Goal: Task Accomplishment & Management: Complete application form

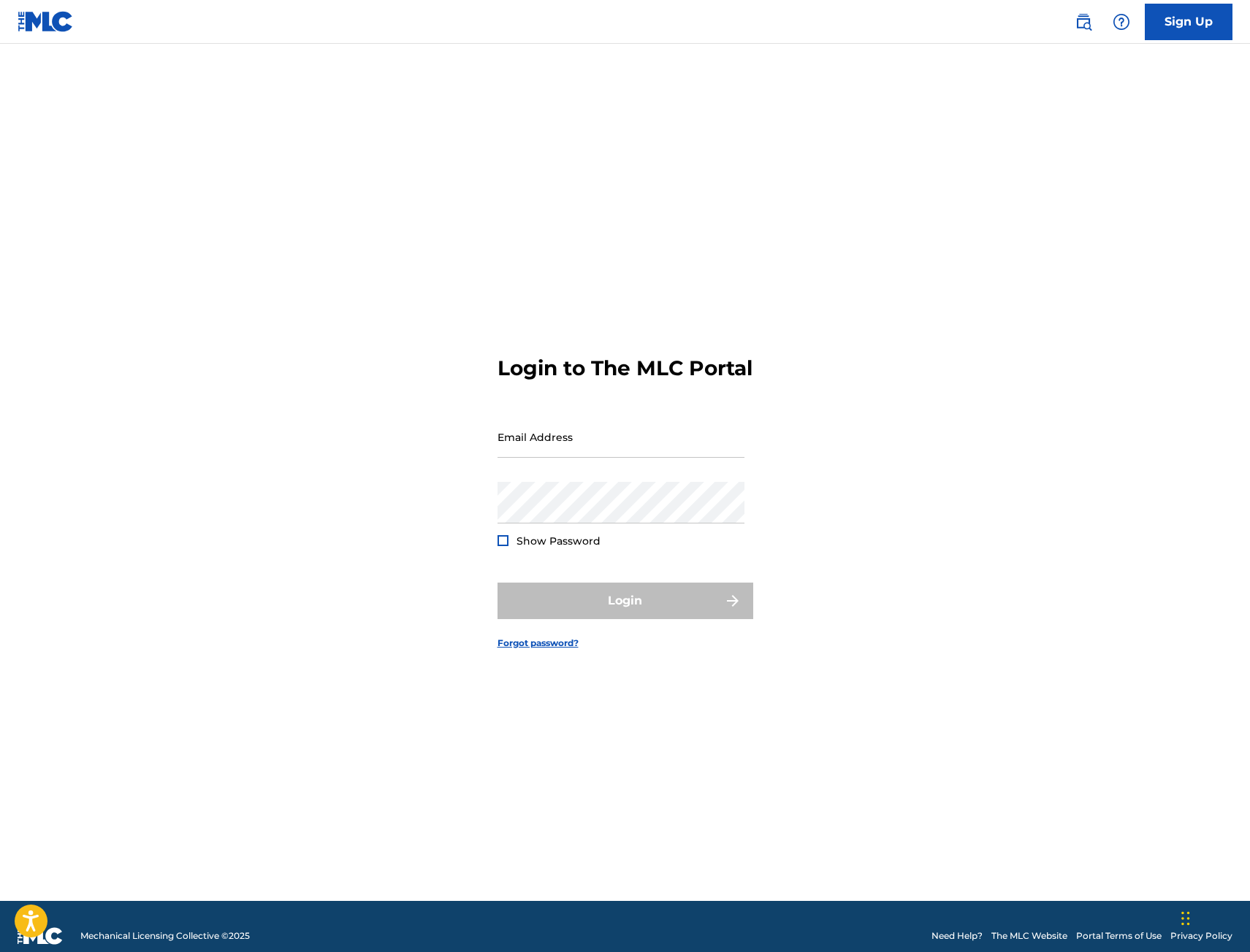
click at [616, 422] on form "Login to The MLC Portal Email Address Password Show Password Login Forgot passw…" at bounding box center [625, 491] width 256 height 821
drag, startPoint x: 571, startPoint y: 461, endPoint x: 567, endPoint y: 472, distance: 11.7
click at [571, 458] on input "Email Address" at bounding box center [621, 437] width 247 height 42
type input "[EMAIL_ADDRESS][DOMAIN_NAME]"
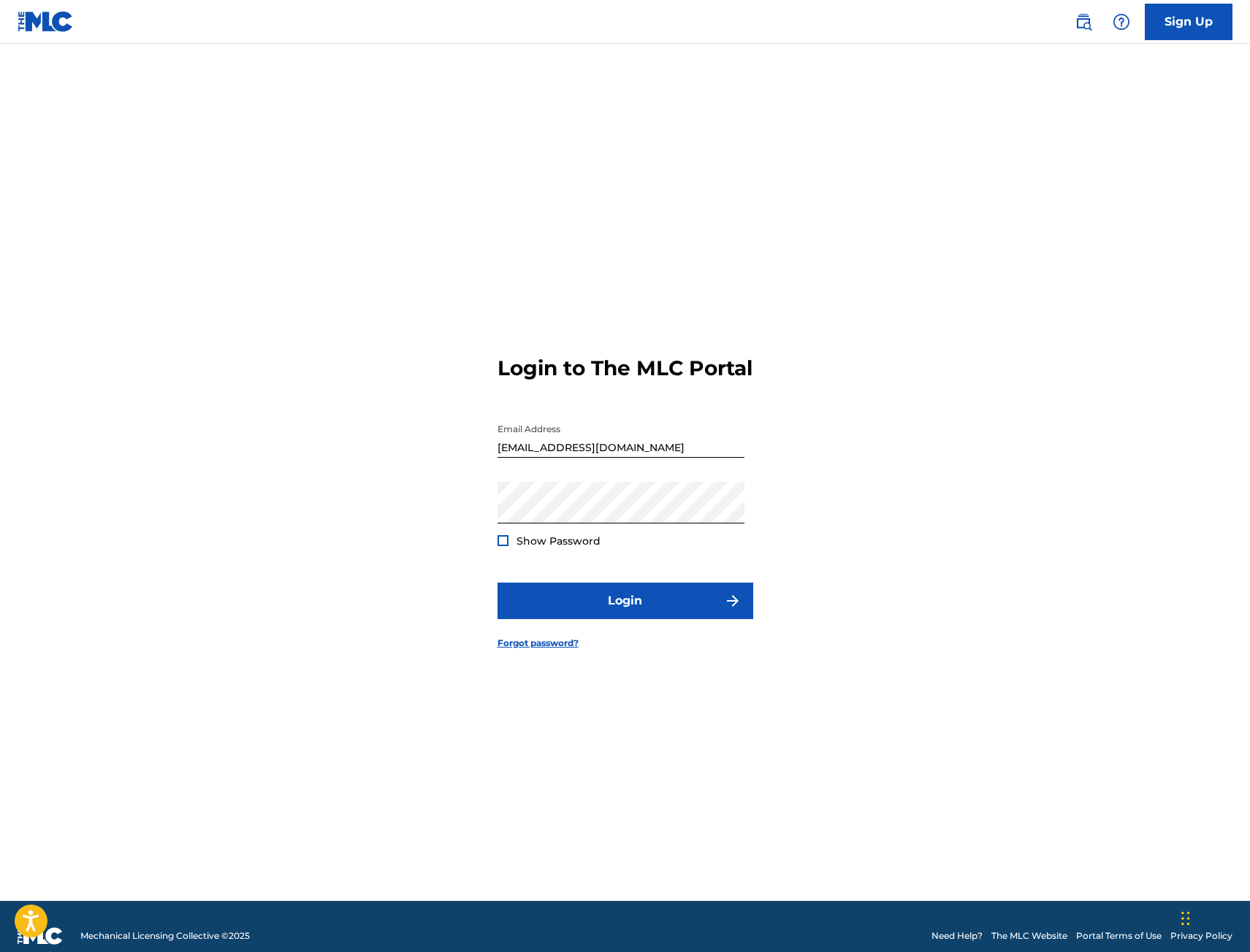
click at [586, 584] on form "Login to The MLC Portal Email Address [EMAIL_ADDRESS][DOMAIN_NAME] Password Sho…" at bounding box center [625, 491] width 256 height 821
click at [579, 605] on button "Login" at bounding box center [625, 601] width 256 height 37
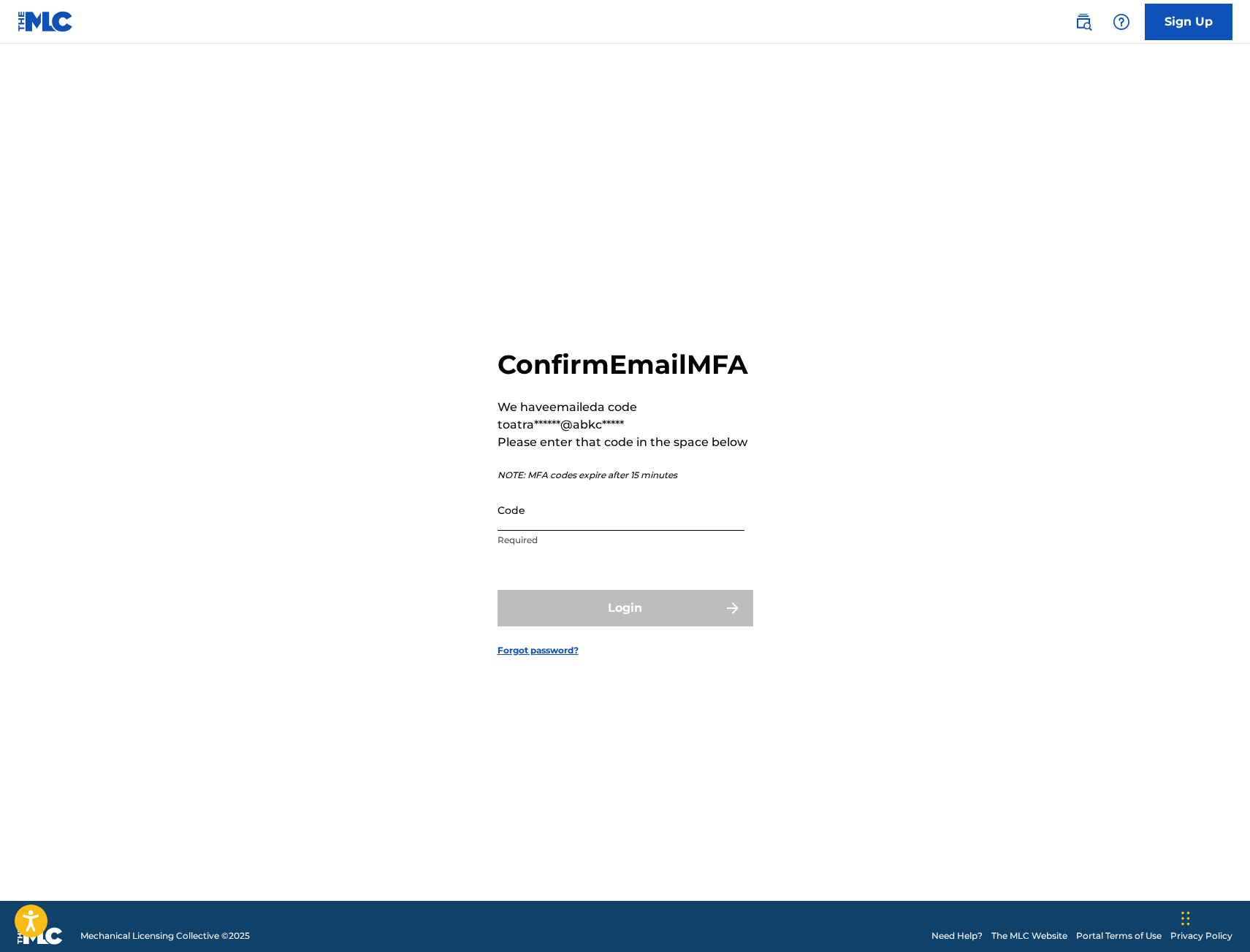
click at [620, 531] on input "Code" at bounding box center [621, 510] width 247 height 42
paste input "111423"
type input "111423"
click at [632, 627] on button "Login" at bounding box center [625, 608] width 256 height 37
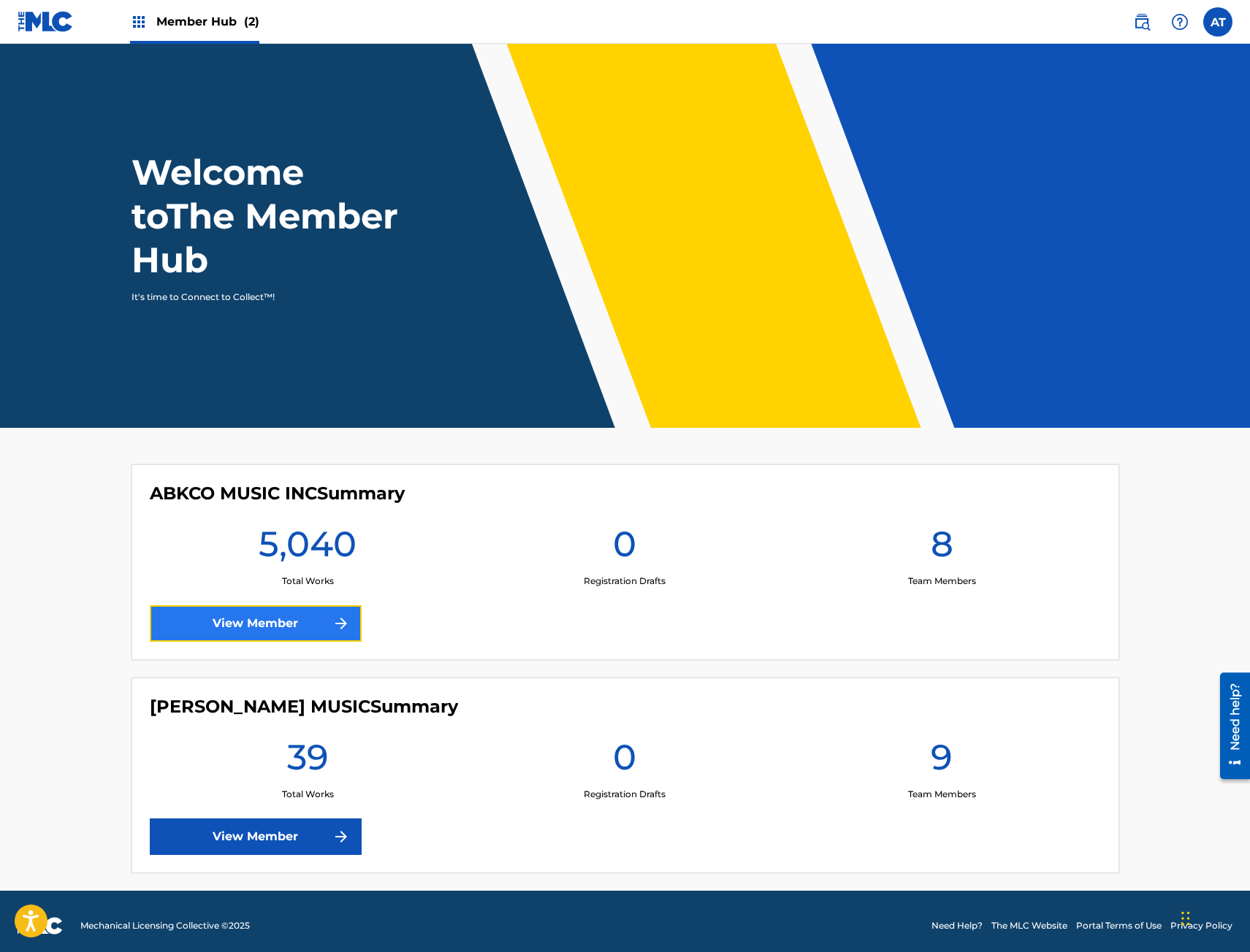
click at [303, 615] on link "View Member" at bounding box center [255, 623] width 211 height 37
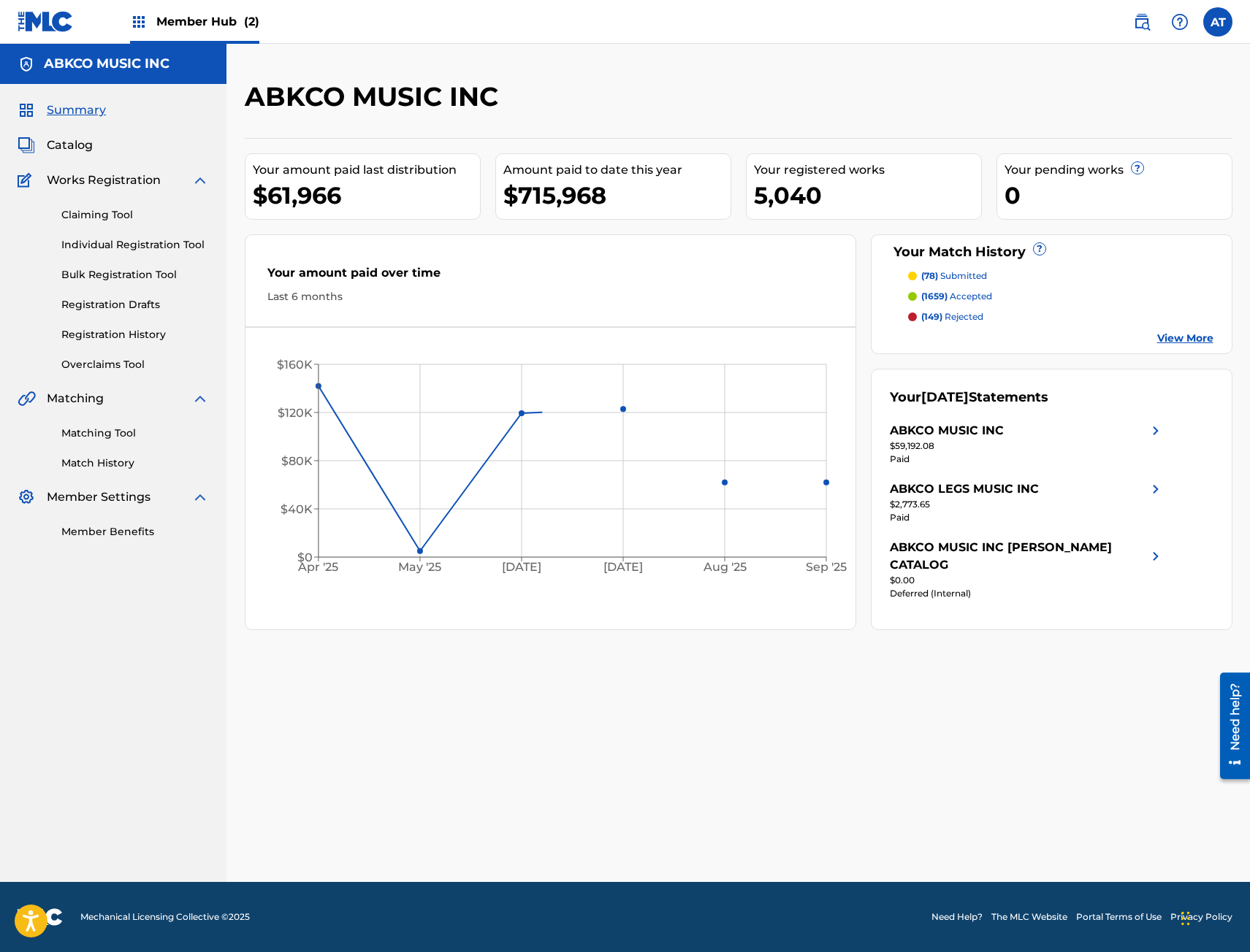
click at [131, 253] on div "Claiming Tool Individual Registration Tool Bulk Registration Tool Registration …" at bounding box center [113, 281] width 192 height 183
click at [137, 247] on link "Individual Registration Tool" at bounding box center [135, 245] width 147 height 15
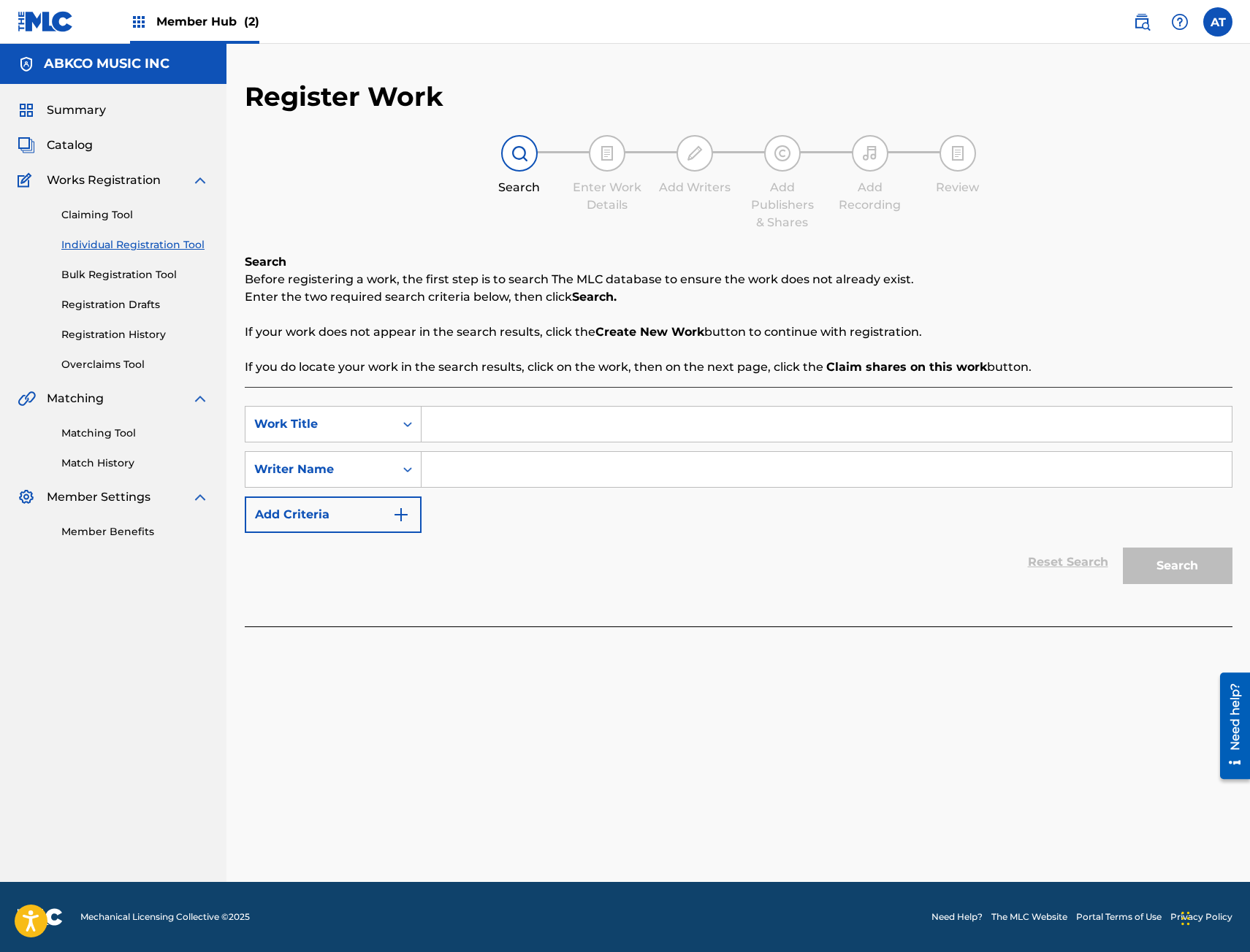
click at [456, 438] on input "Search Form" at bounding box center [826, 424] width 810 height 35
type input "wrong side of love"
type input "[PERSON_NAME]"
click at [1122, 548] on button "Search" at bounding box center [1177, 566] width 110 height 37
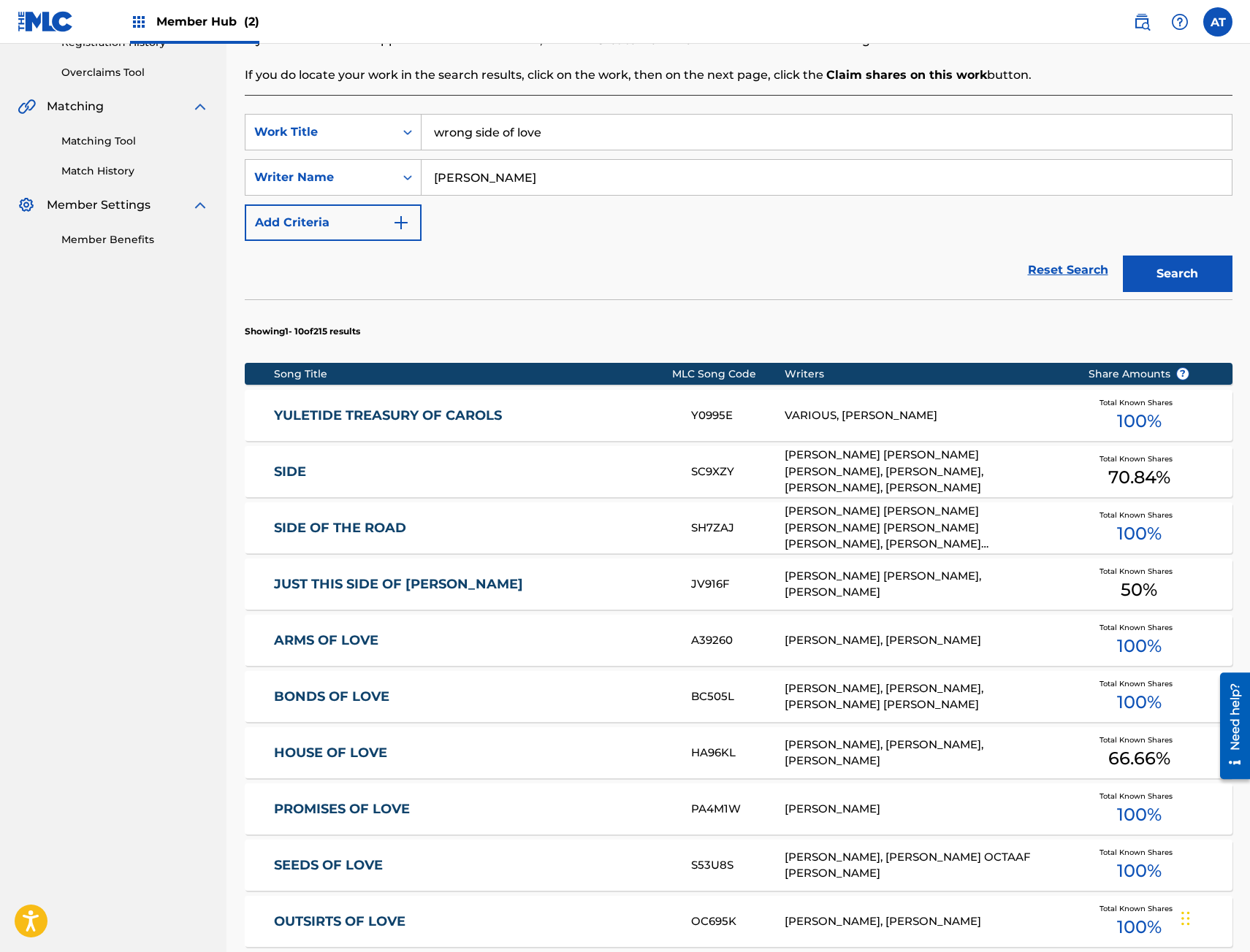
scroll to position [543, 0]
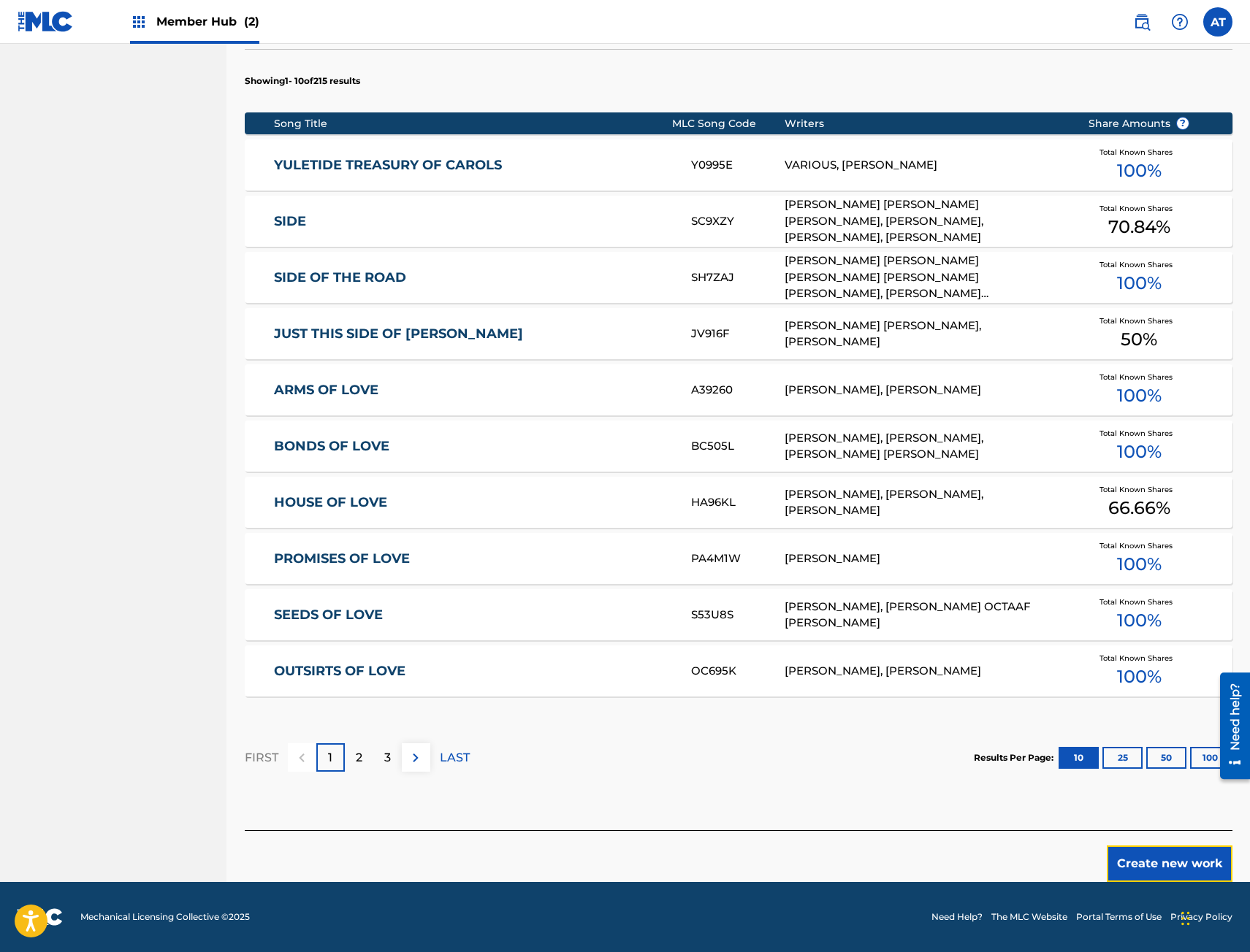
click at [1207, 866] on button "Create new work" at bounding box center [1169, 864] width 126 height 37
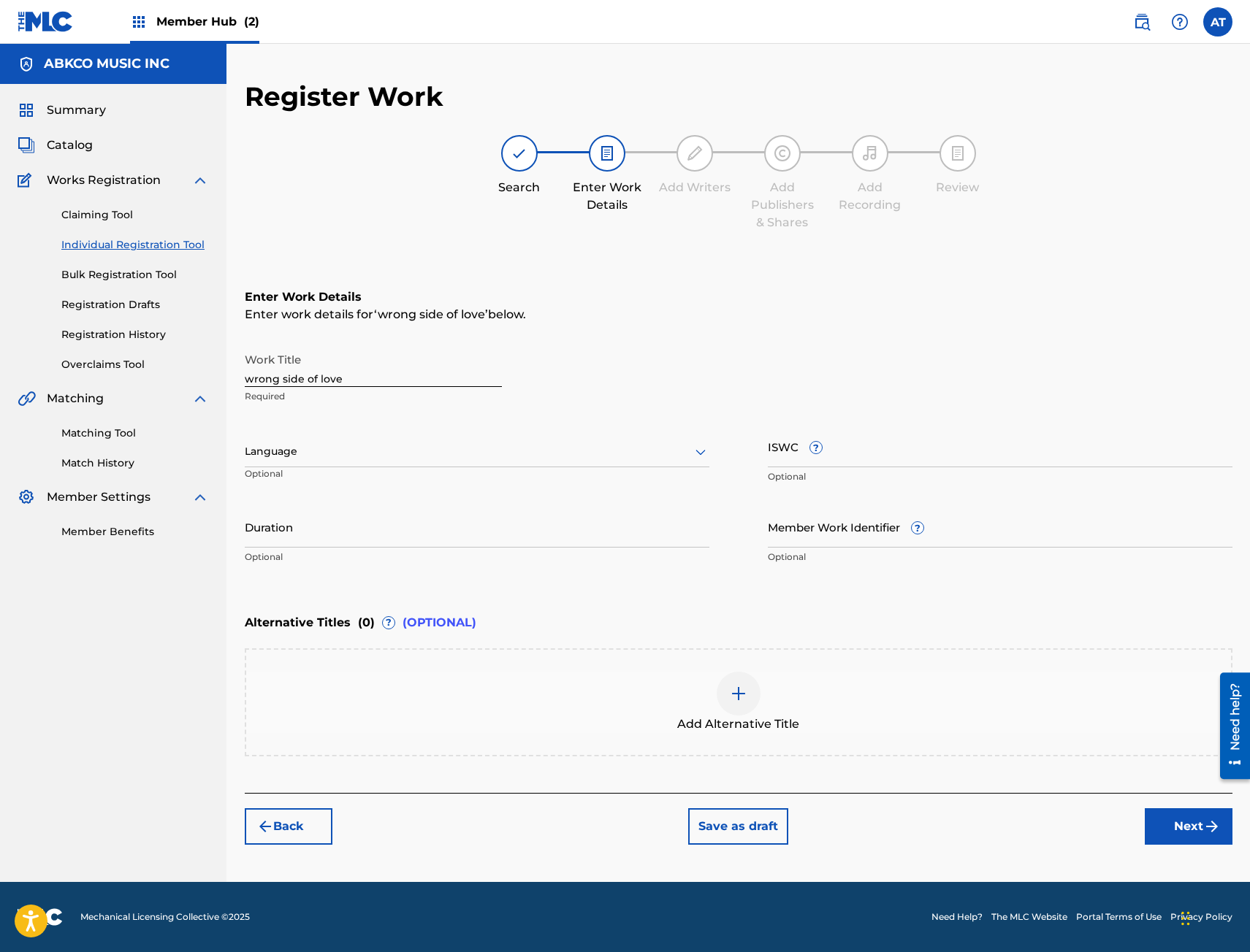
drag, startPoint x: 294, startPoint y: 380, endPoint x: 398, endPoint y: 400, distance: 105.9
click at [295, 382] on input "wrong side of love" at bounding box center [373, 366] width 257 height 42
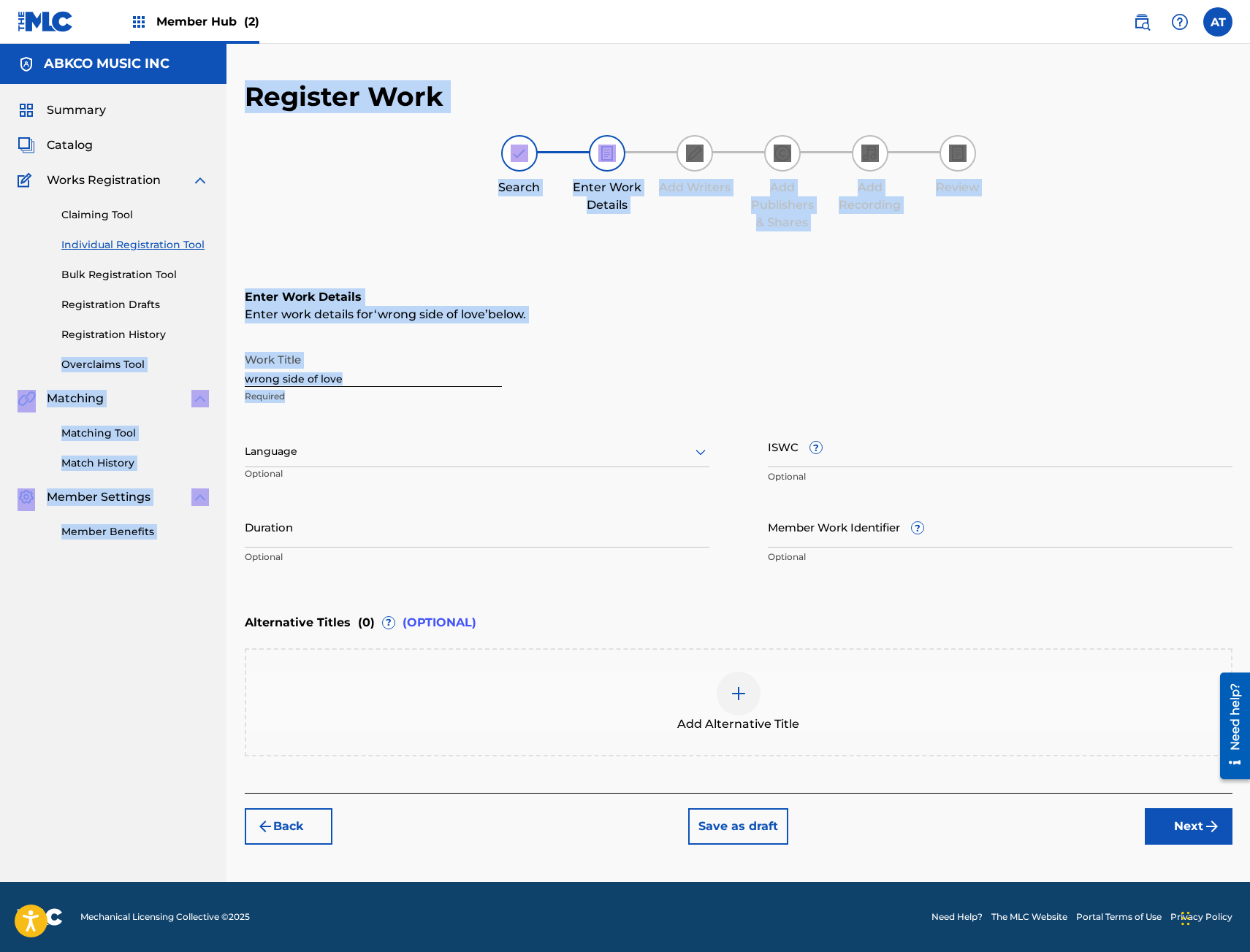
drag, startPoint x: 398, startPoint y: 400, endPoint x: -8, endPoint y: 354, distance: 408.6
click at [0, 354] on html "Press Alt+1 for screen-reader mode, Alt+0 to cancel Accessibility Screen-Reader…" at bounding box center [625, 476] width 1250 height 952
click at [354, 372] on input "wrong side of love" at bounding box center [373, 366] width 257 height 42
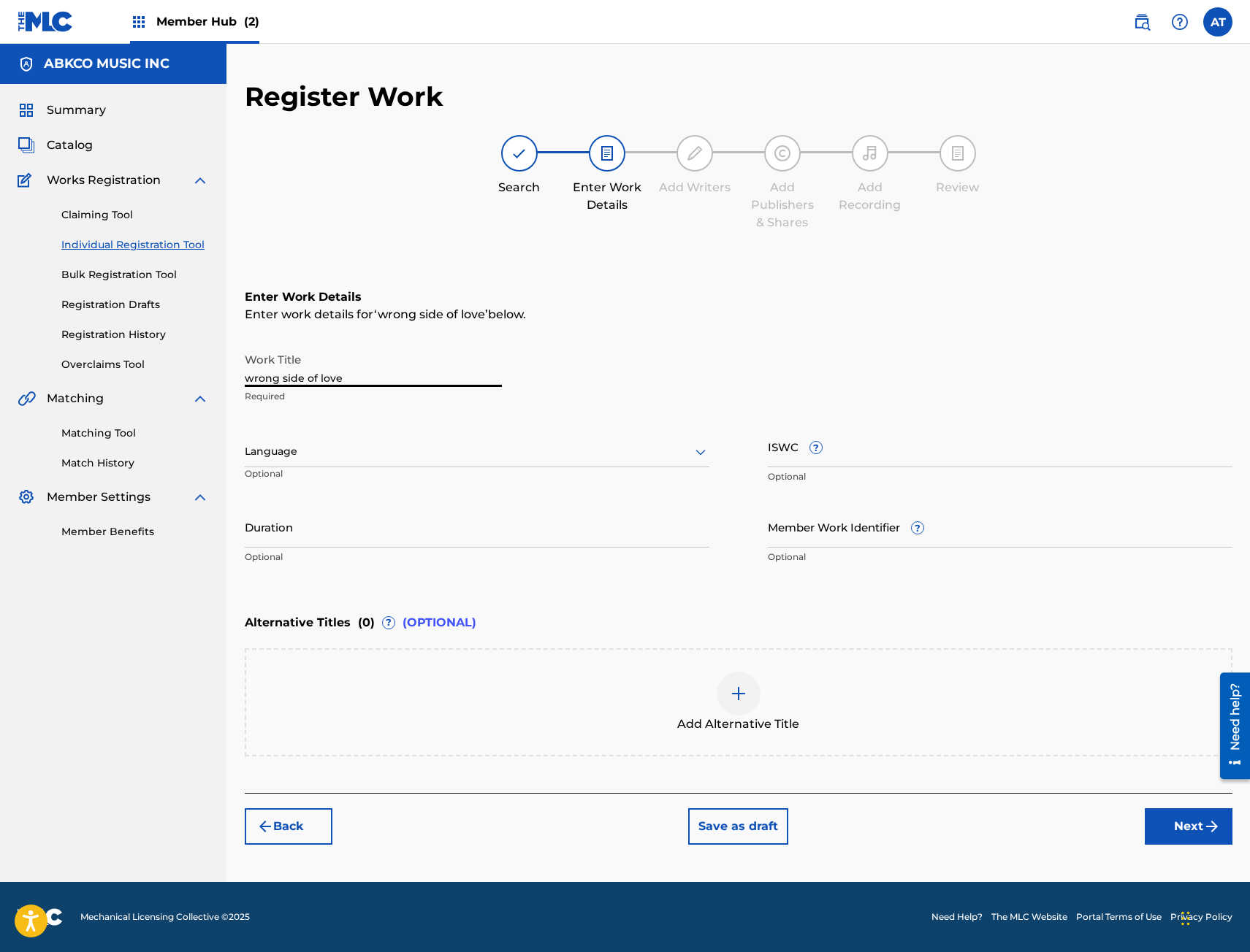
drag, startPoint x: 359, startPoint y: 372, endPoint x: 75, endPoint y: 351, distance: 284.8
click at [75, 351] on main "ABKCO MUSIC INC Summary Catalog Works Registration Claiming Tool Individual Reg…" at bounding box center [625, 462] width 1250 height 838
type input "WRONG SIDE OF LOVE"
click at [337, 532] on input "Duration" at bounding box center [477, 527] width 465 height 42
click at [295, 520] on input "Duration" at bounding box center [477, 527] width 465 height 42
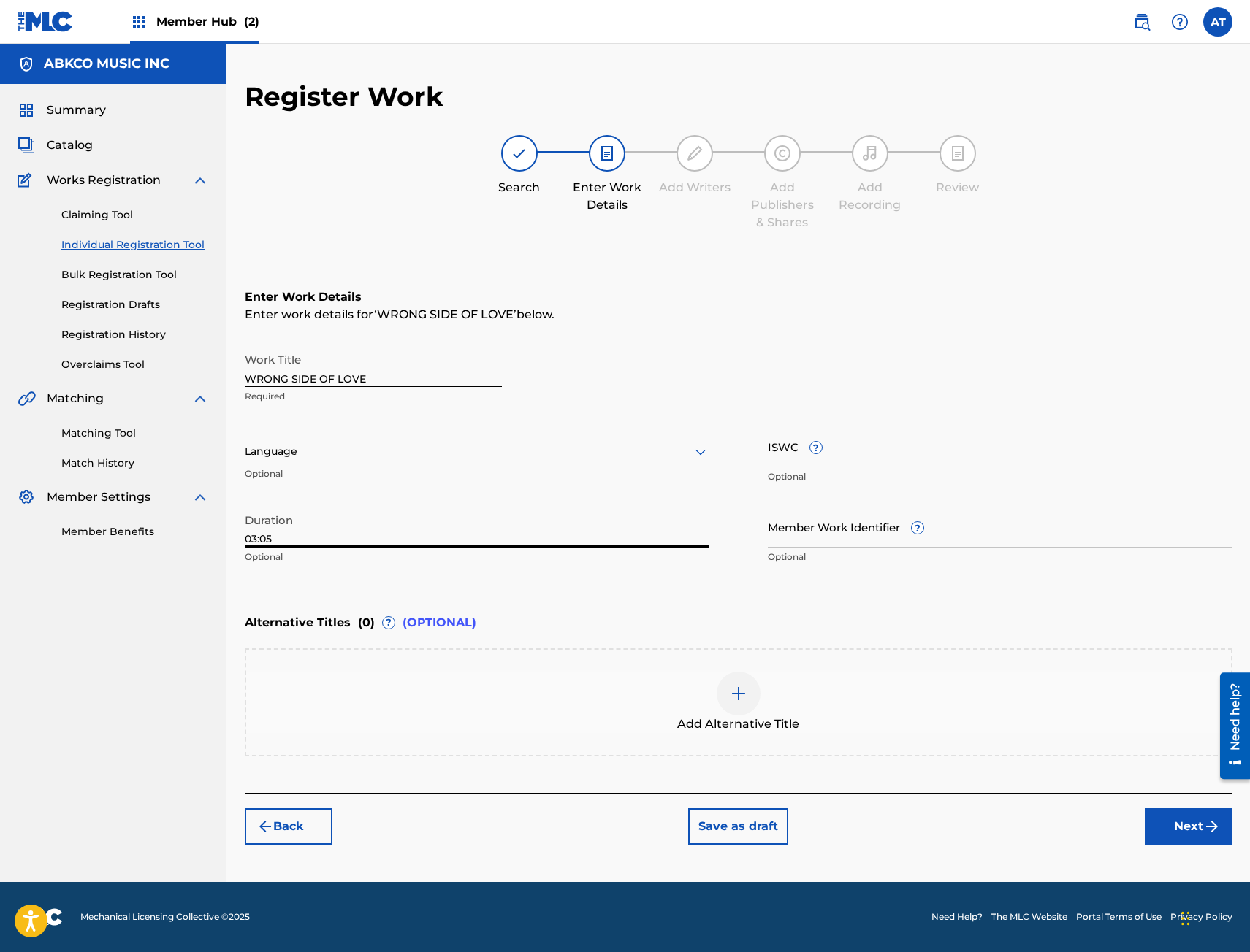
type input "03:05"
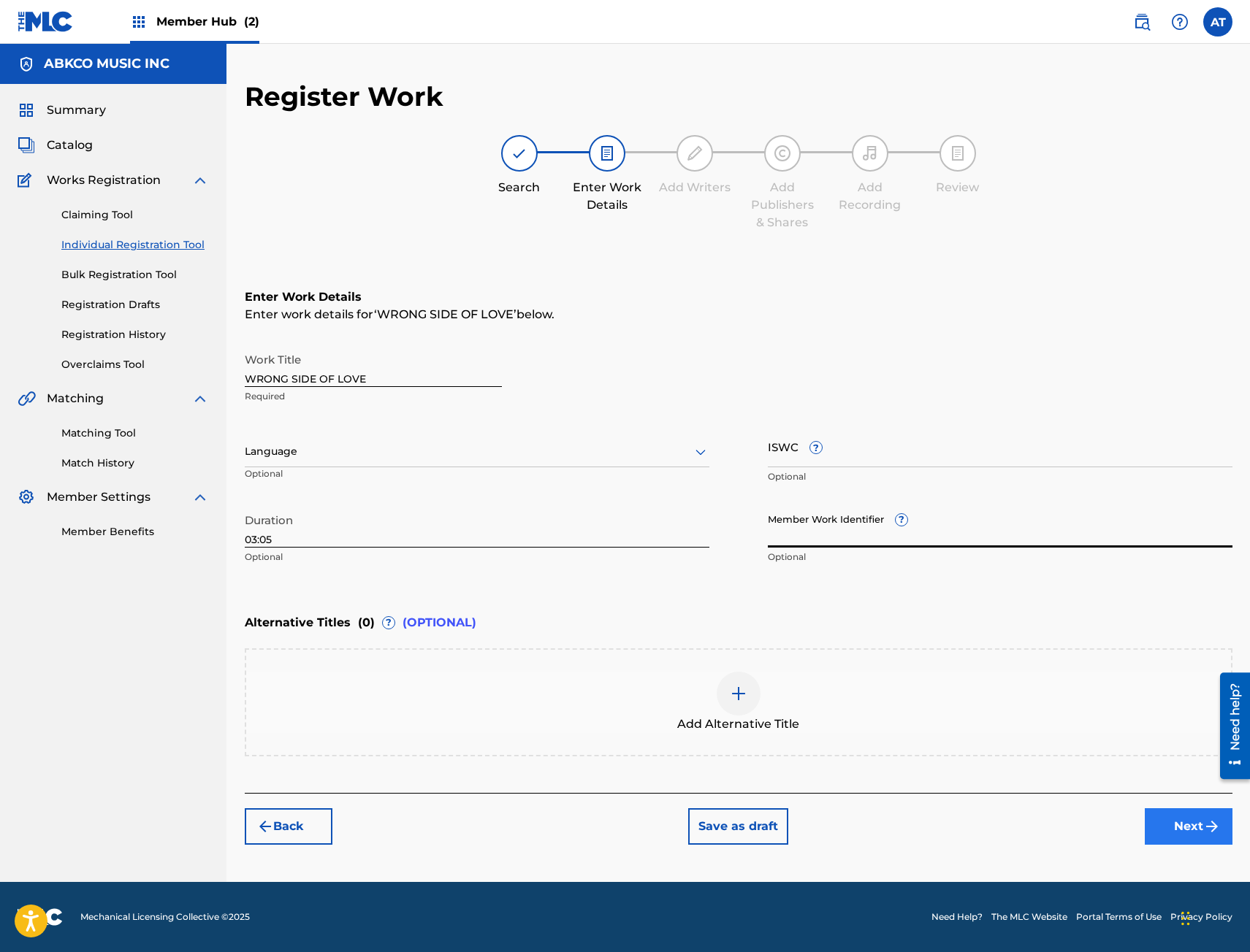
drag, startPoint x: 1136, startPoint y: 809, endPoint x: 1192, endPoint y: 822, distance: 57.5
click at [1142, 812] on div "Back Save as draft Next" at bounding box center [738, 818] width 987 height 52
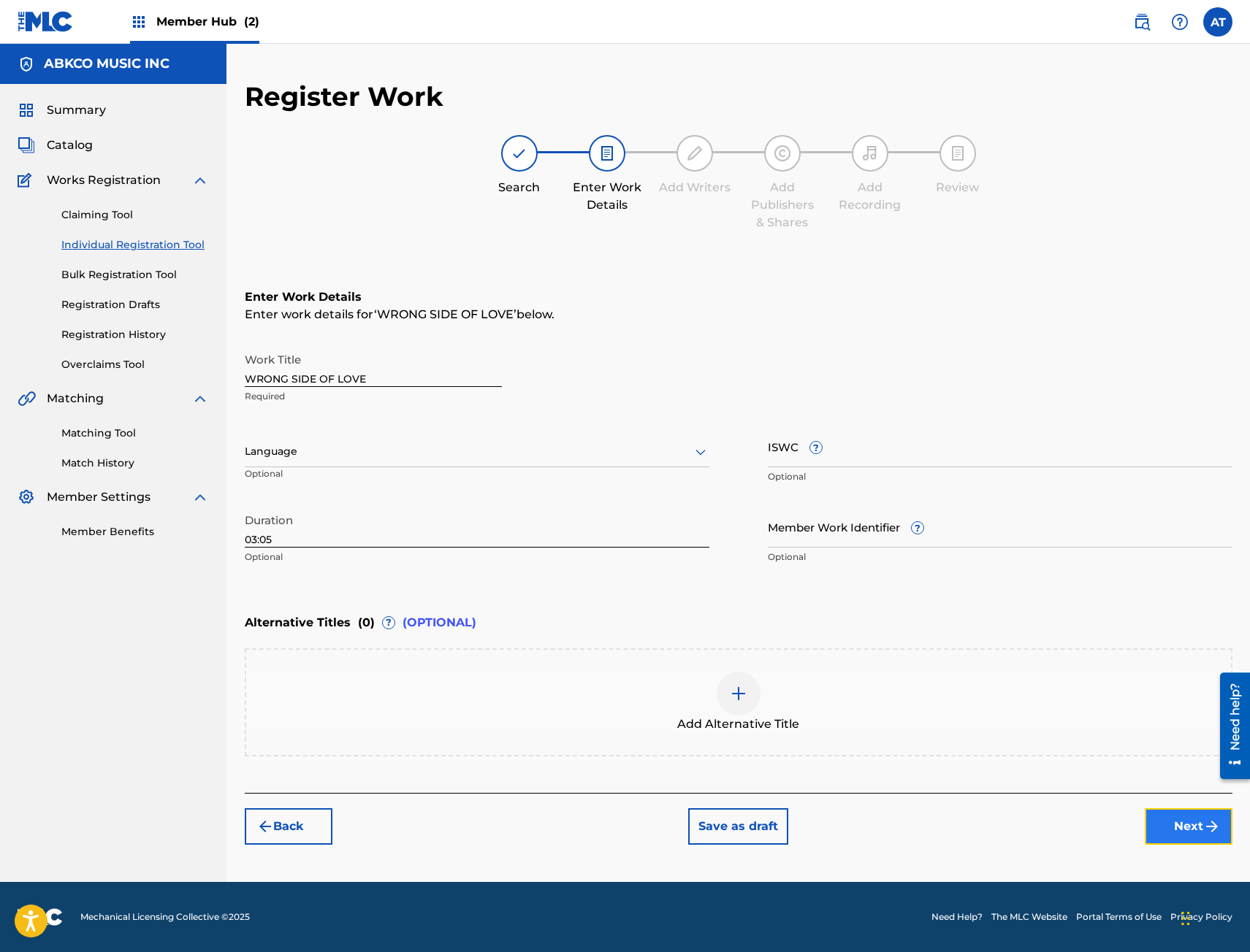
click at [1192, 822] on button "Next" at bounding box center [1188, 826] width 87 height 37
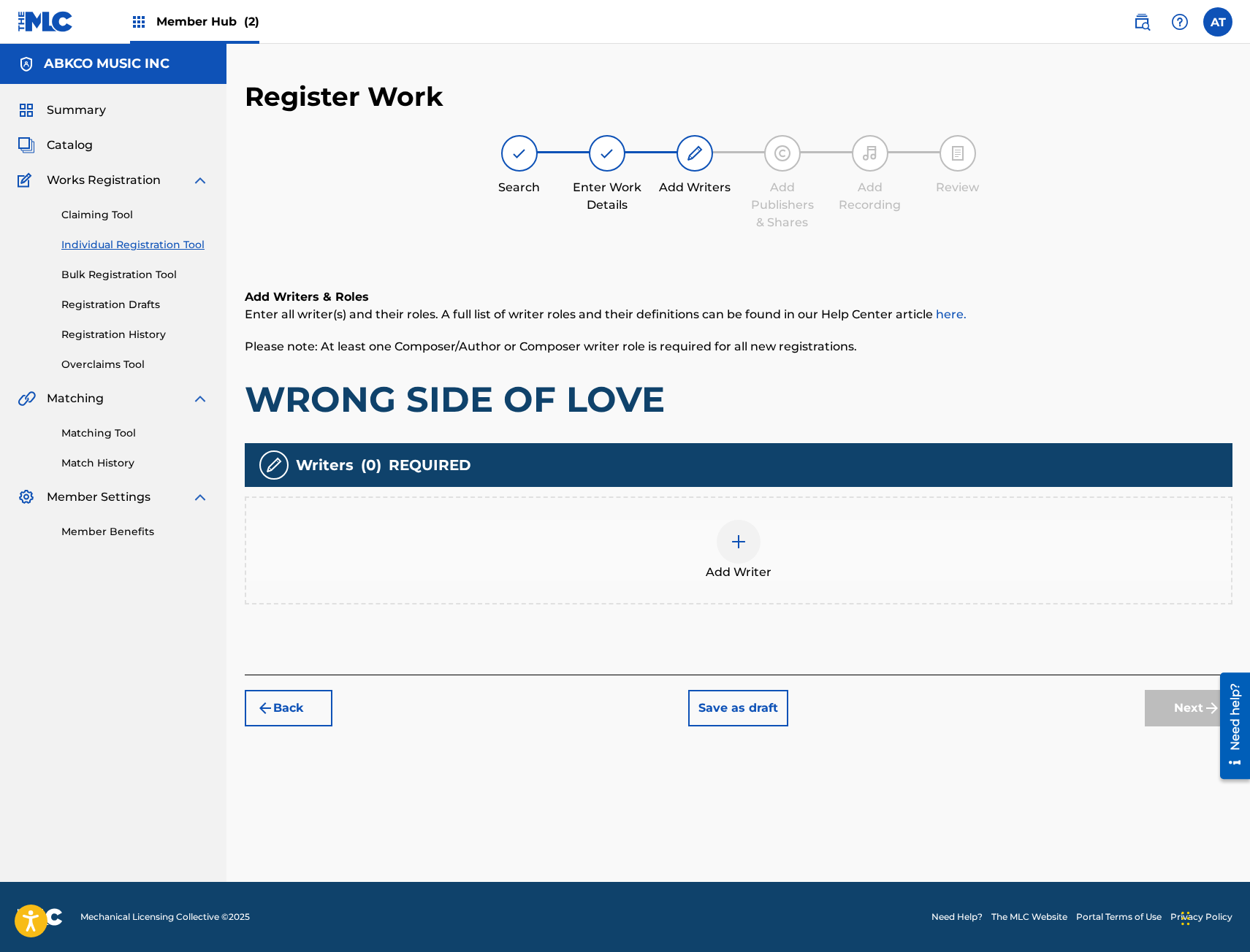
click at [480, 510] on div "Add Writer" at bounding box center [738, 550] width 987 height 108
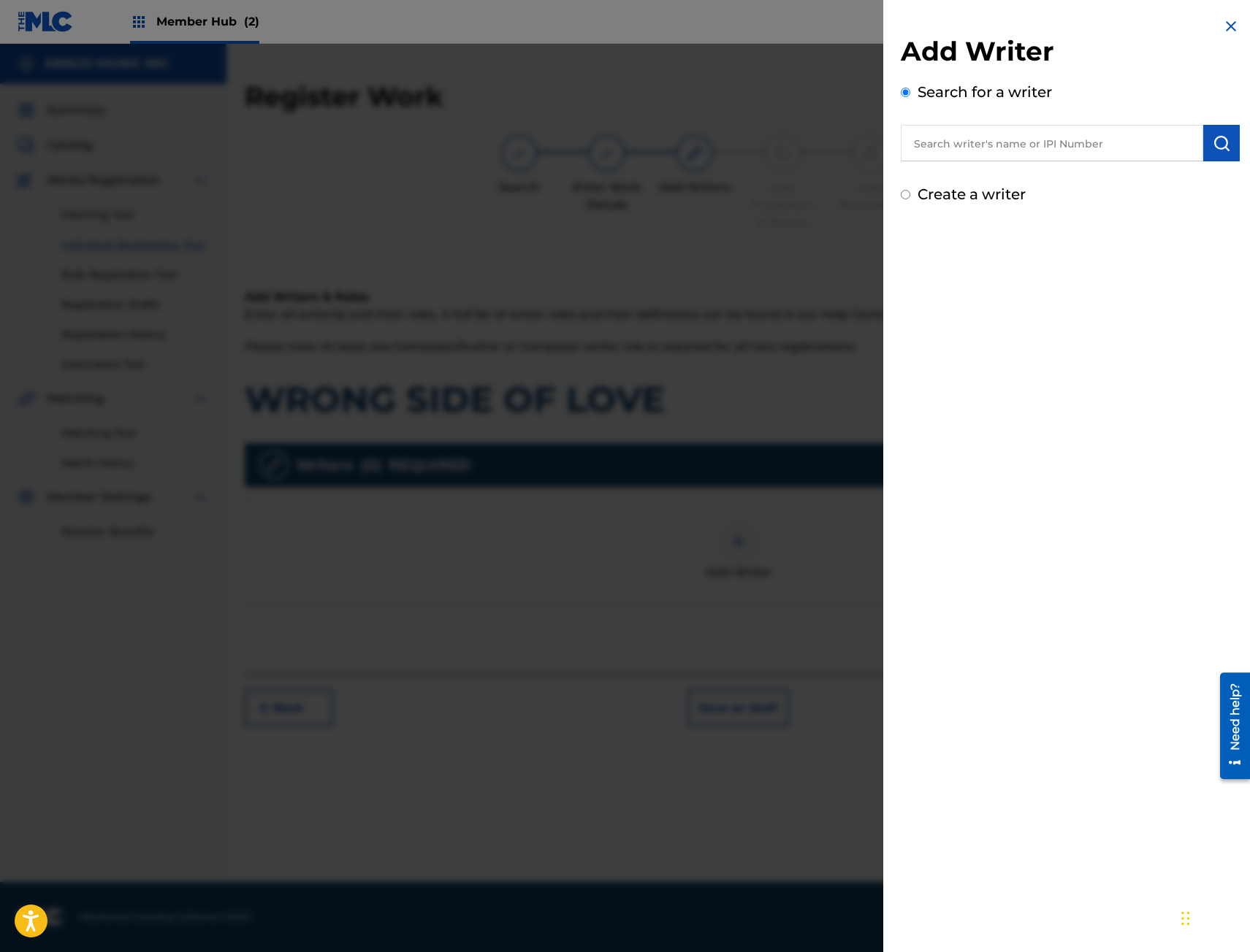
click at [998, 156] on input "text" at bounding box center [1051, 143] width 302 height 37
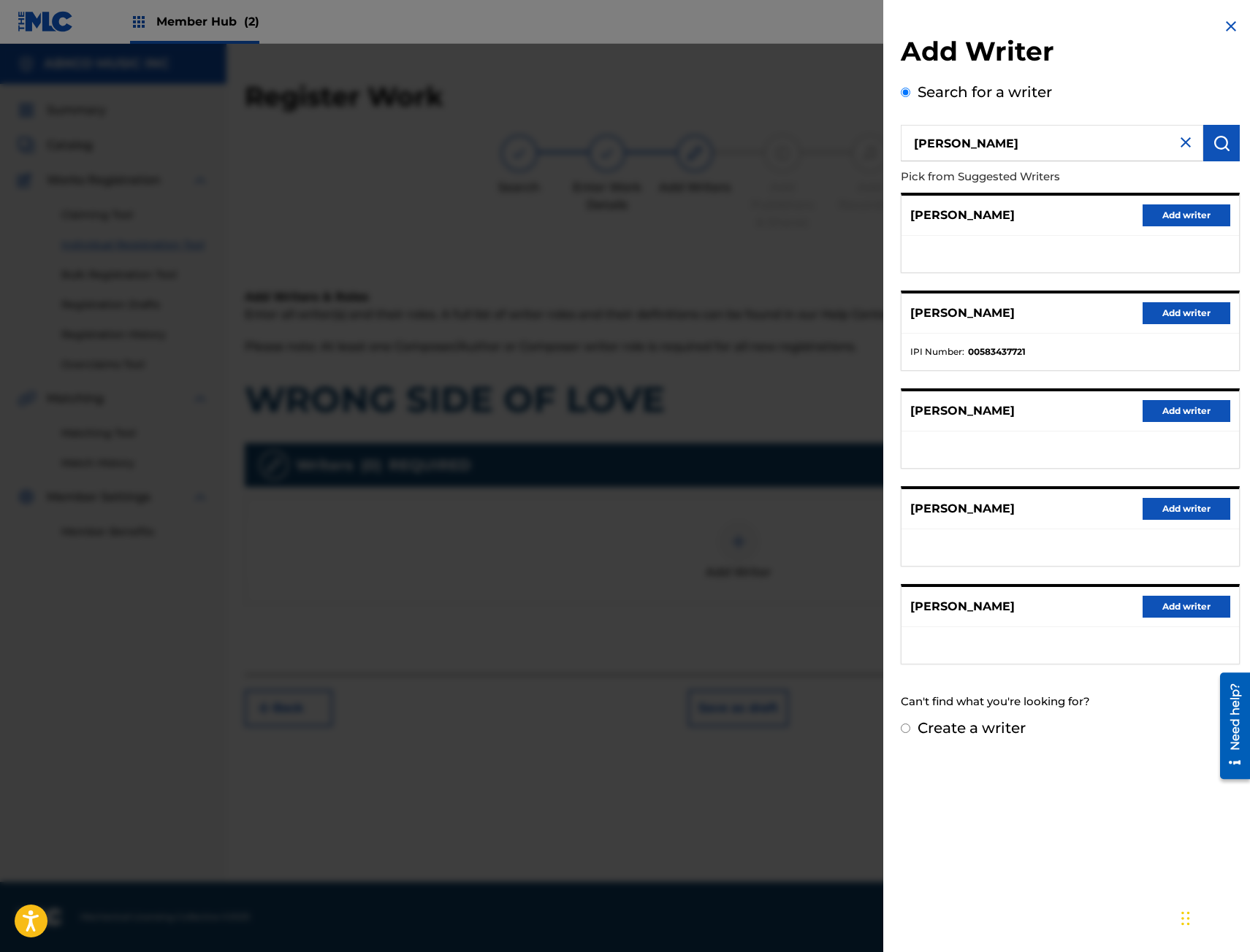
click at [1044, 127] on input "[PERSON_NAME]" at bounding box center [1051, 143] width 302 height 37
drag, startPoint x: 1024, startPoint y: 152, endPoint x: 671, endPoint y: 152, distance: 353.0
click at [678, 152] on div "Add Writer Search for a writer [PERSON_NAME] Pick from Suggested Writers [PERSO…" at bounding box center [625, 497] width 1250 height 908
click at [1044, 151] on input "[PERSON_NAME]" at bounding box center [1051, 143] width 302 height 37
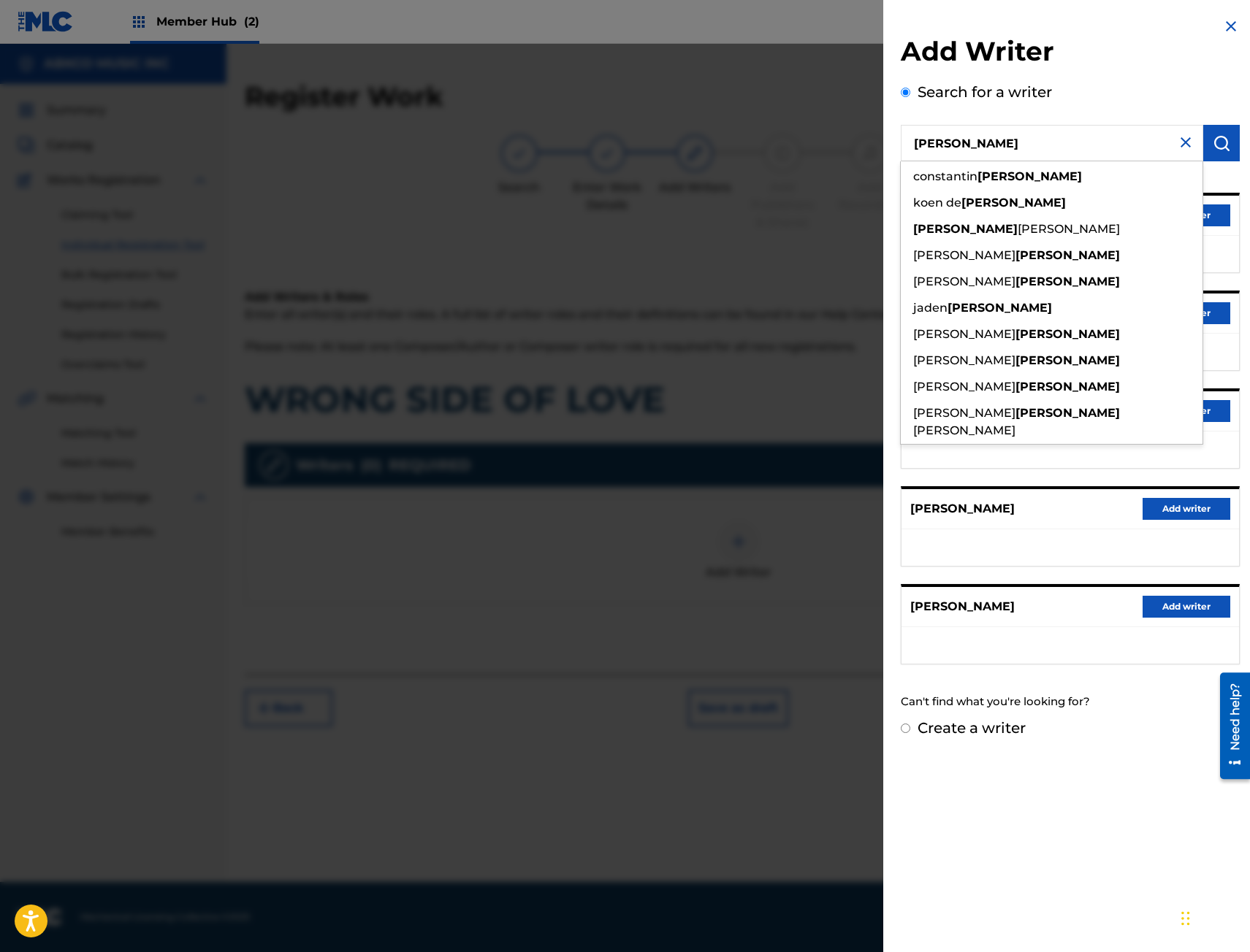
click at [754, 141] on div "Add Writer Search for a writer [PERSON_NAME] [PERSON_NAME] koen [PERSON_NAME] […" at bounding box center [625, 497] width 1250 height 908
paste input "00676091422"
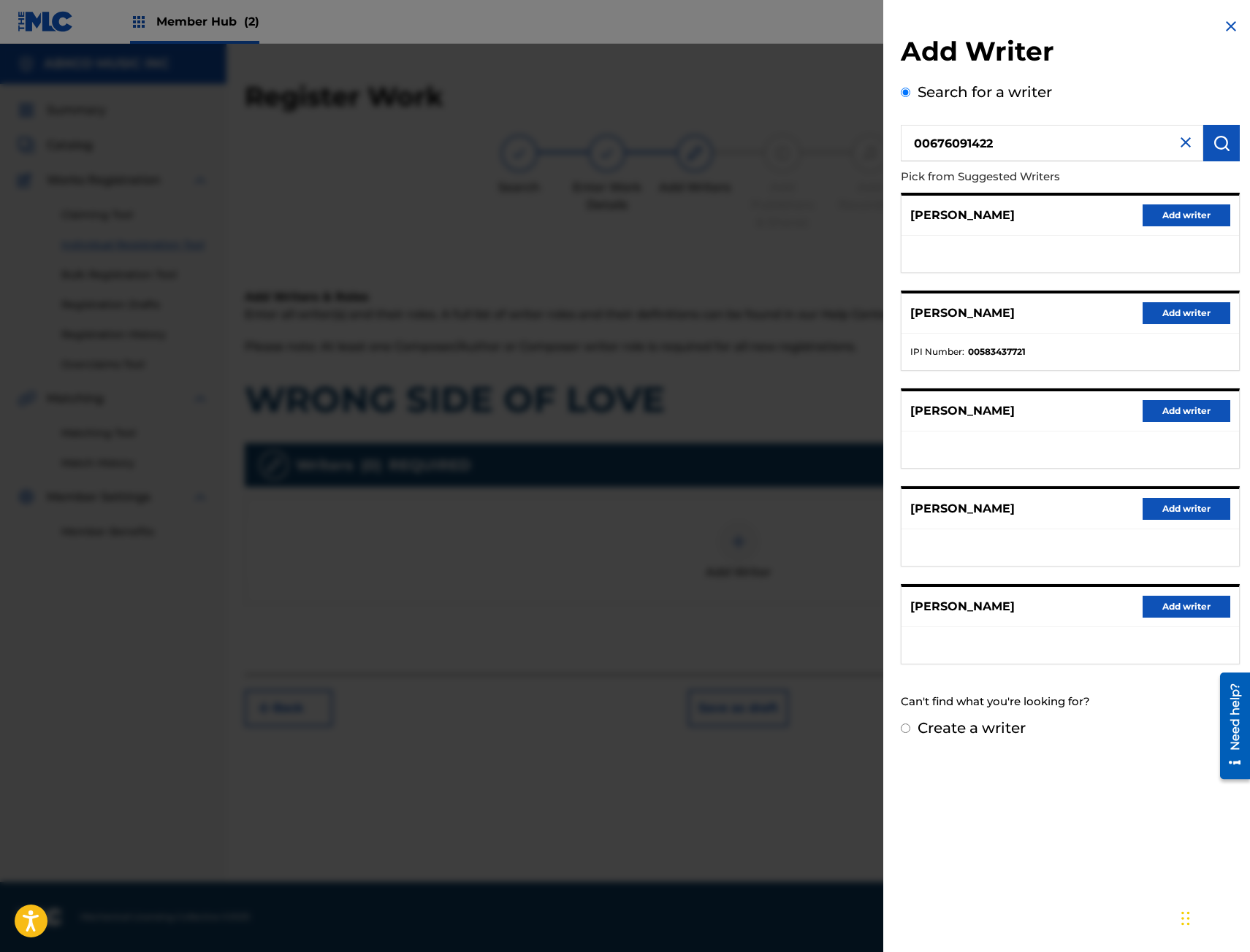
type input "00676091422"
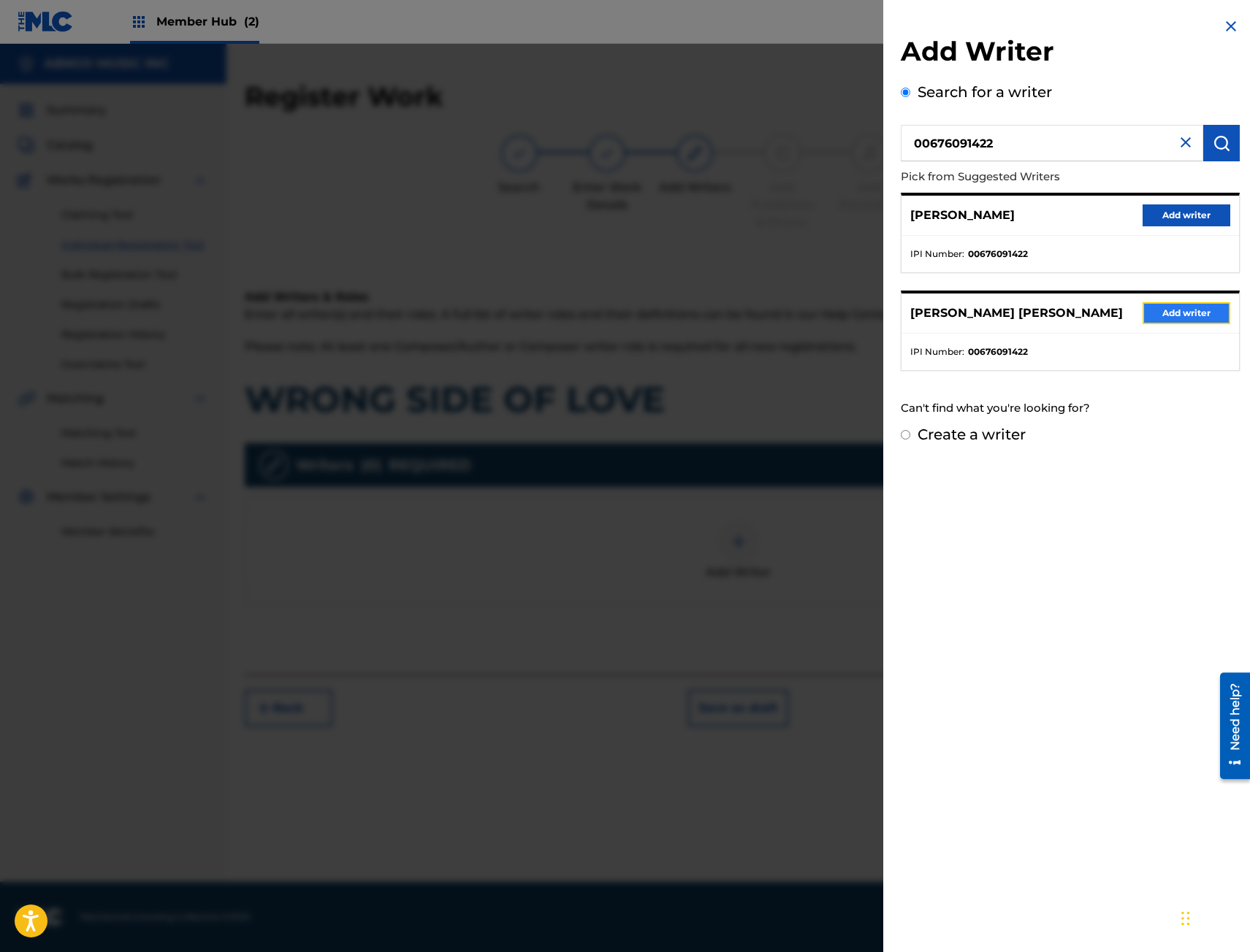
click at [1191, 319] on button "Add writer" at bounding box center [1186, 313] width 87 height 22
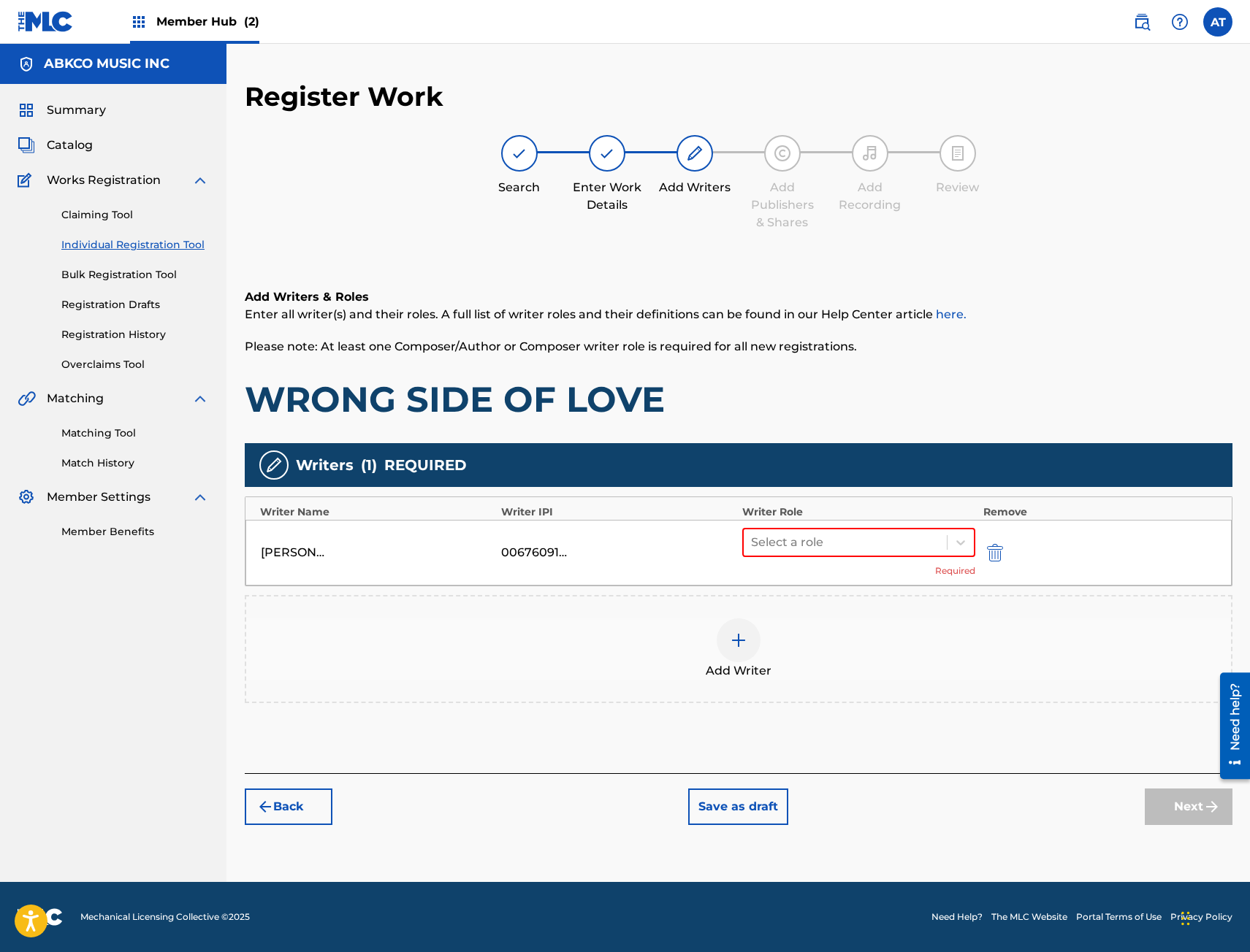
click at [874, 557] on div "Select a role Required" at bounding box center [859, 553] width 234 height 50
click at [867, 554] on div "Select a role" at bounding box center [845, 542] width 204 height 27
click at [853, 592] on div "Composer/Author" at bounding box center [859, 580] width 234 height 29
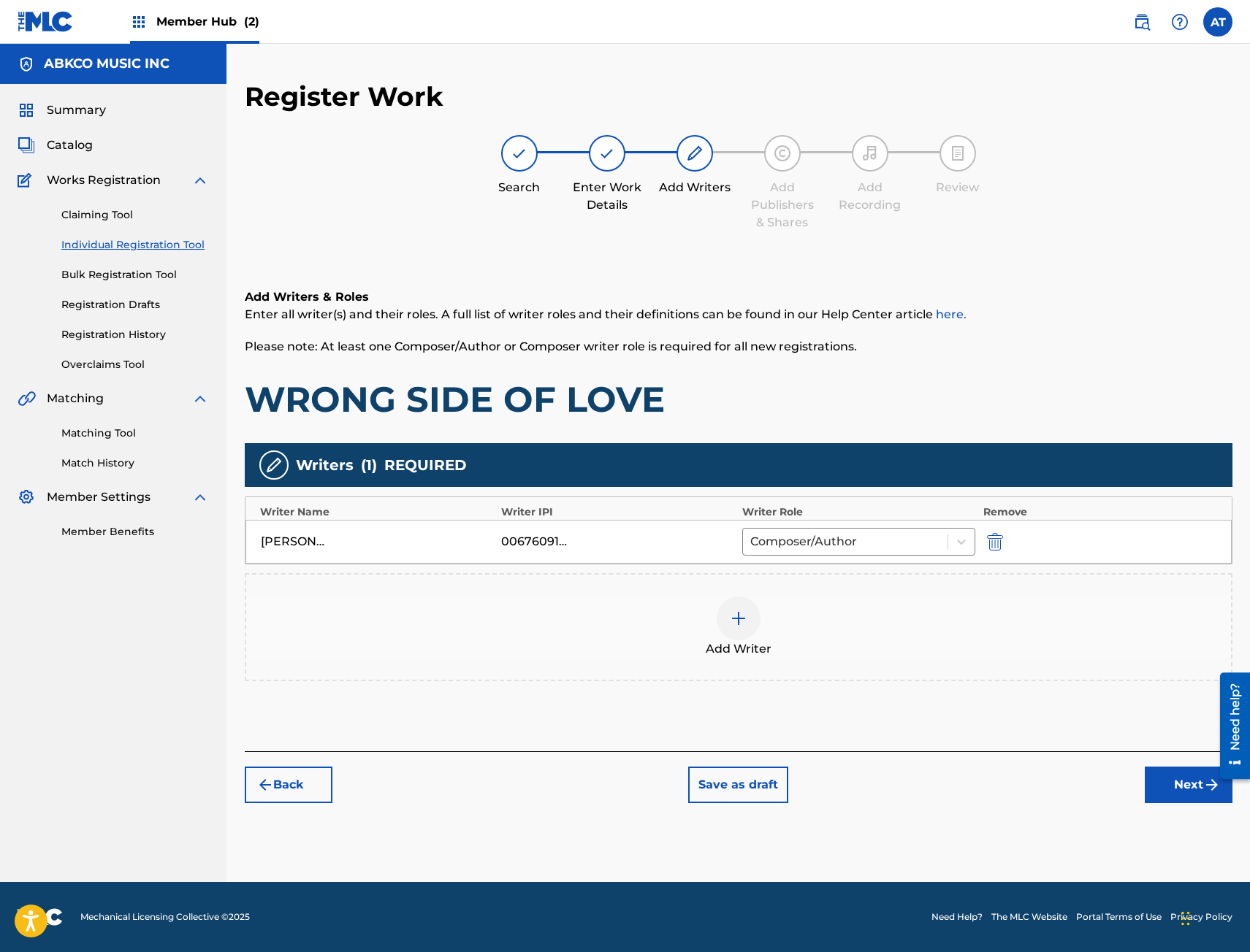
drag, startPoint x: 761, startPoint y: 551, endPoint x: 767, endPoint y: 559, distance: 10.0
click at [764, 554] on div "Composer/Author" at bounding box center [846, 542] width 205 height 27
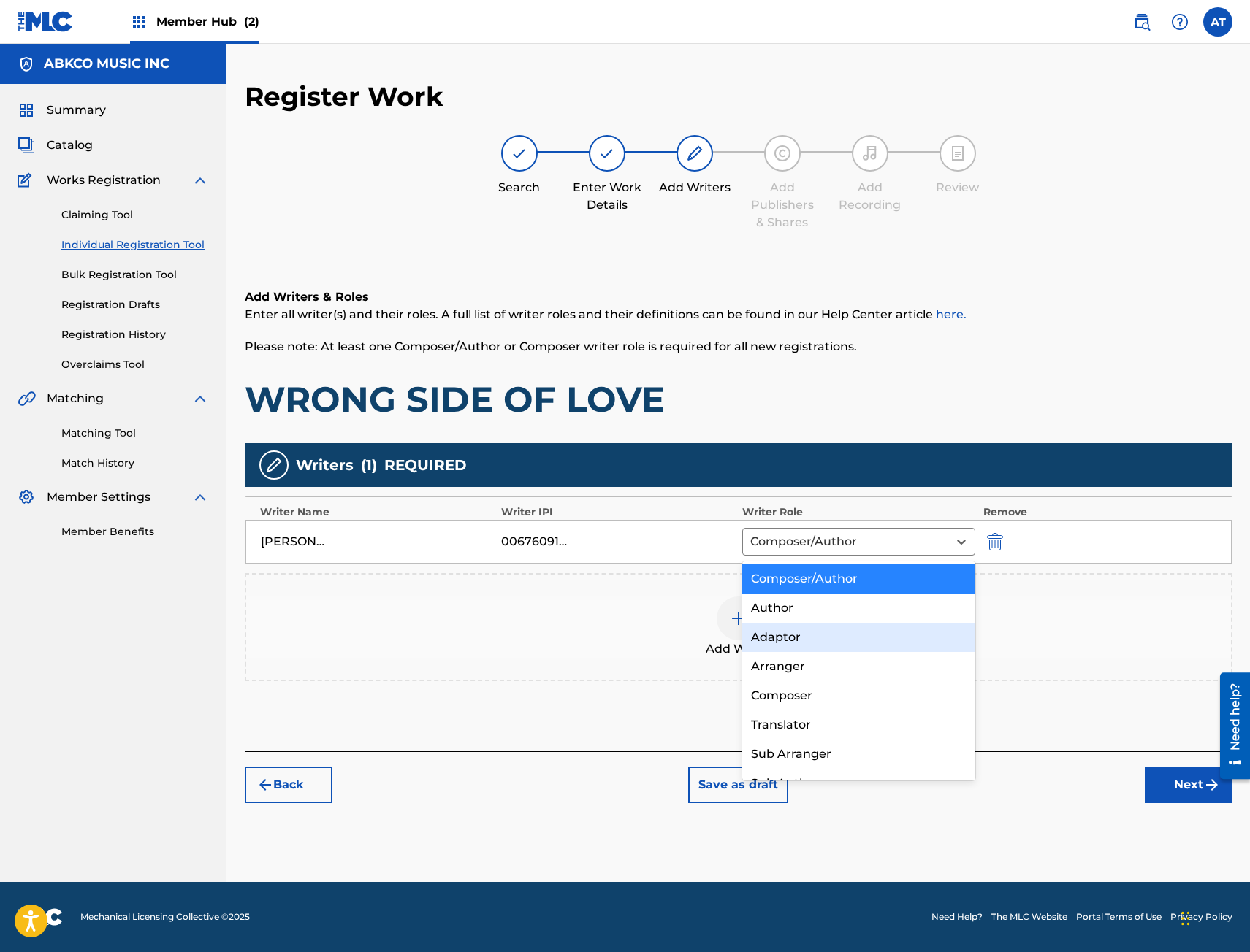
click at [605, 605] on div "Add Writer" at bounding box center [738, 628] width 985 height 62
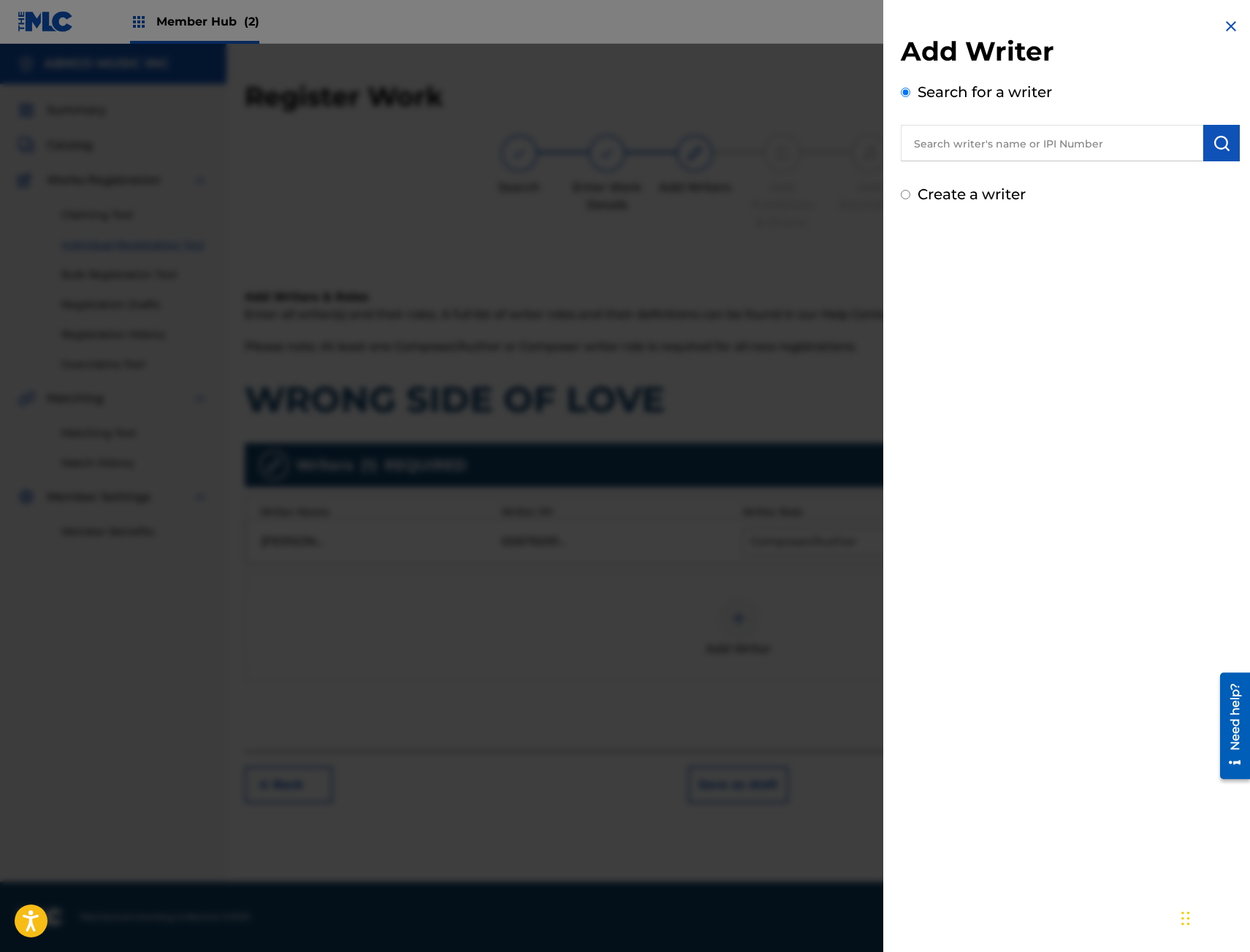
click at [1054, 163] on div "Add Writer Search for a writer Create a writer" at bounding box center [1070, 120] width 339 height 170
click at [1002, 120] on div "Search for a writer" at bounding box center [1070, 122] width 339 height 80
click at [951, 181] on div "Add Writer Search for a writer Create a writer" at bounding box center [1070, 120] width 339 height 170
click at [975, 145] on input "text" at bounding box center [1051, 143] width 302 height 37
paste input "00842132369"
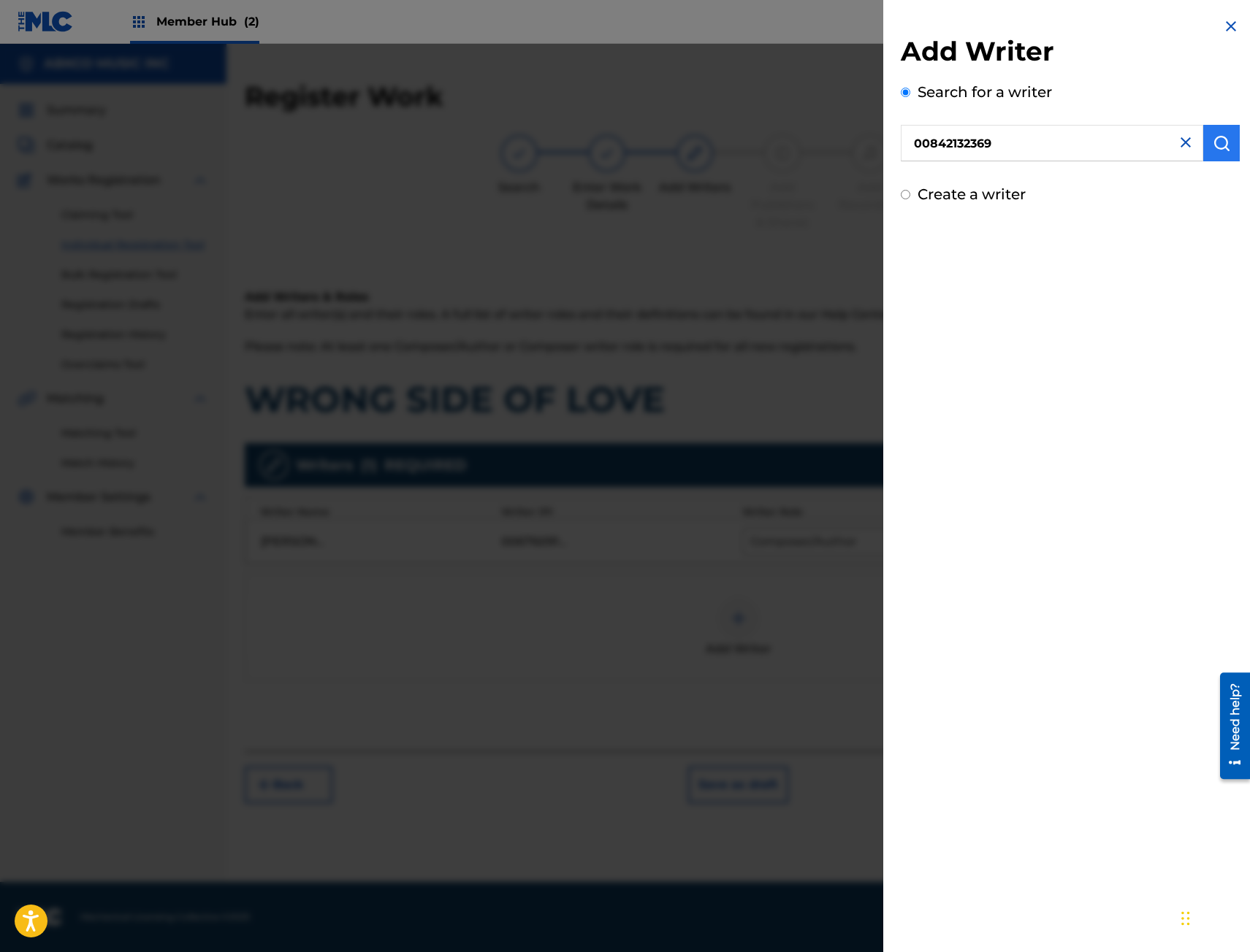
type input "00842132369"
click at [1220, 150] on img "submit" at bounding box center [1221, 143] width 17 height 17
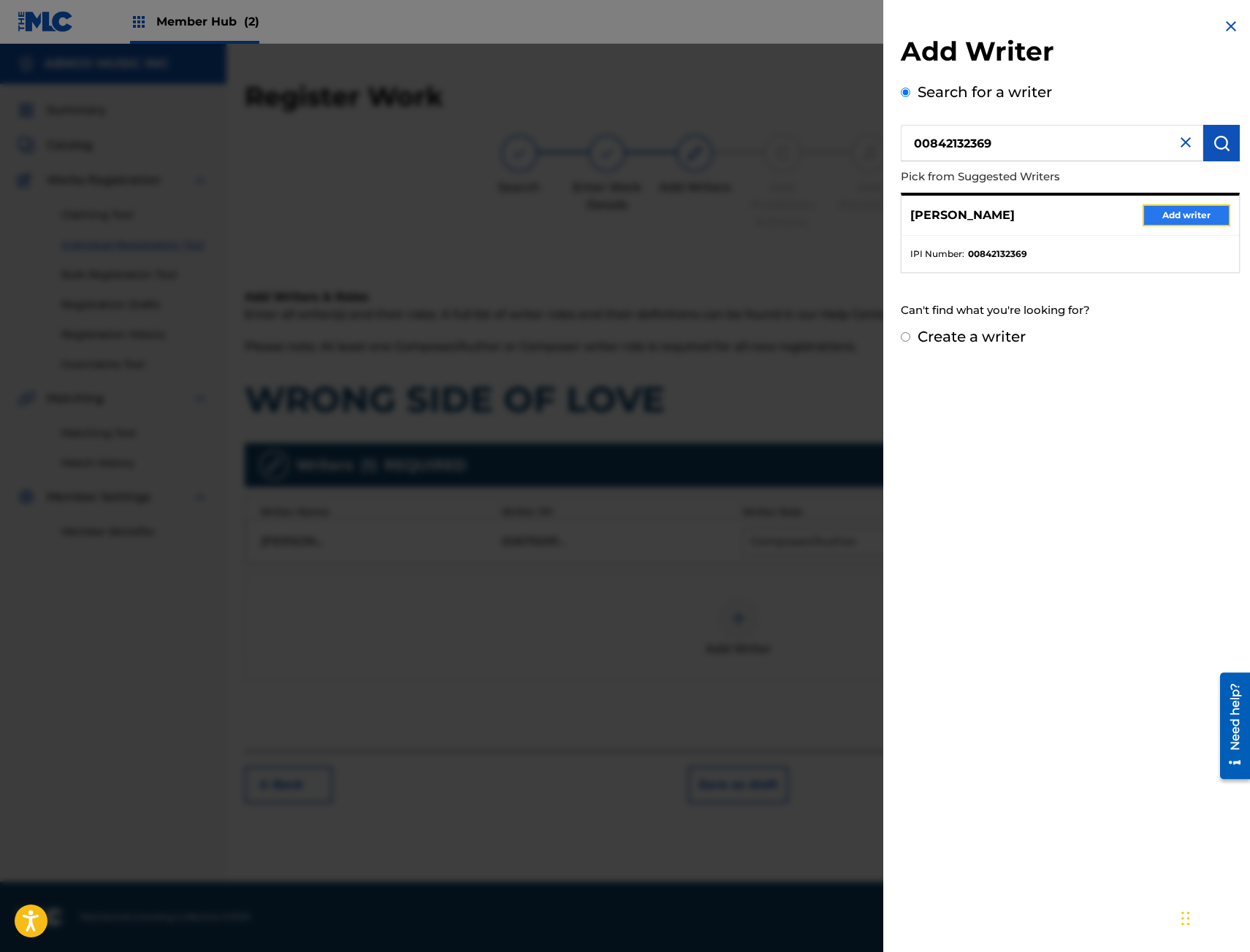
click at [1182, 208] on button "Add writer" at bounding box center [1186, 216] width 87 height 22
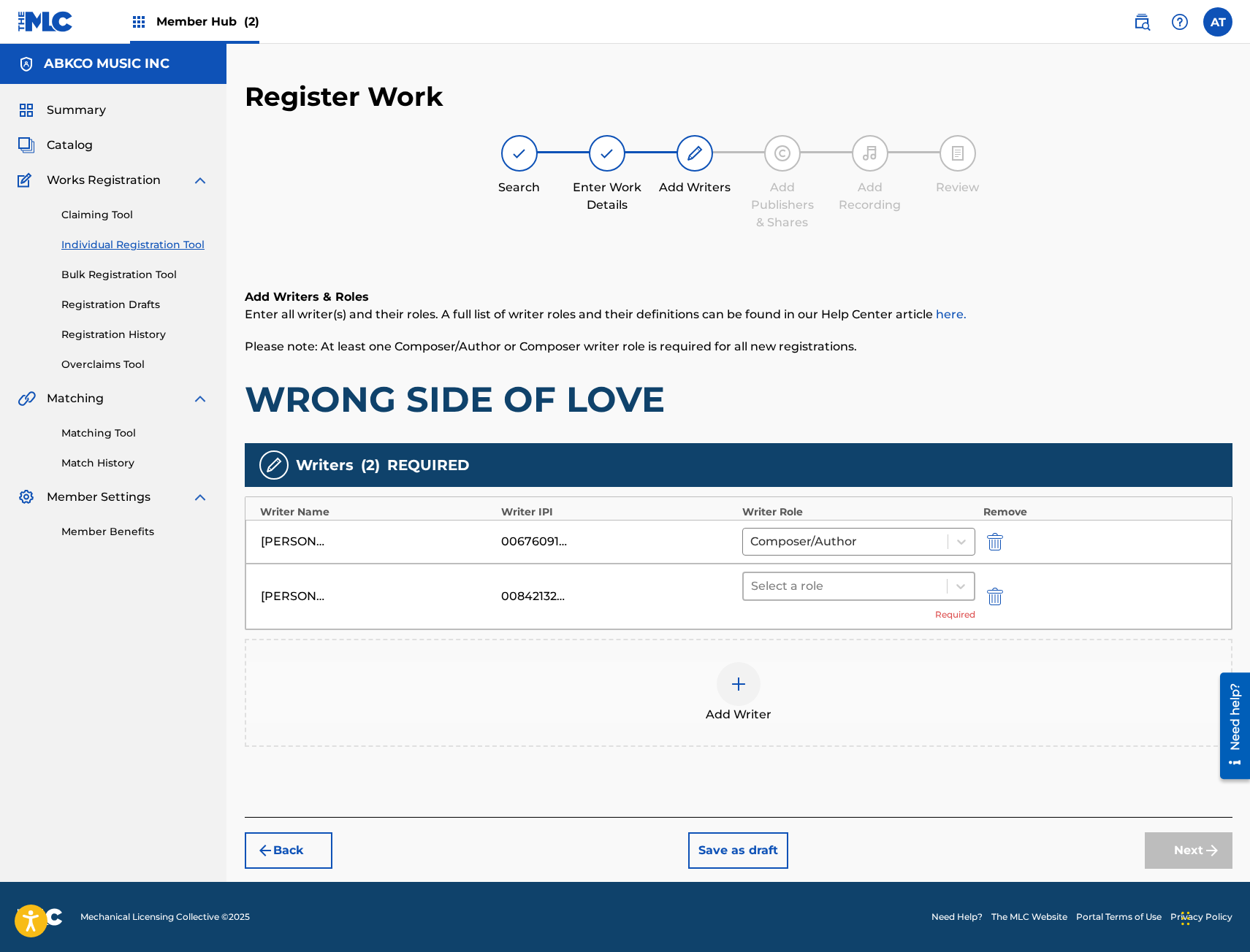
click at [782, 580] on div at bounding box center [845, 586] width 189 height 21
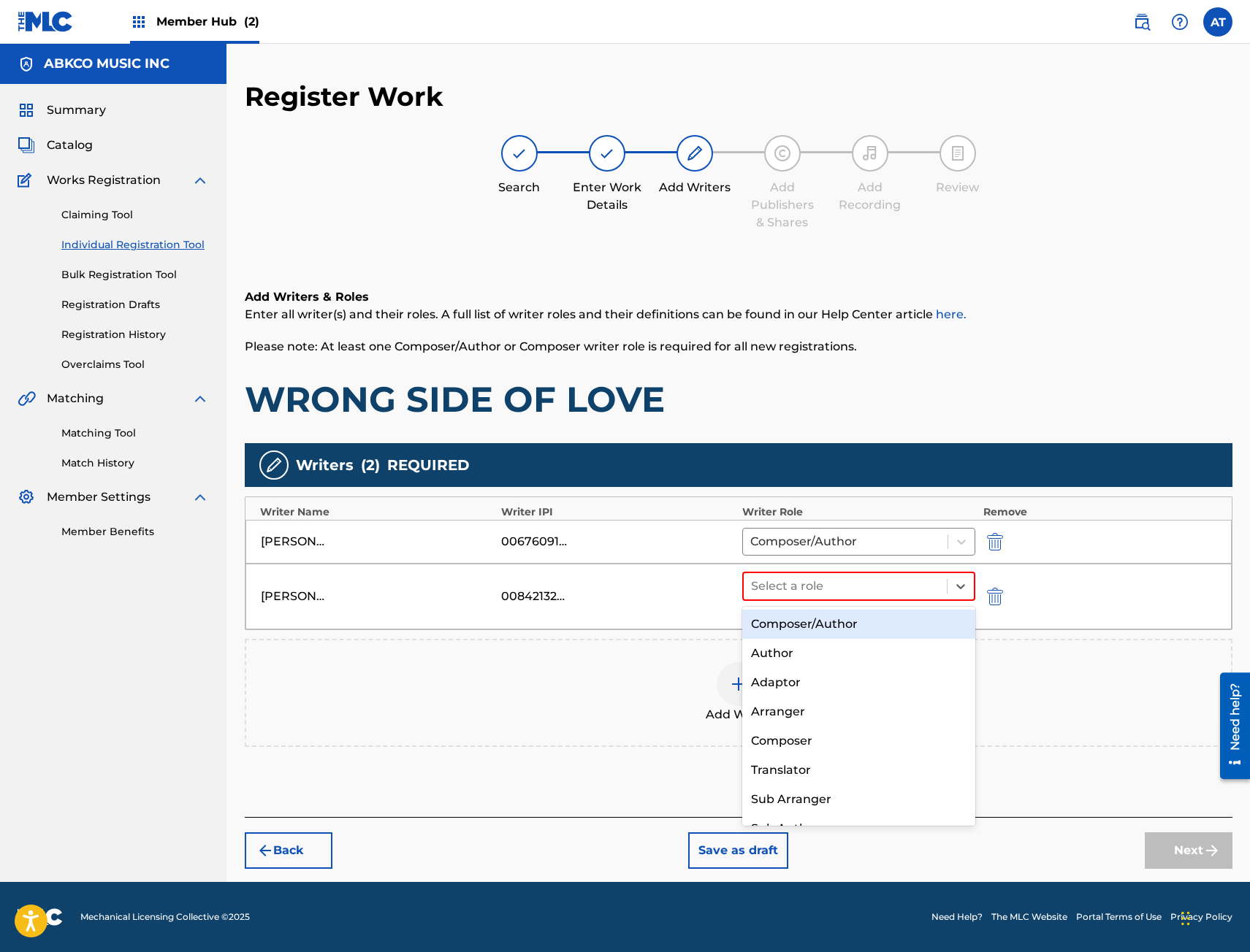
click at [794, 622] on div "Composer/Author" at bounding box center [859, 624] width 234 height 29
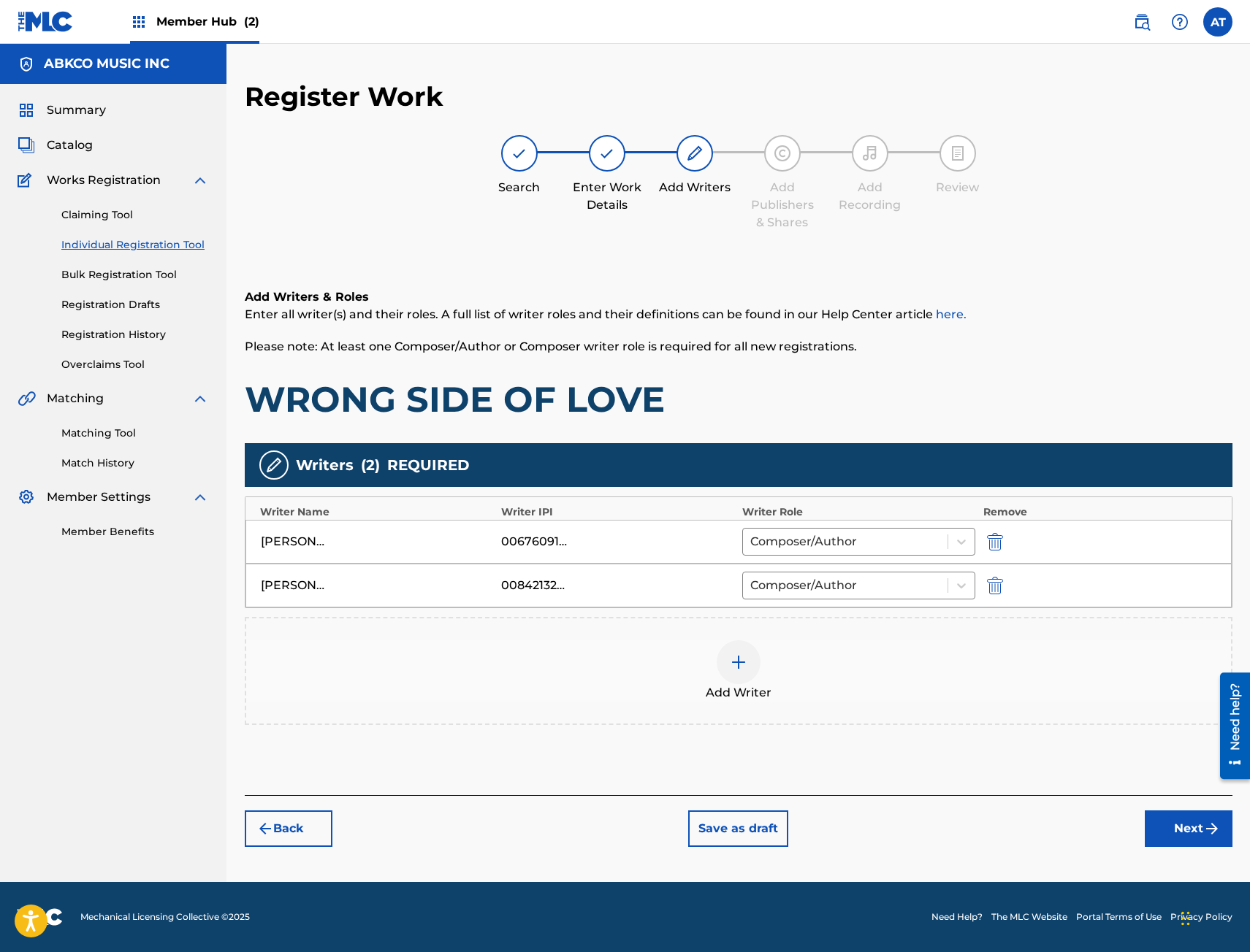
click at [853, 662] on div "Add Writer" at bounding box center [738, 671] width 985 height 62
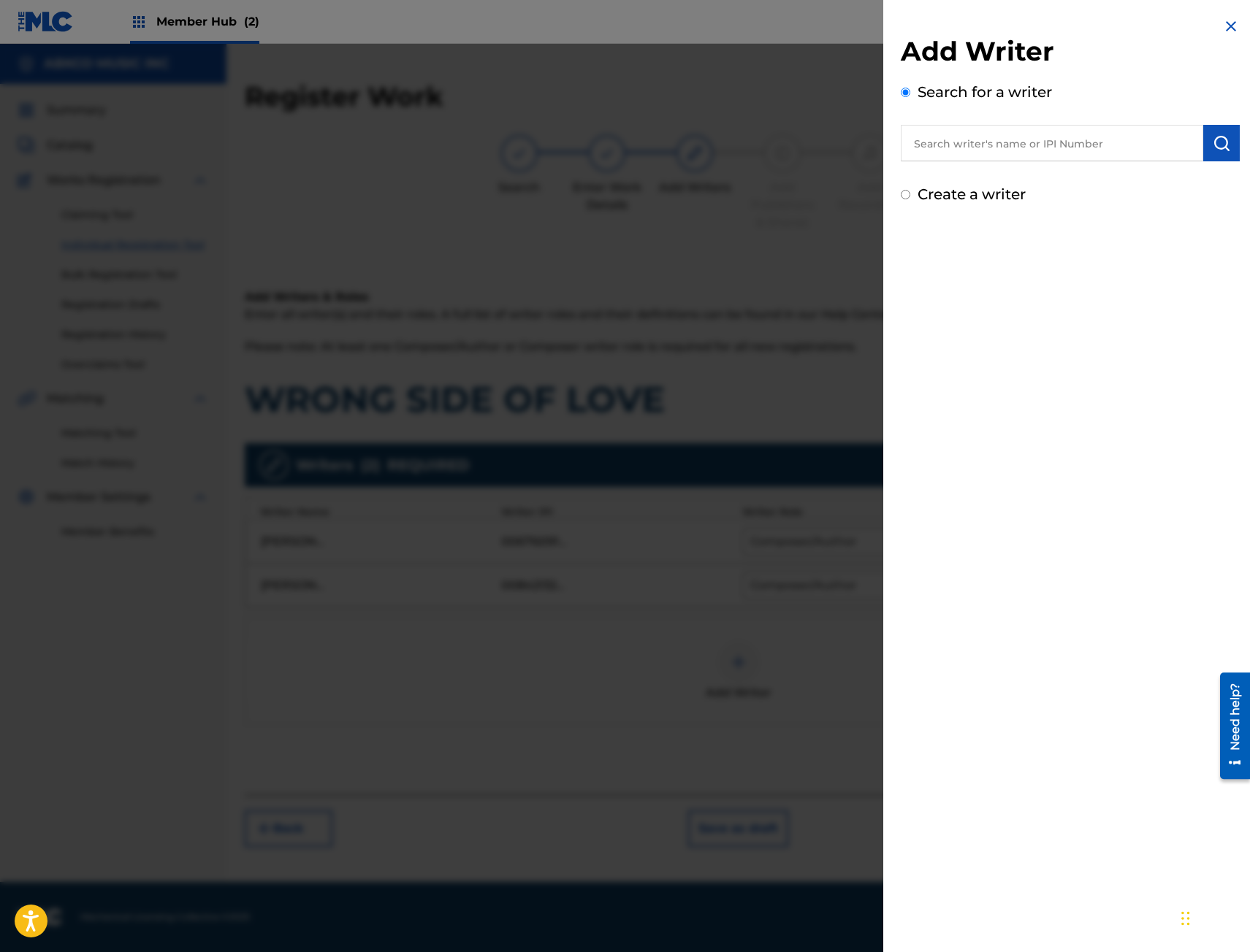
drag, startPoint x: 1081, startPoint y: 129, endPoint x: 1087, endPoint y: 134, distance: 7.8
click at [1081, 129] on input "text" at bounding box center [1051, 143] width 302 height 37
paste input "00701196277"
type input "00701196277"
click at [1214, 146] on img "submit" at bounding box center [1221, 143] width 17 height 17
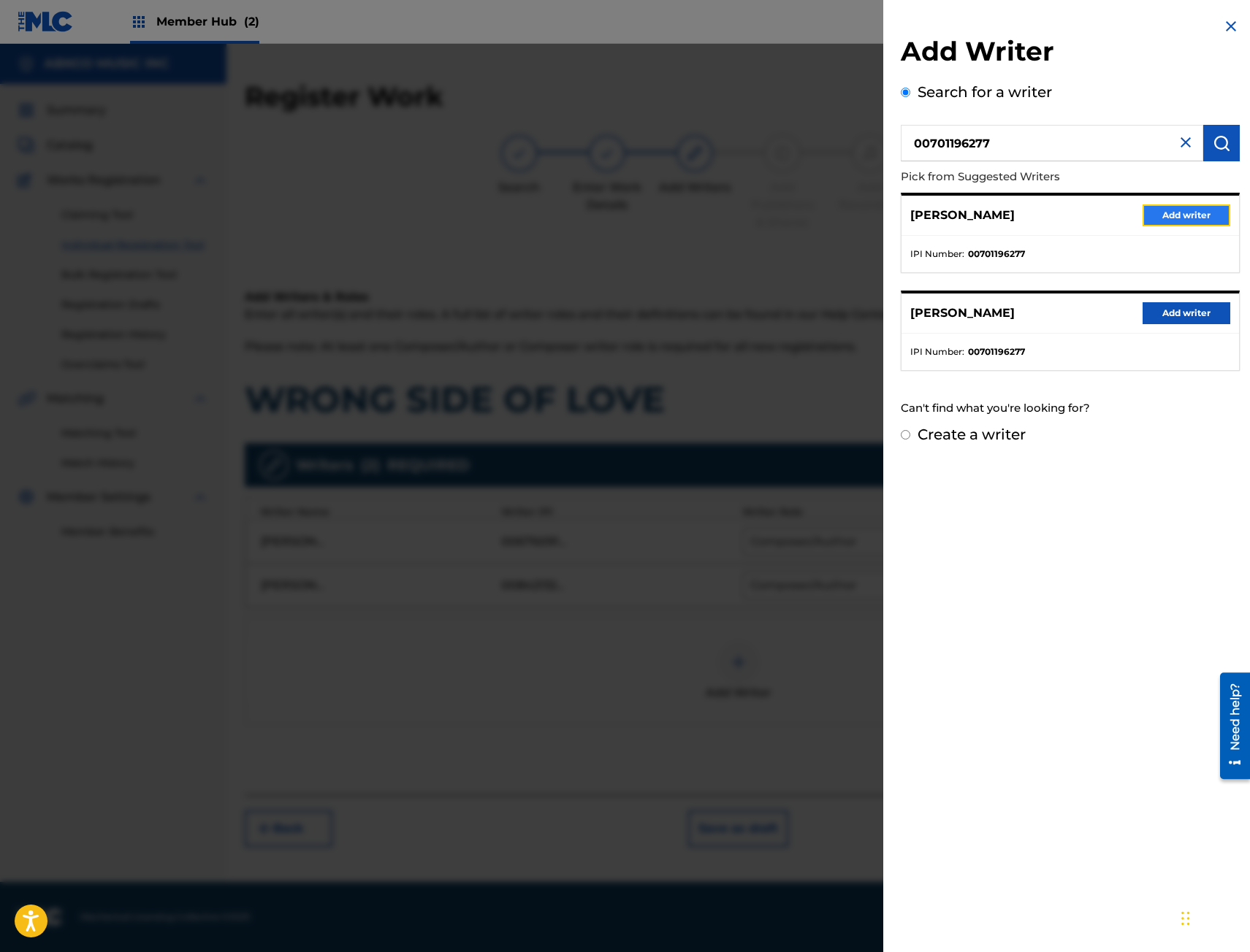
click at [1202, 217] on button "Add writer" at bounding box center [1186, 216] width 87 height 22
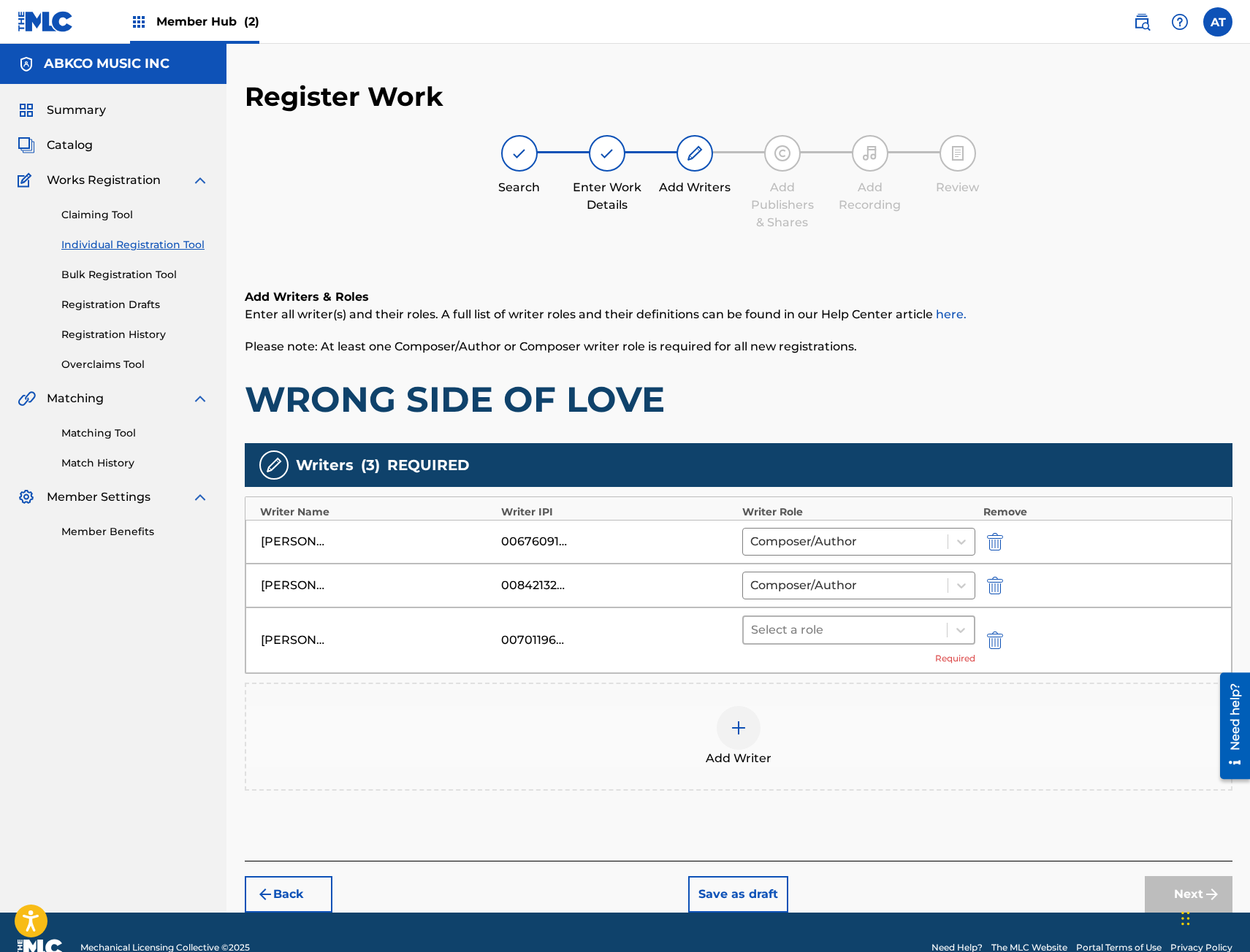
click at [859, 642] on div "Select a role" at bounding box center [845, 630] width 204 height 27
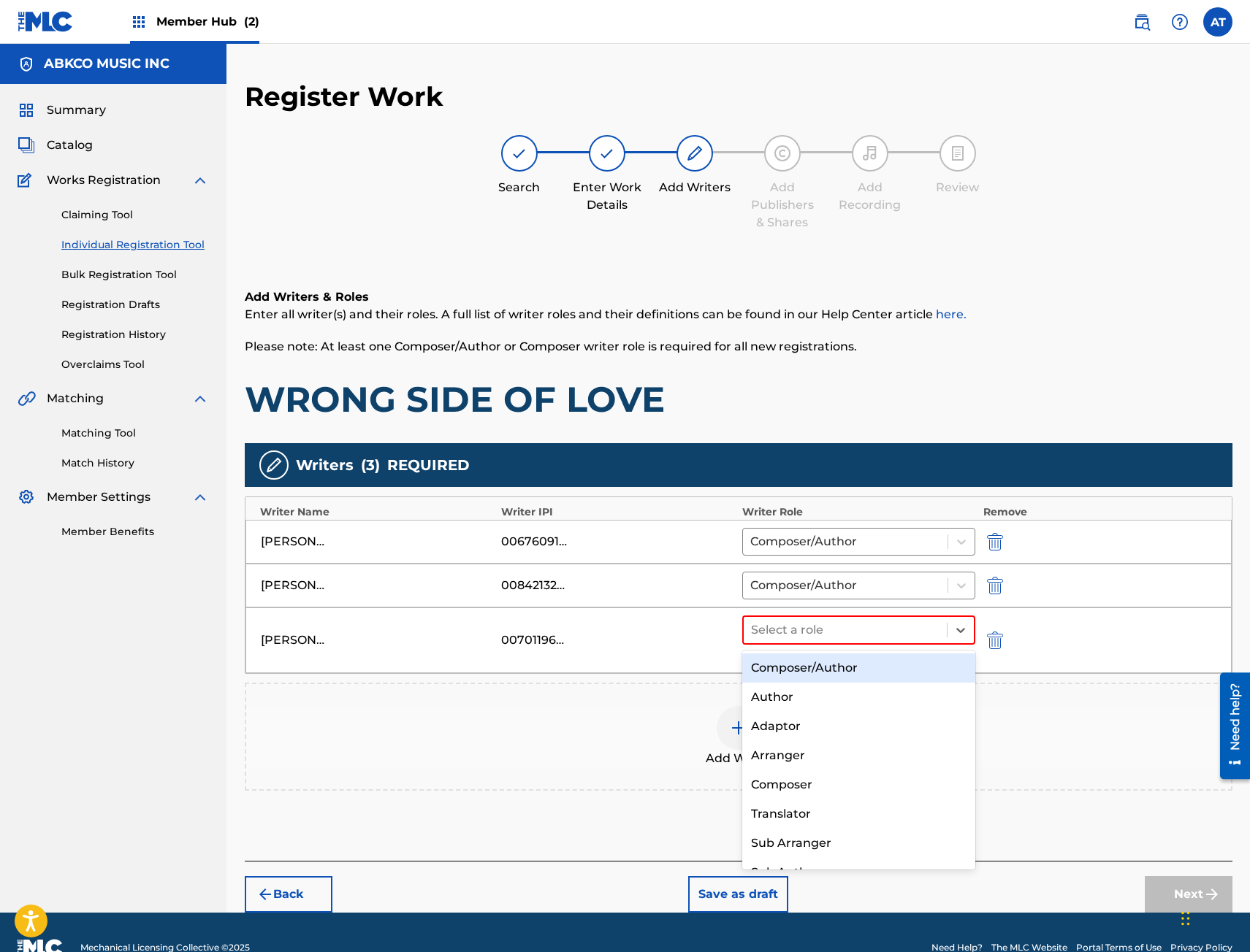
click at [833, 672] on div "Composer/Author" at bounding box center [859, 668] width 234 height 29
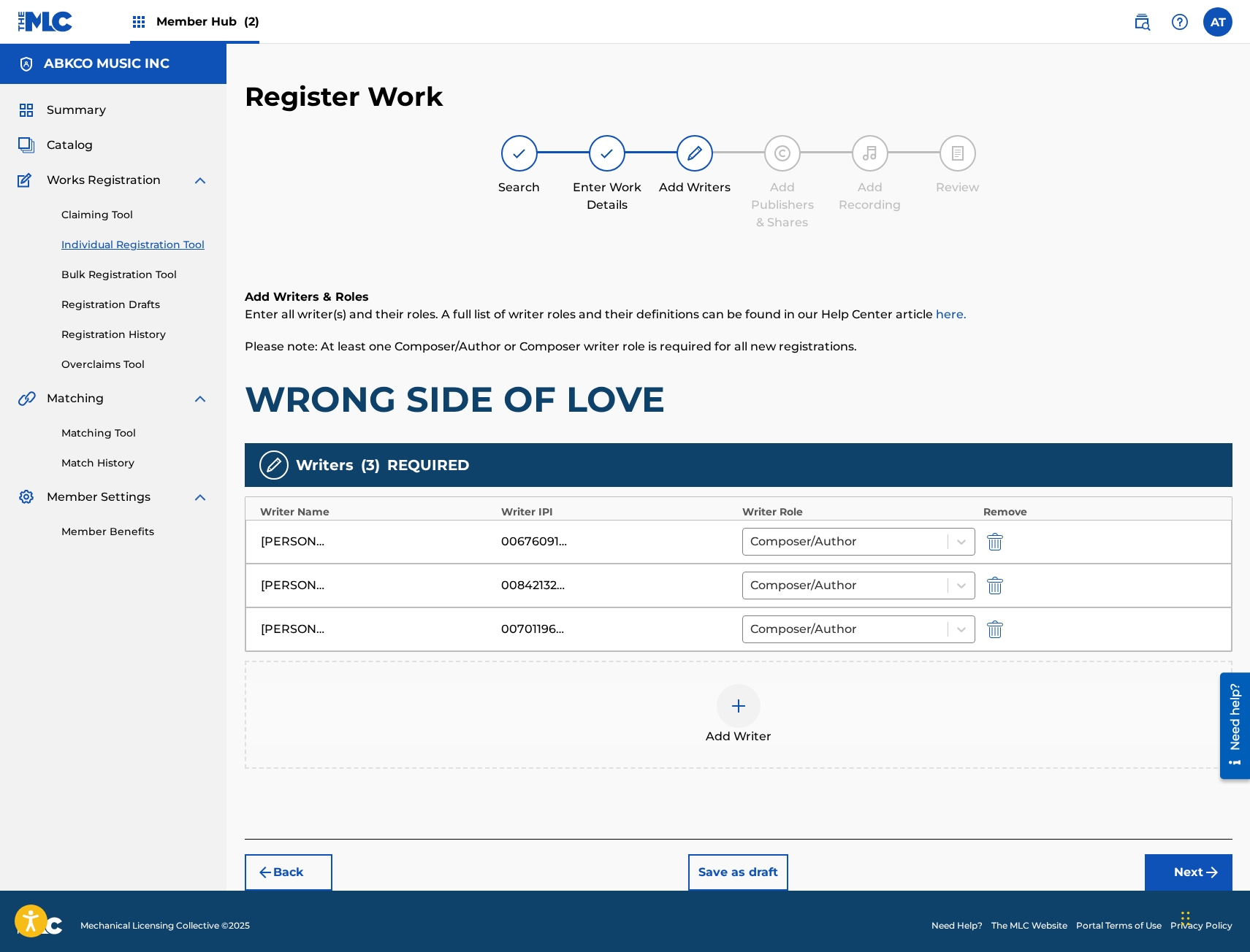
scroll to position [9, 0]
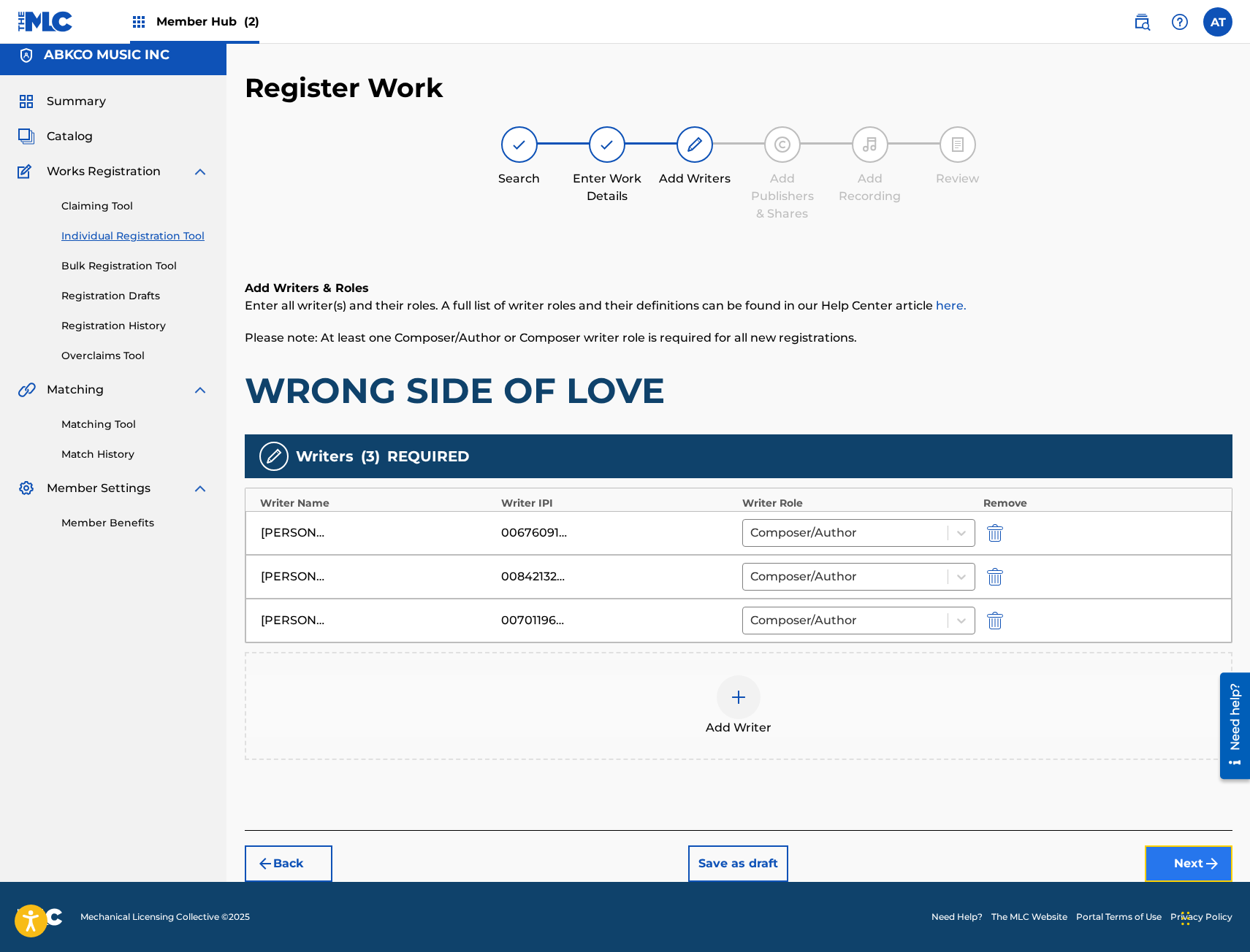
click at [1172, 855] on button "Next" at bounding box center [1188, 864] width 87 height 37
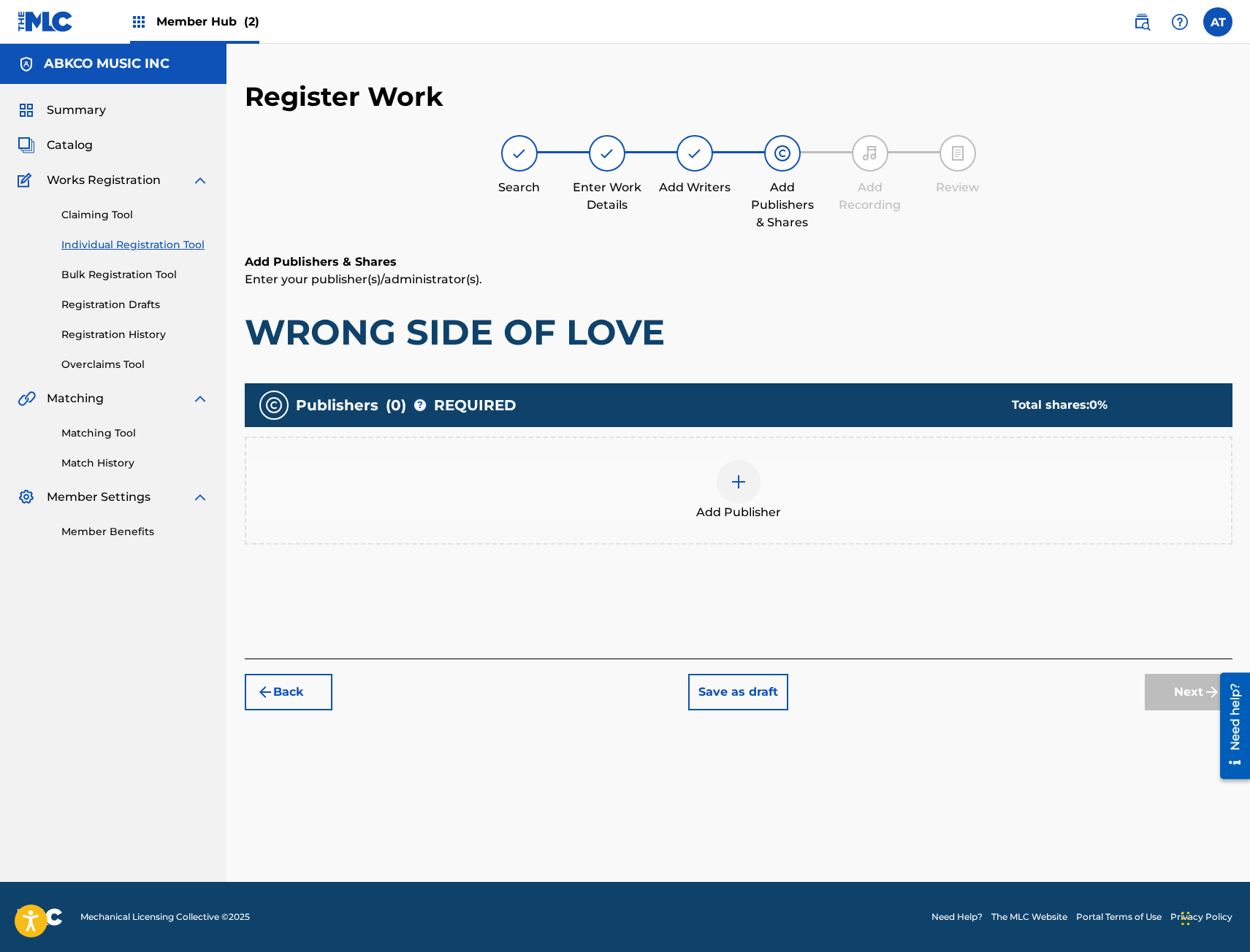
scroll to position [0, 0]
click at [734, 502] on div at bounding box center [738, 481] width 44 height 44
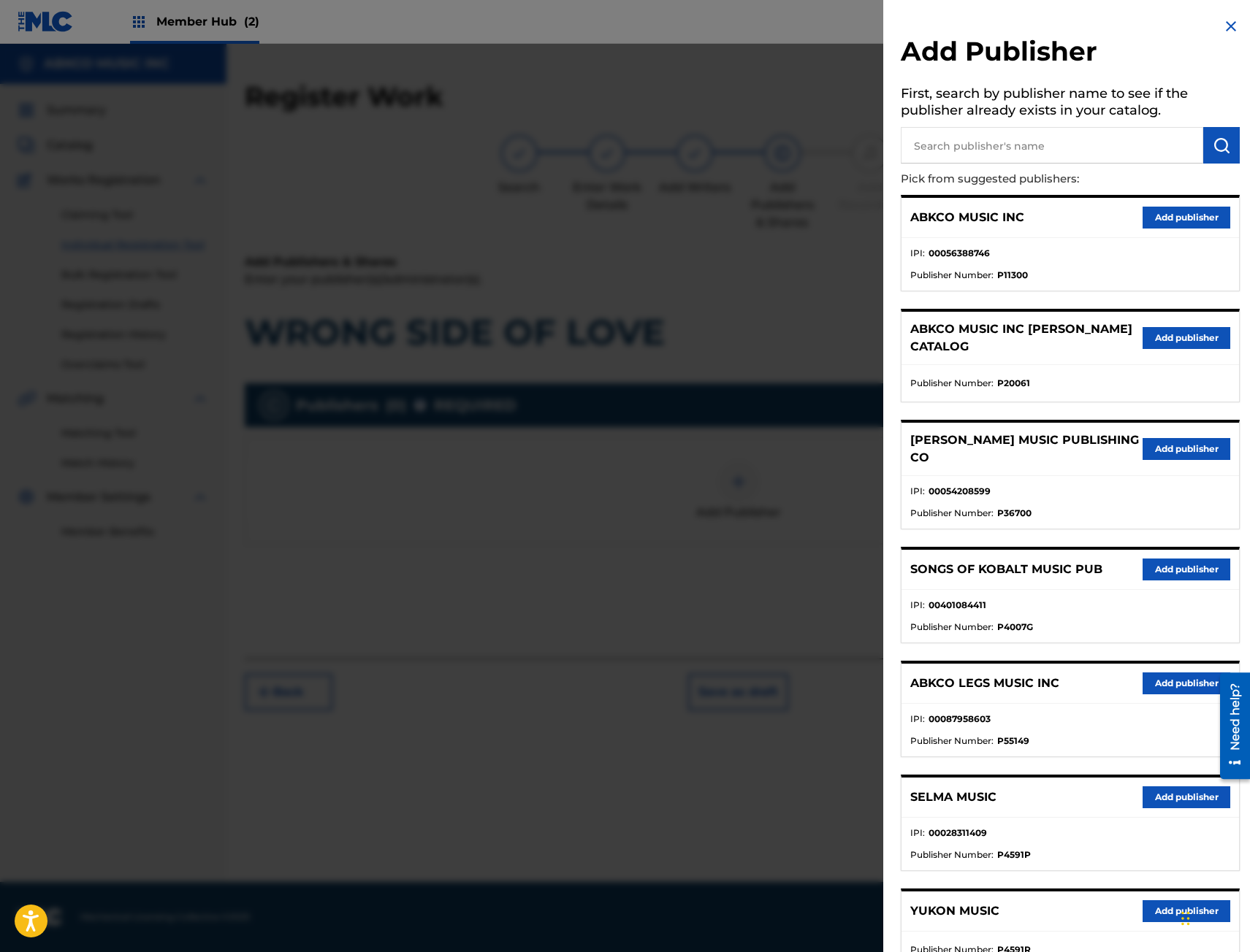
click at [1099, 156] on input "text" at bounding box center [1051, 145] width 302 height 37
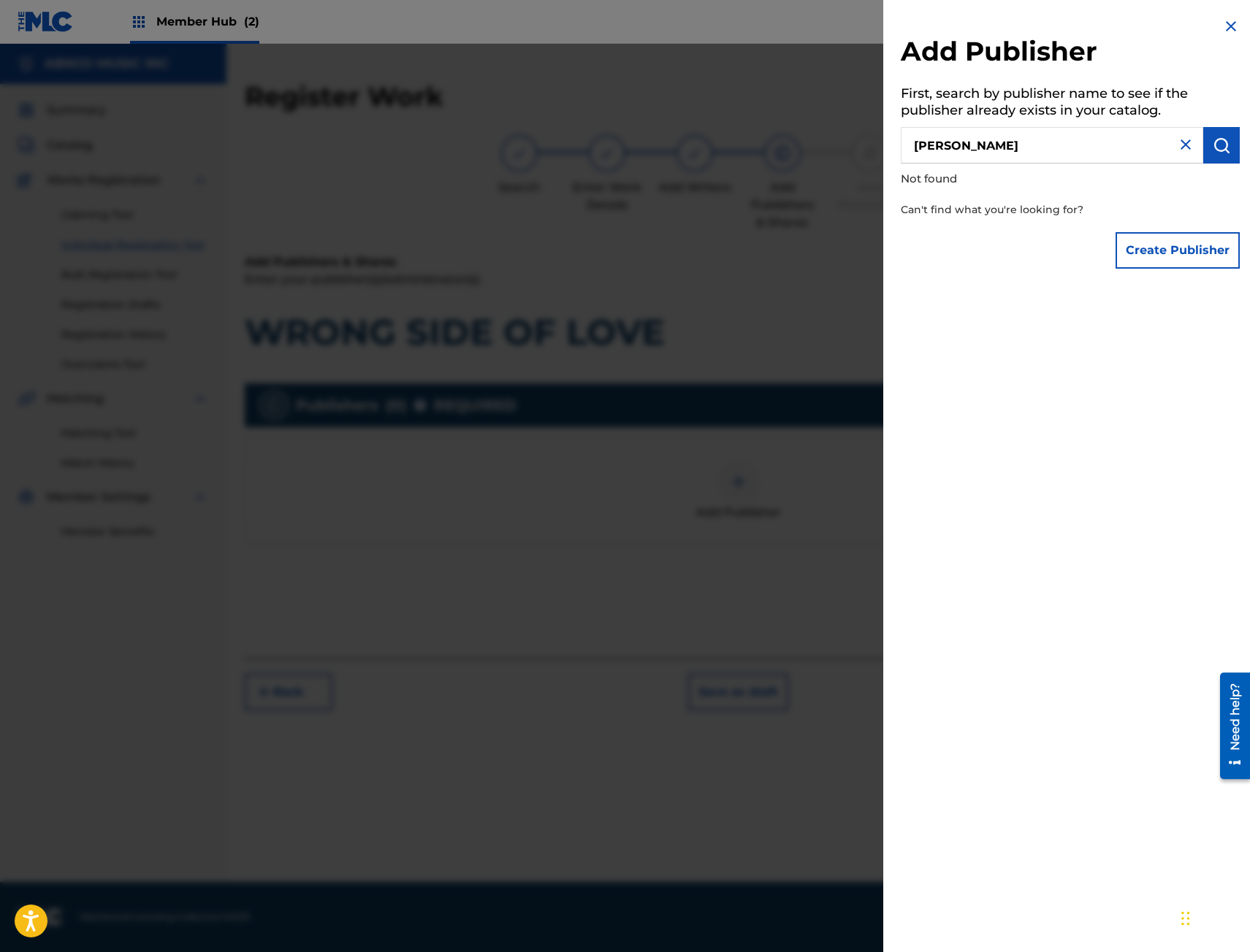
drag, startPoint x: 1098, startPoint y: 155, endPoint x: 484, endPoint y: 182, distance: 614.6
click at [484, 182] on div "Add Publisher First, search by publisher name to see if the publisher already e…" at bounding box center [625, 497] width 1250 height 908
type input "abkco music"
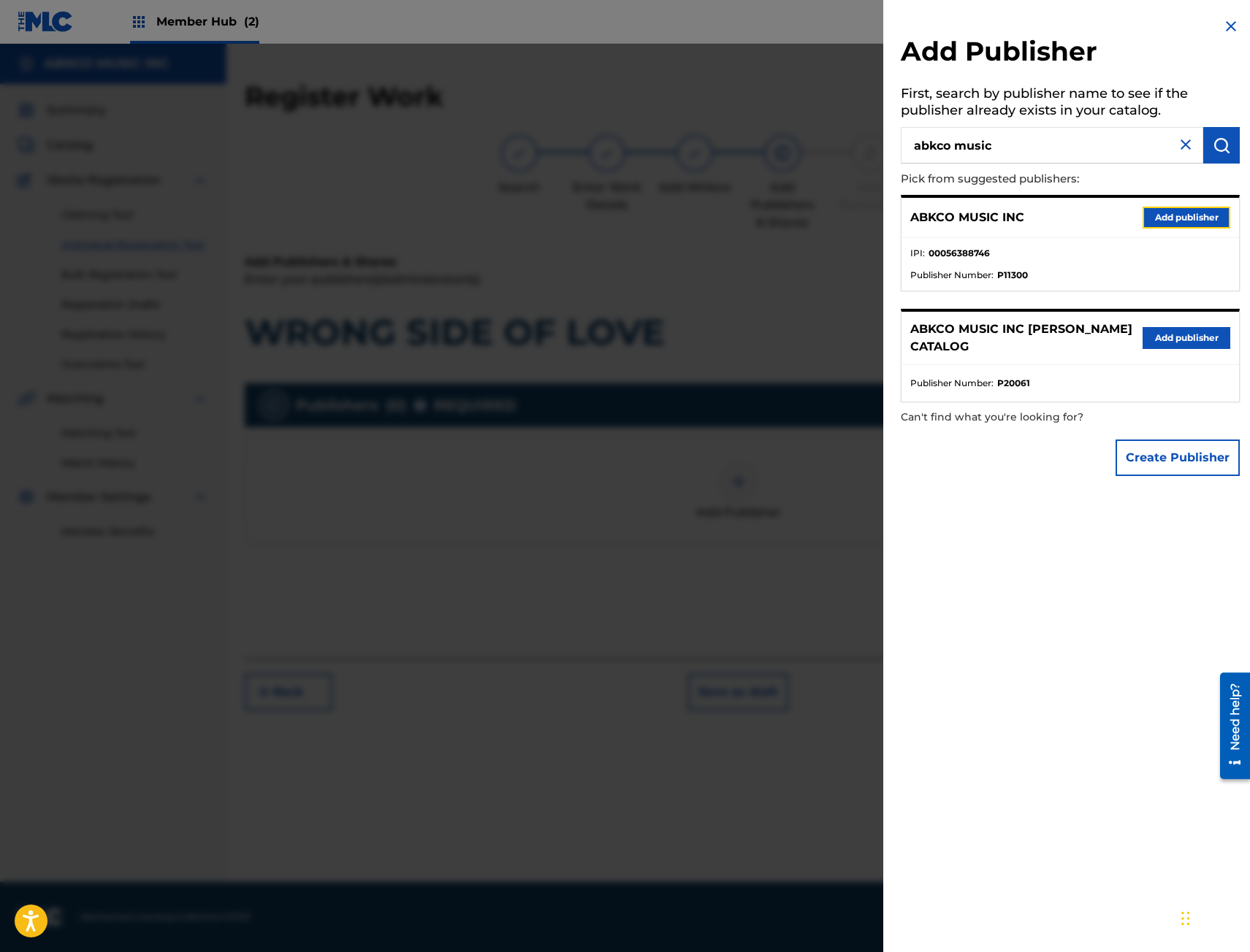
click at [1183, 216] on button "Add publisher" at bounding box center [1186, 217] width 87 height 22
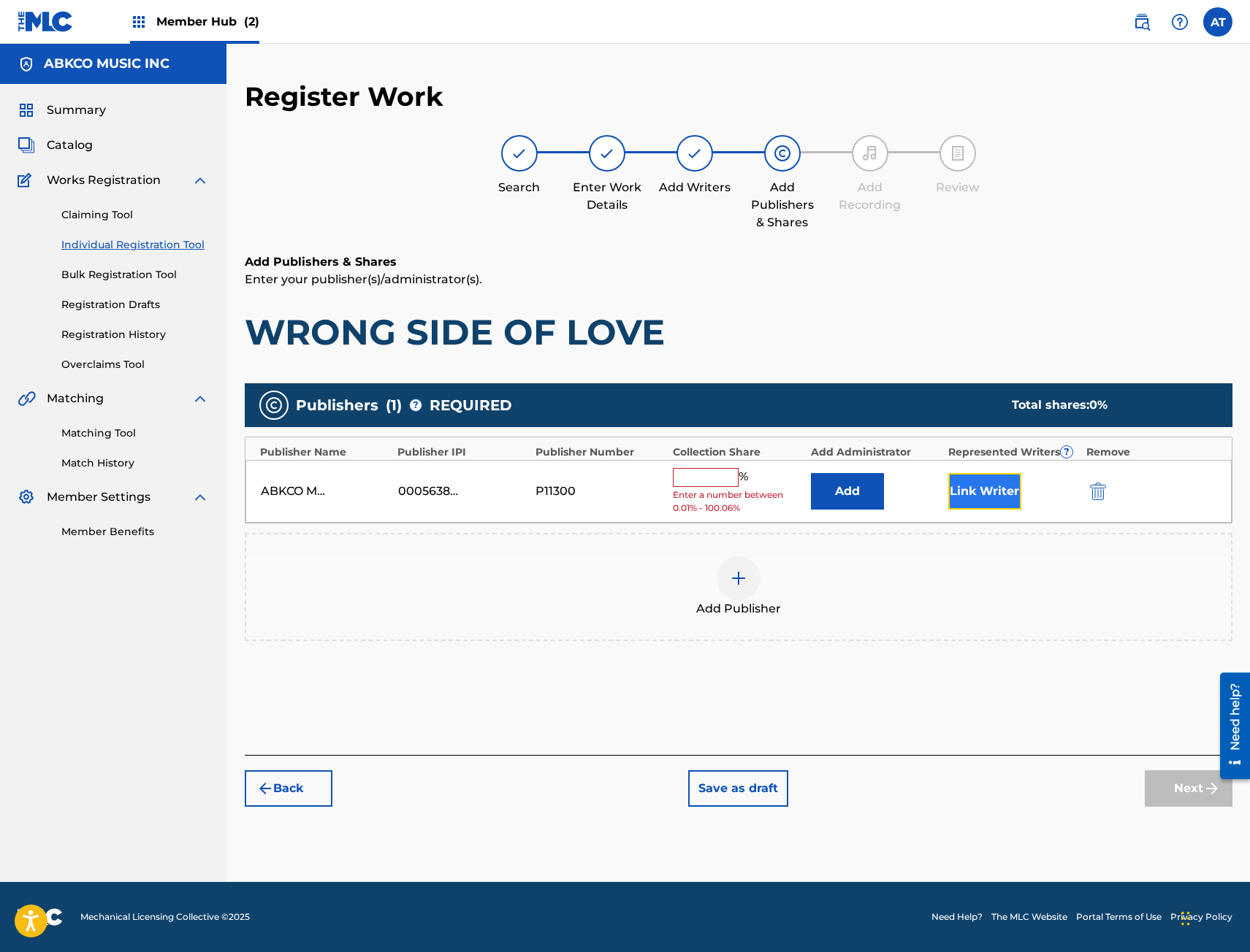
click at [977, 497] on button "Link Writer" at bounding box center [984, 491] width 73 height 37
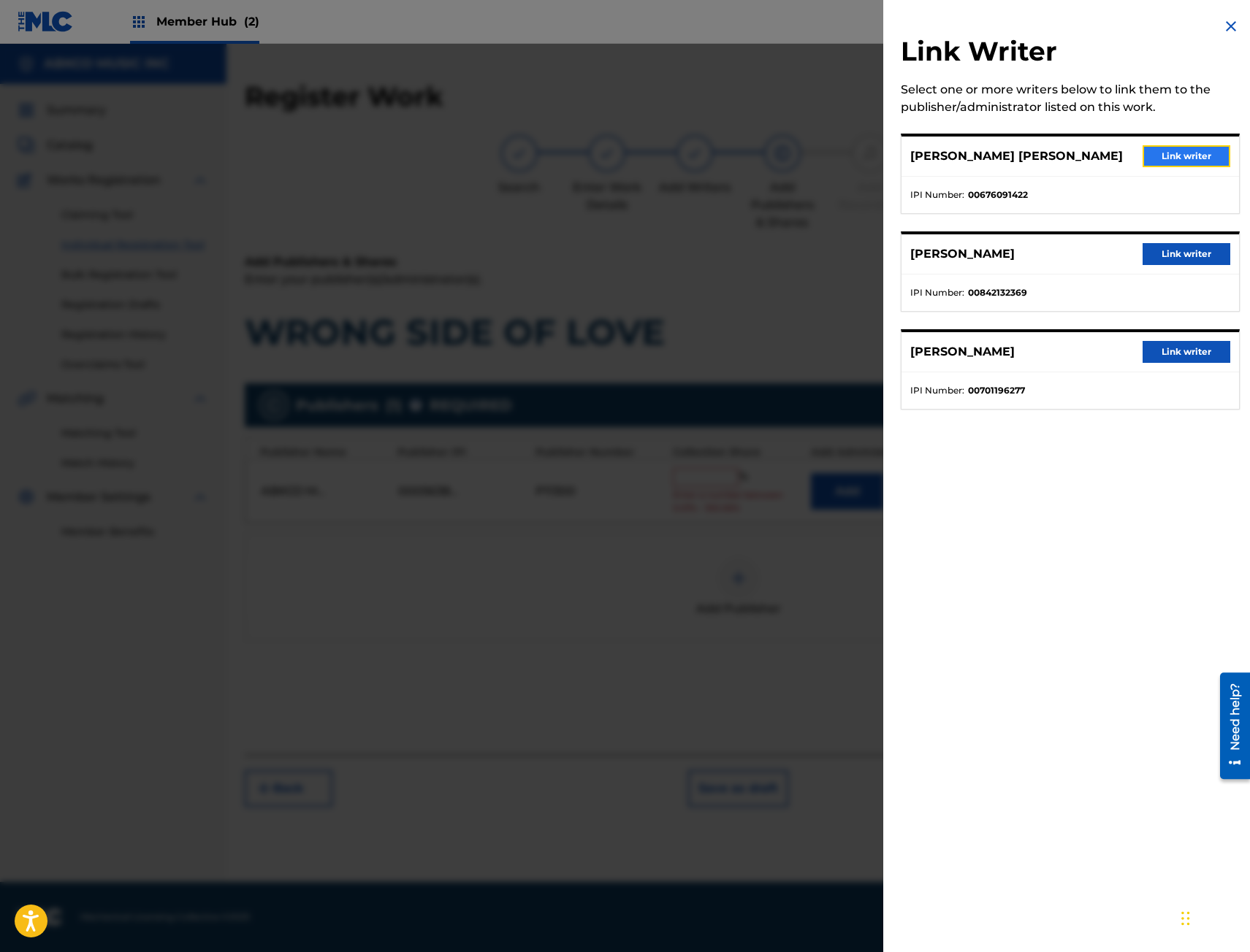
click at [1188, 150] on button "Link writer" at bounding box center [1186, 157] width 87 height 22
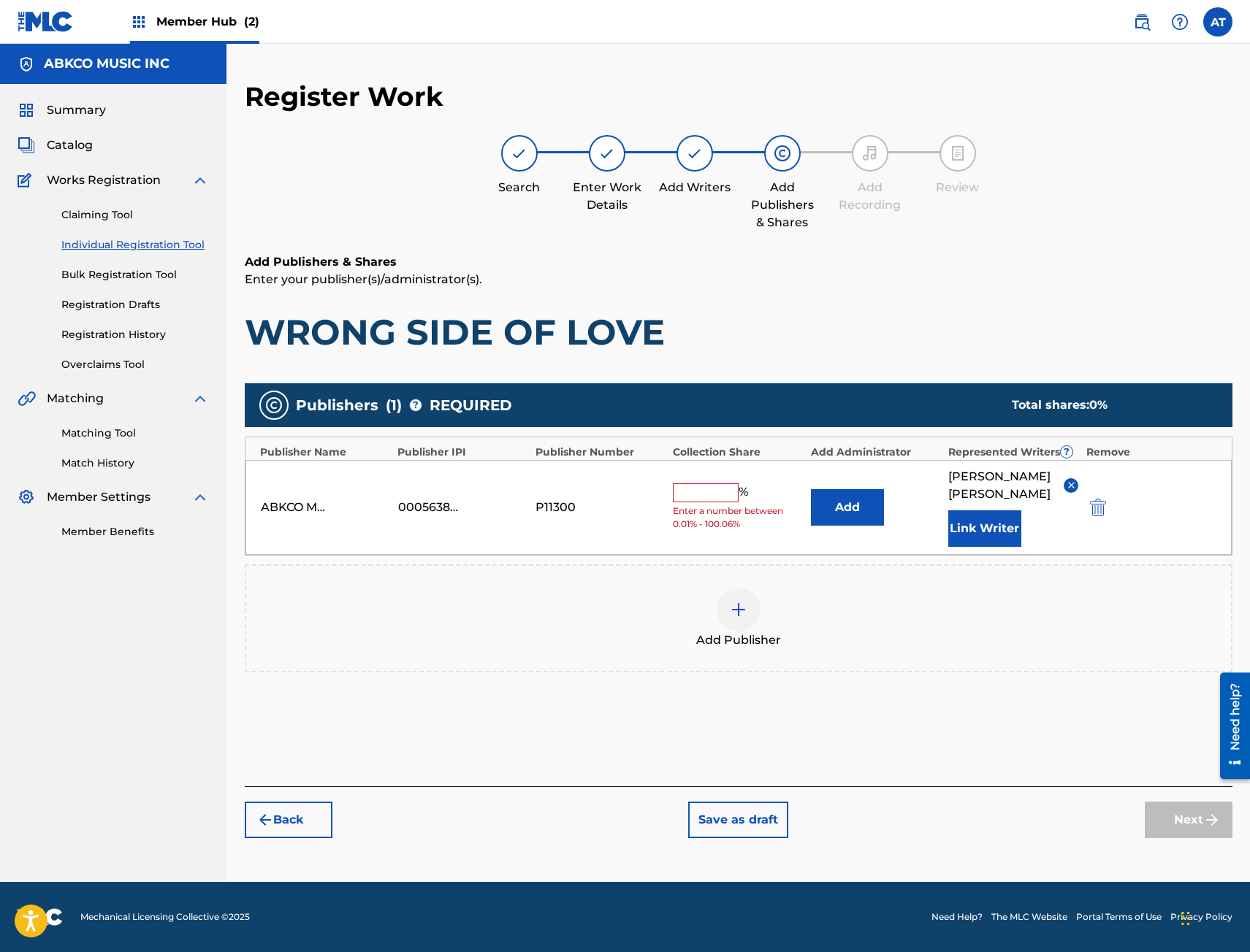
click at [709, 531] on span "Enter a number between 0.01% - 100.06%" at bounding box center [738, 517] width 130 height 27
click at [707, 495] on input "text" at bounding box center [705, 493] width 66 height 19
type input "20"
click at [865, 355] on div "Add Publishers & Shares Enter your publisher(s)/administrator(s). WRONG SIDE OF…" at bounding box center [738, 520] width 987 height 533
click at [1181, 837] on button "Next" at bounding box center [1188, 820] width 87 height 37
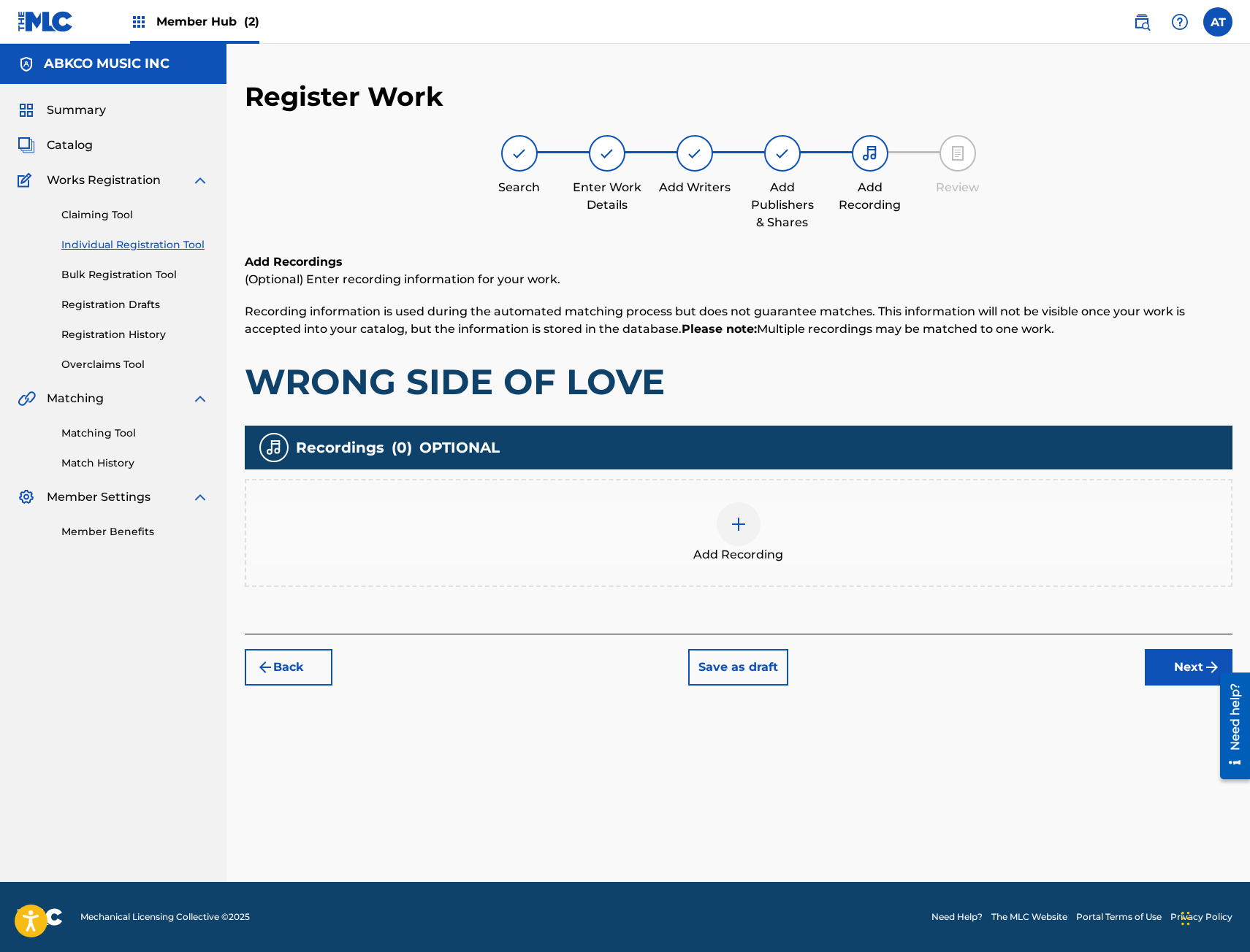
click at [656, 532] on div "Add Recording" at bounding box center [738, 533] width 985 height 62
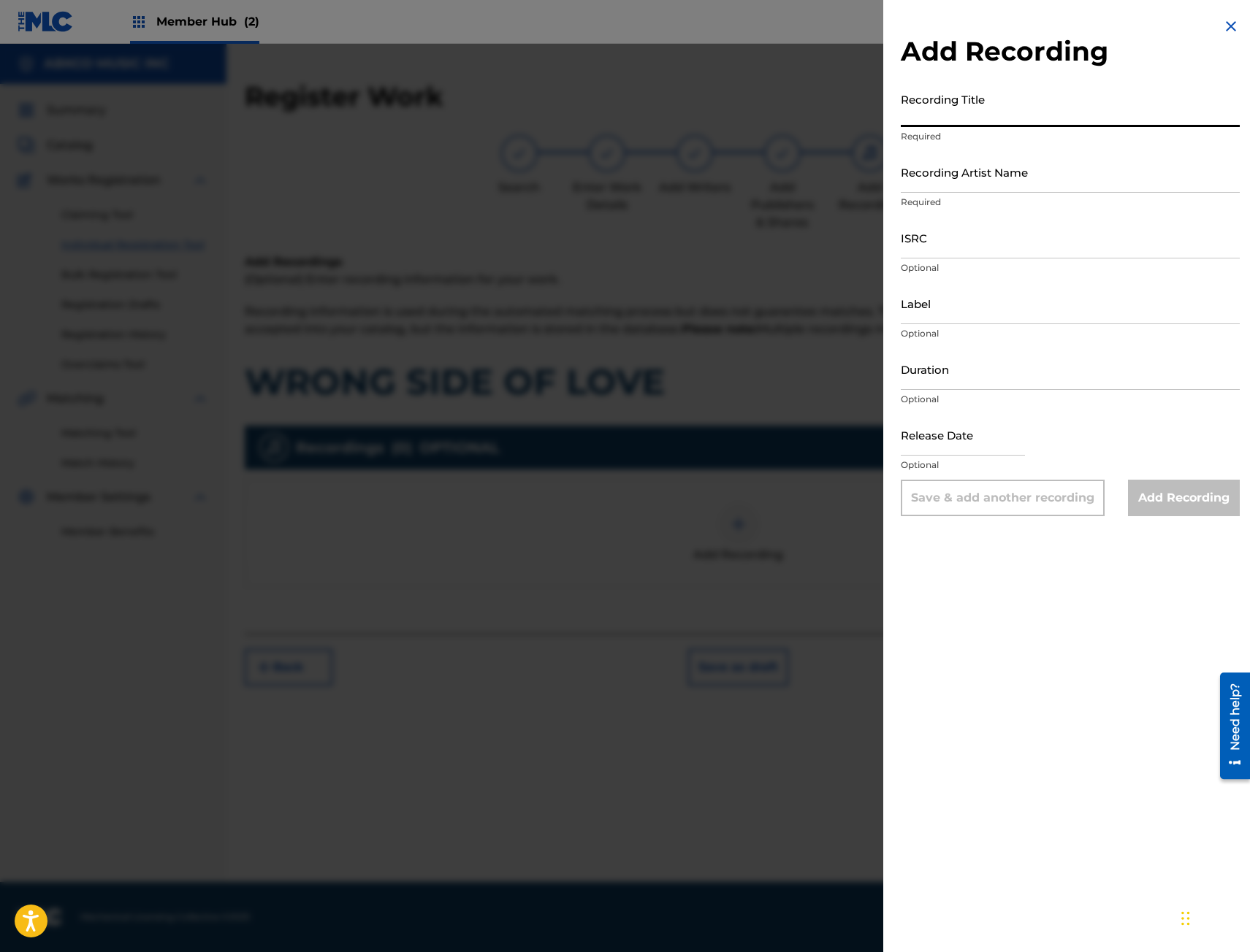
drag, startPoint x: 977, startPoint y: 97, endPoint x: 929, endPoint y: 128, distance: 57.1
click at [977, 97] on input "Recording Title" at bounding box center [1070, 106] width 339 height 42
type input "w"
type input "WRONG SIDE OF LOVE"
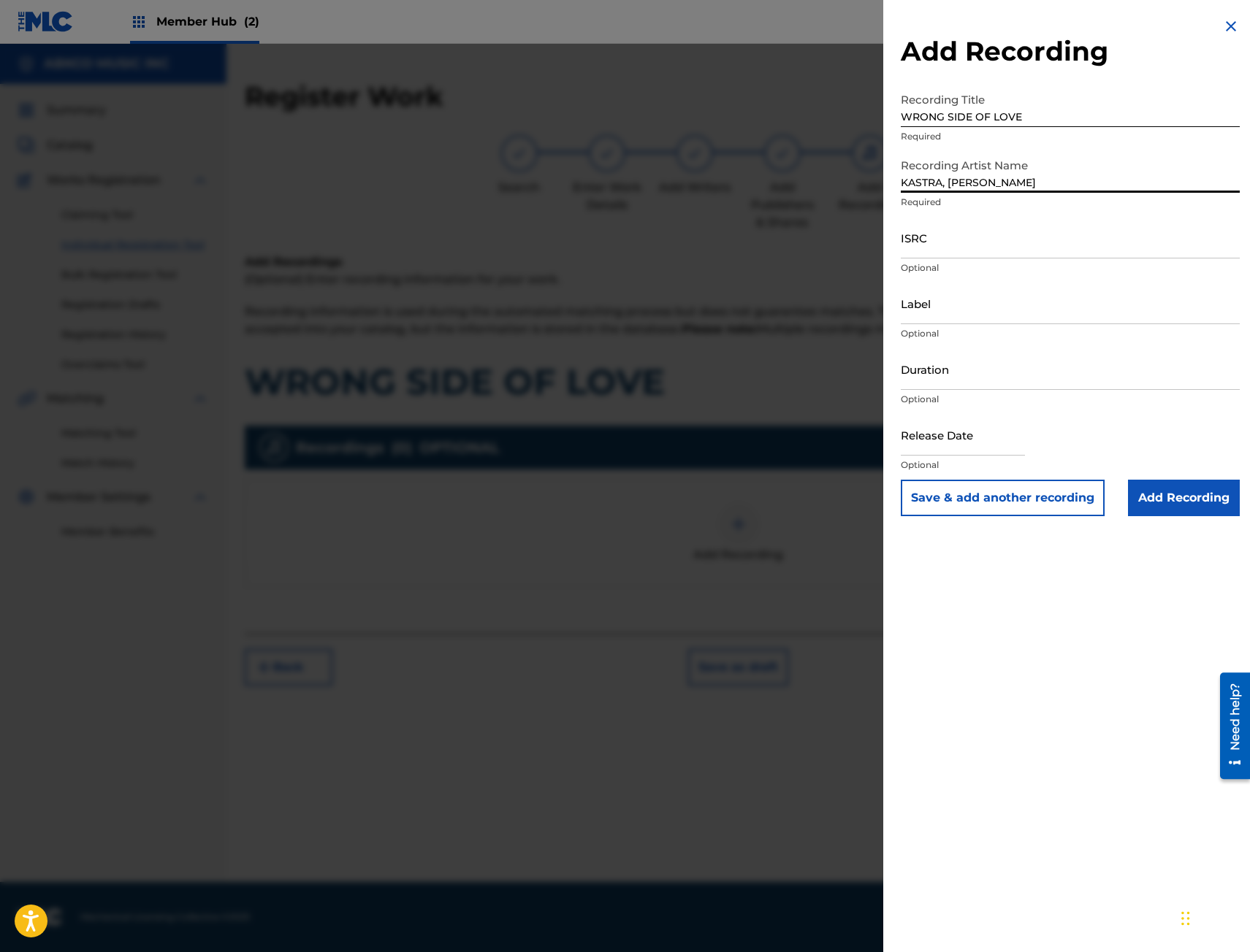
type input "KASTRA, [PERSON_NAME]"
click at [1052, 249] on input "ISRC" at bounding box center [1070, 237] width 339 height 42
click at [1008, 263] on p "Optional" at bounding box center [1070, 267] width 339 height 13
drag, startPoint x: 1004, startPoint y: 243, endPoint x: 955, endPoint y: 273, distance: 57.5
click at [1004, 243] on input "ISRC" at bounding box center [1070, 237] width 339 height 42
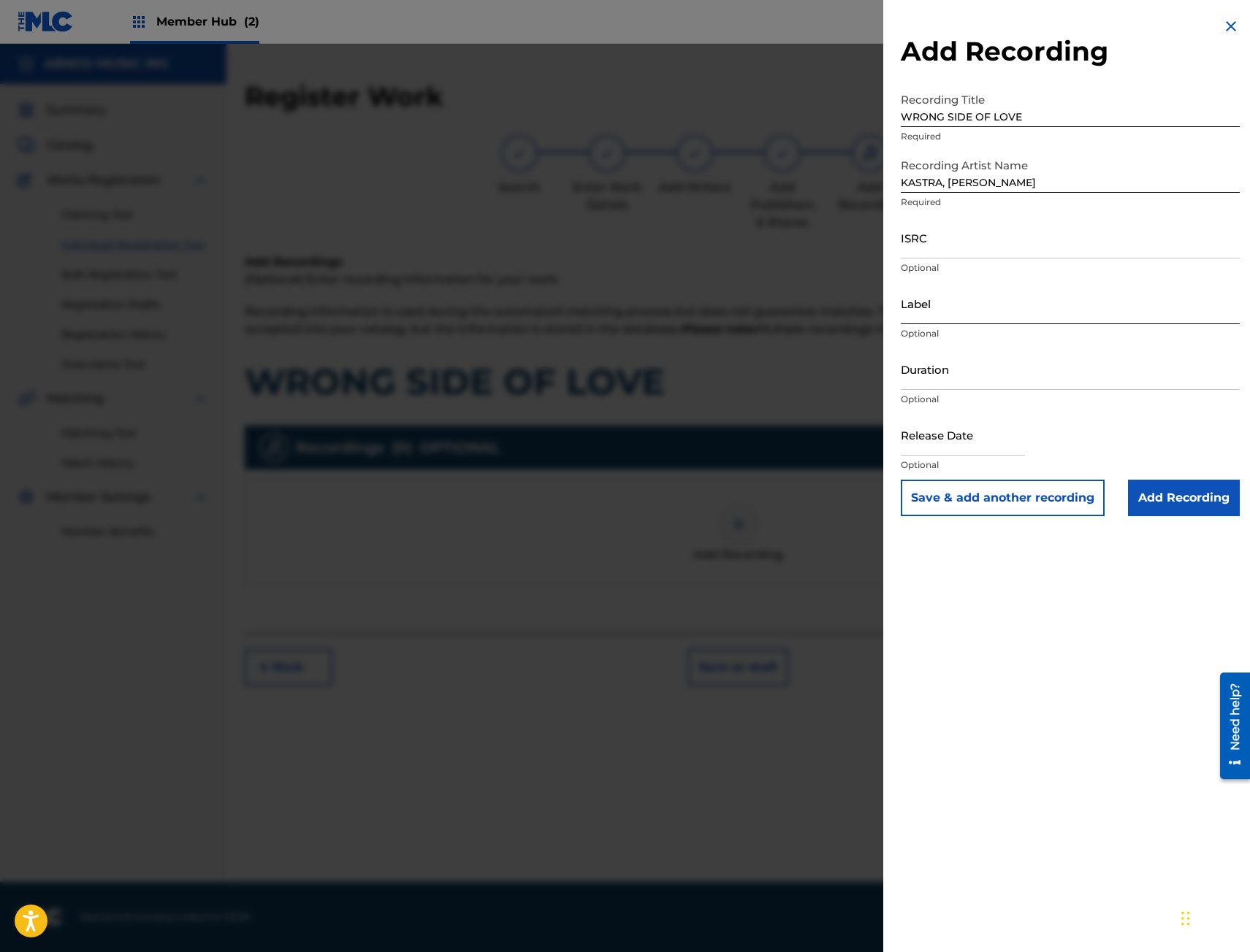
paste input "USUS12500570"
type input "USUS12500570"
drag, startPoint x: 940, startPoint y: 312, endPoint x: 931, endPoint y: 330, distance: 20.1
click at [940, 312] on input "Label" at bounding box center [1070, 303] width 339 height 42
type input "ULTRA RECORDS, LLC"
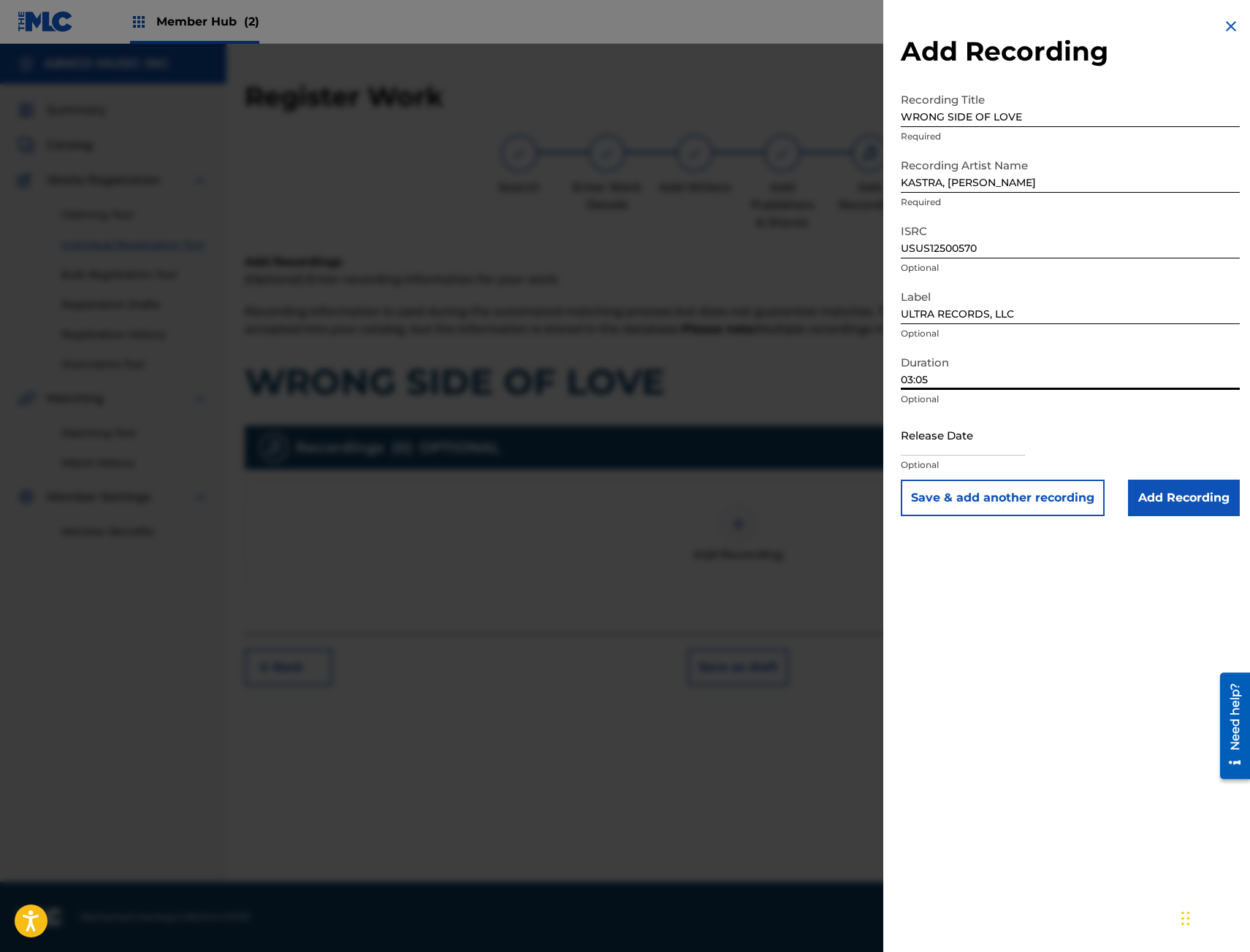
type input "03:05"
click at [922, 437] on input "text" at bounding box center [962, 435] width 124 height 42
select select "8"
select select "2025"
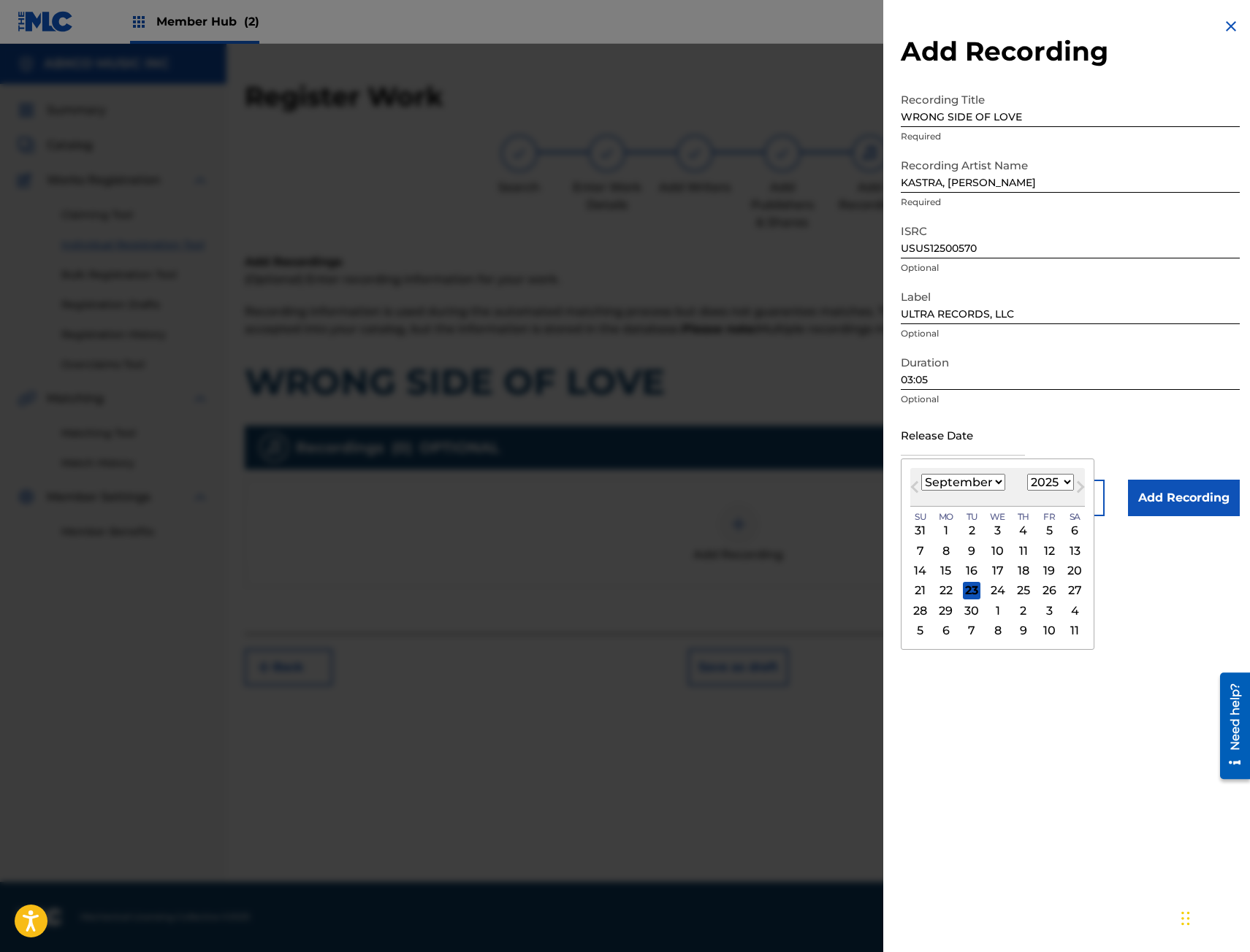
click at [937, 495] on div "[DATE] January February March April May June July August September October Nove…" at bounding box center [997, 487] width 175 height 39
click at [1048, 552] on div "12" at bounding box center [1049, 550] width 17 height 17
type input "[DATE]"
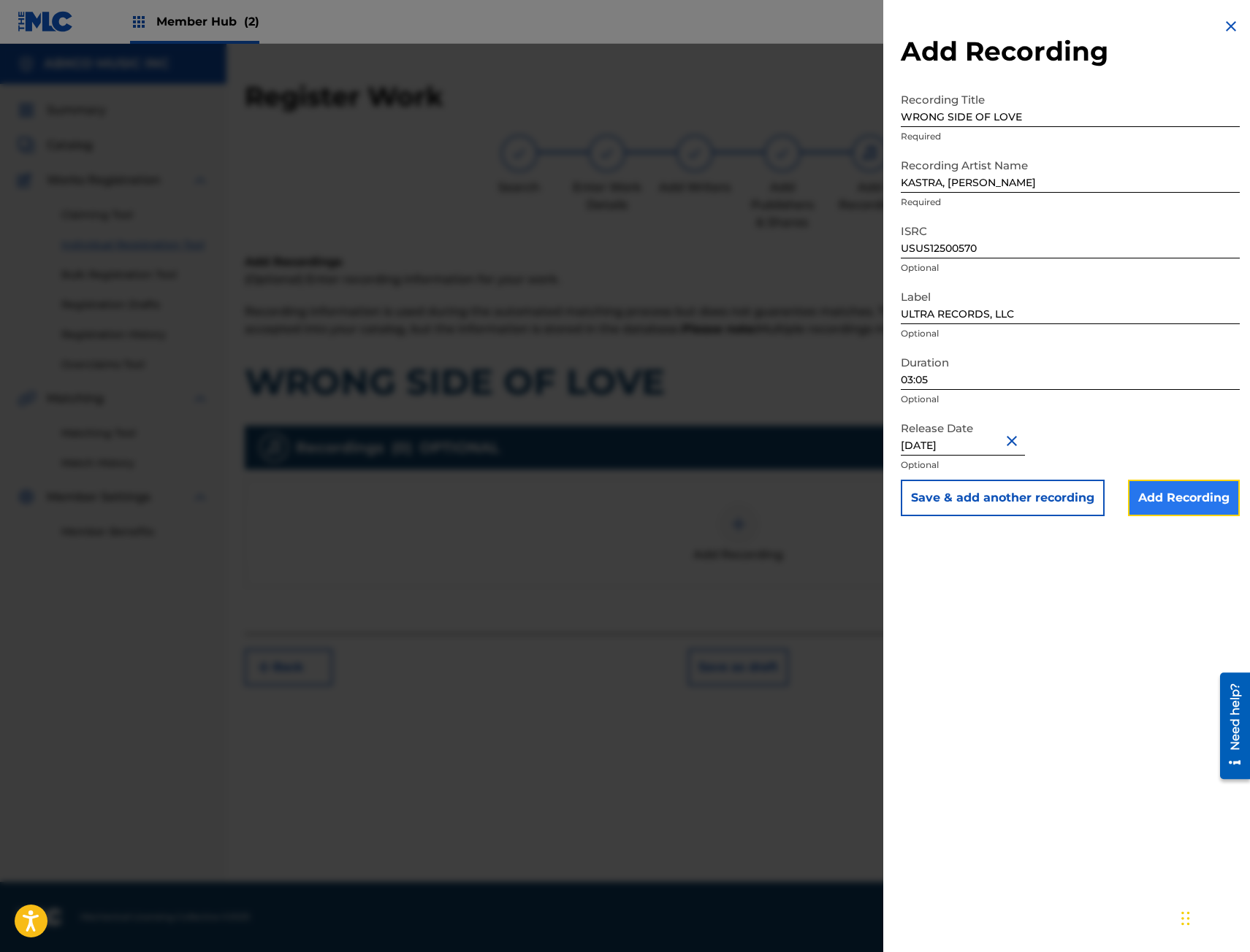
click at [1198, 497] on input "Add Recording" at bounding box center [1183, 497] width 112 height 37
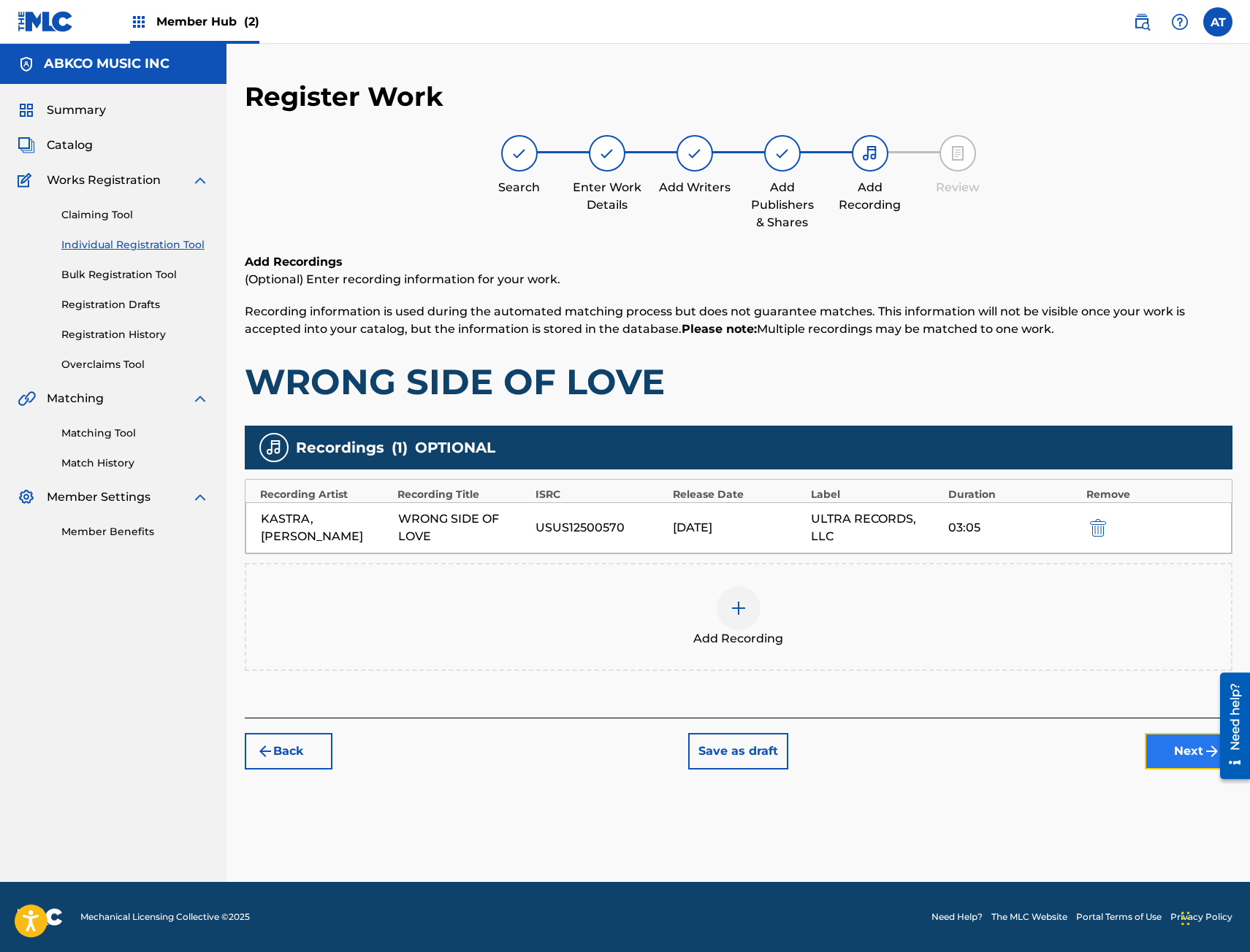
click at [1146, 748] on button "Next" at bounding box center [1188, 751] width 87 height 37
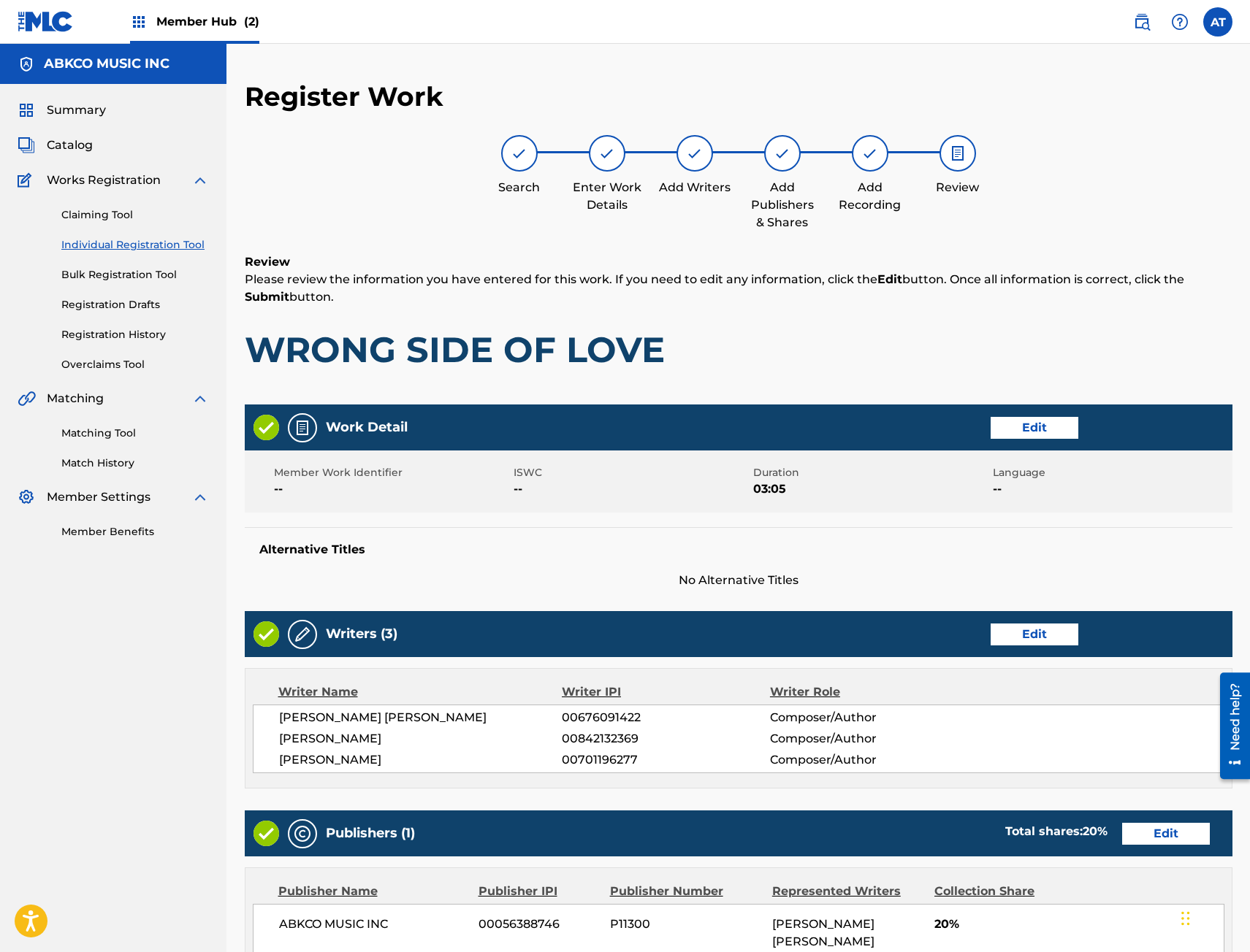
click at [1159, 748] on div "[PERSON_NAME] [PERSON_NAME] 00676091422 Composer/Author [PERSON_NAME] VAN DEN H…" at bounding box center [738, 739] width 972 height 68
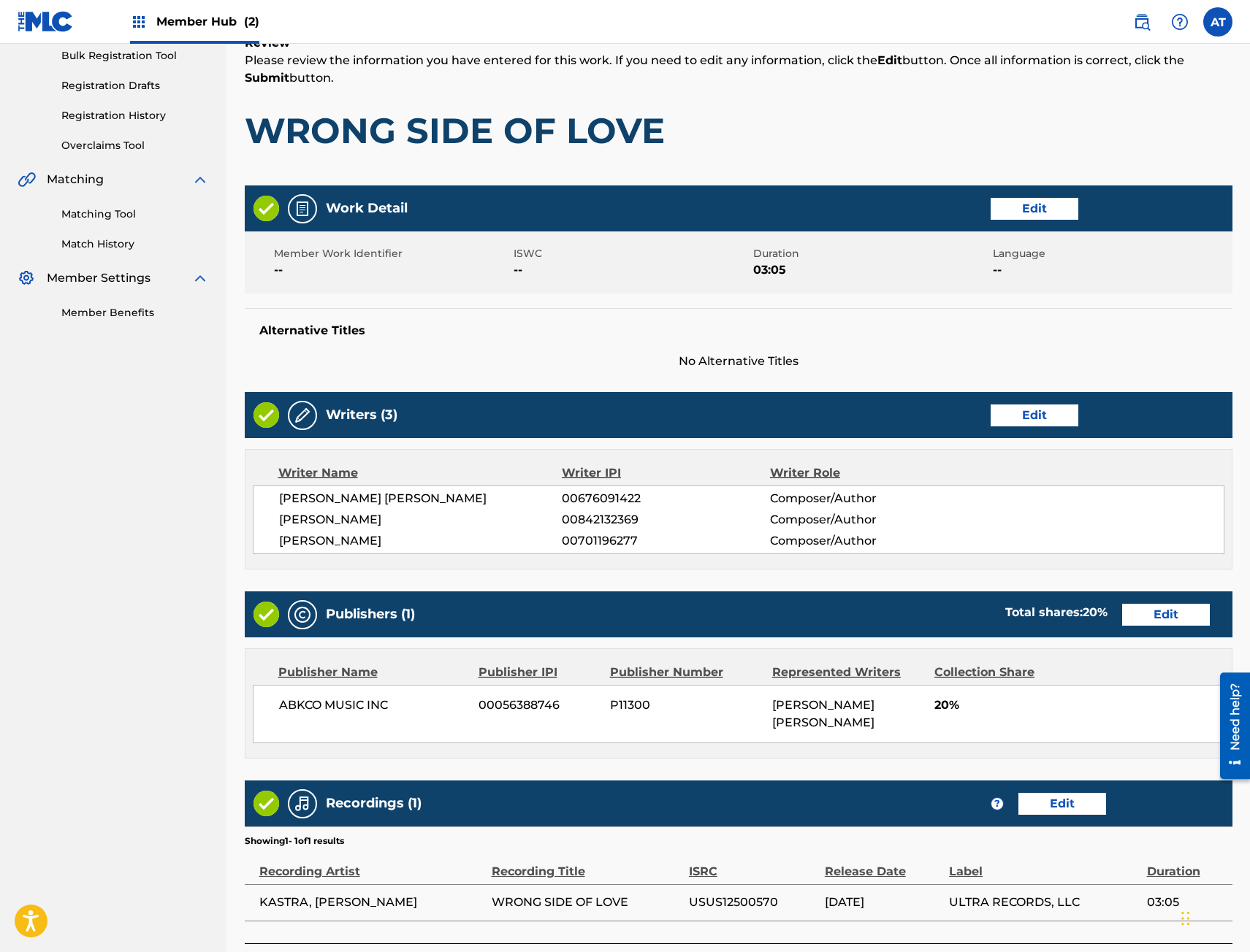
scroll to position [332, 0]
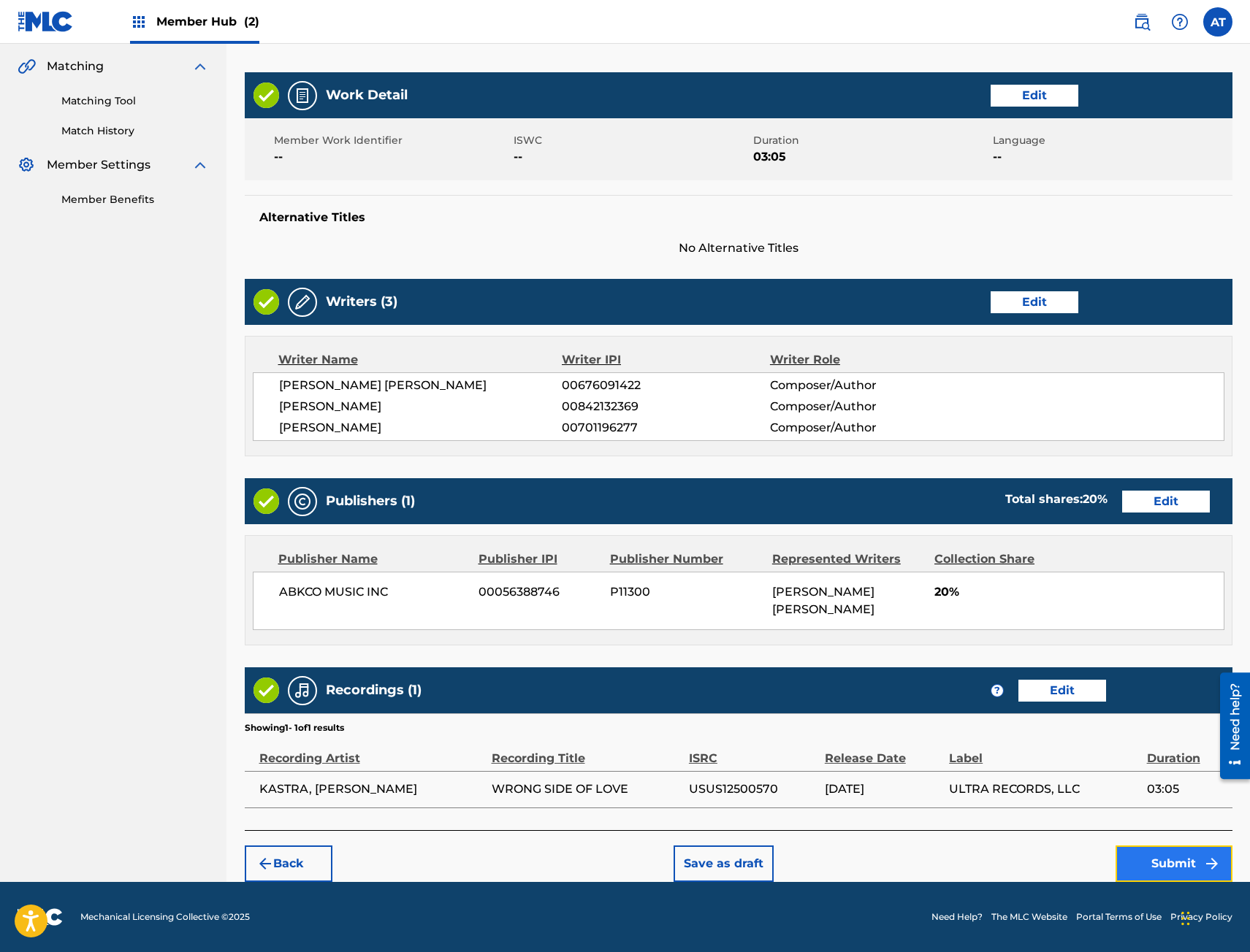
click at [1153, 868] on button "Submit" at bounding box center [1174, 864] width 116 height 37
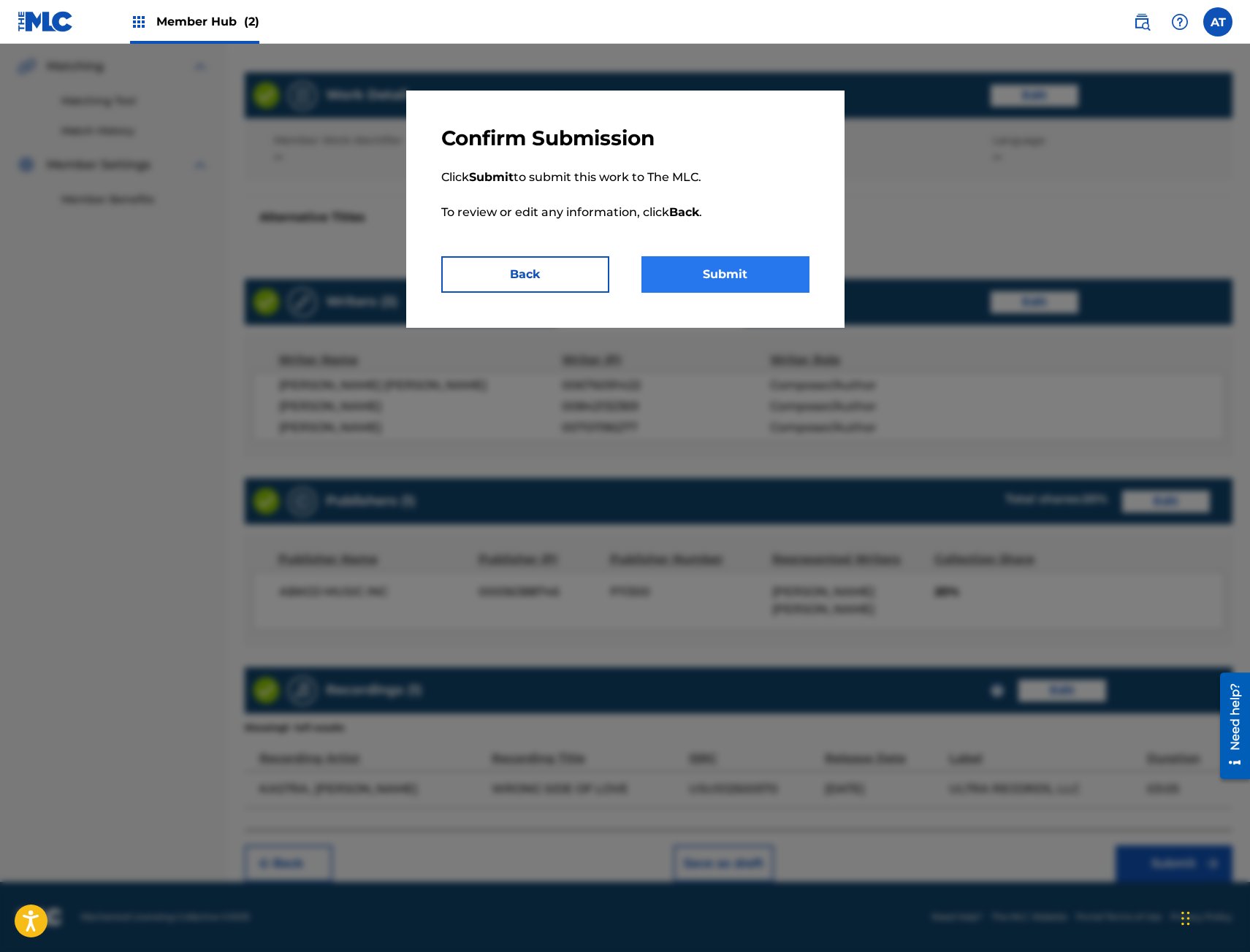
drag, startPoint x: 723, startPoint y: 252, endPoint x: 717, endPoint y: 265, distance: 14.3
click at [725, 254] on p "Click Submit to submit this work to The MLC. To review or edit any information,…" at bounding box center [625, 204] width 368 height 105
click at [718, 271] on button "Submit" at bounding box center [725, 274] width 168 height 37
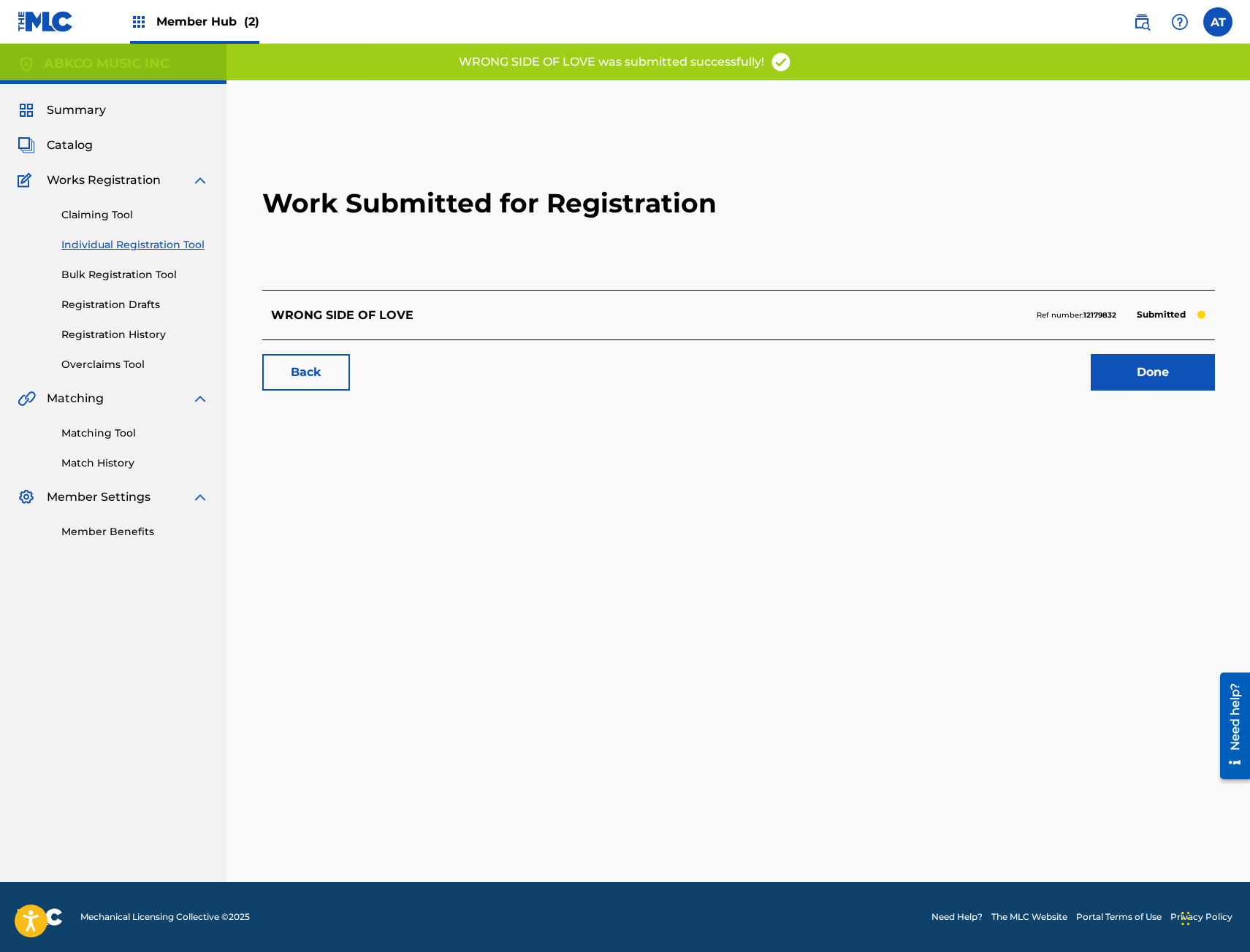
click at [1215, 366] on div "Back Done" at bounding box center [738, 366] width 952 height 51
click at [1179, 366] on link "Done" at bounding box center [1152, 372] width 124 height 37
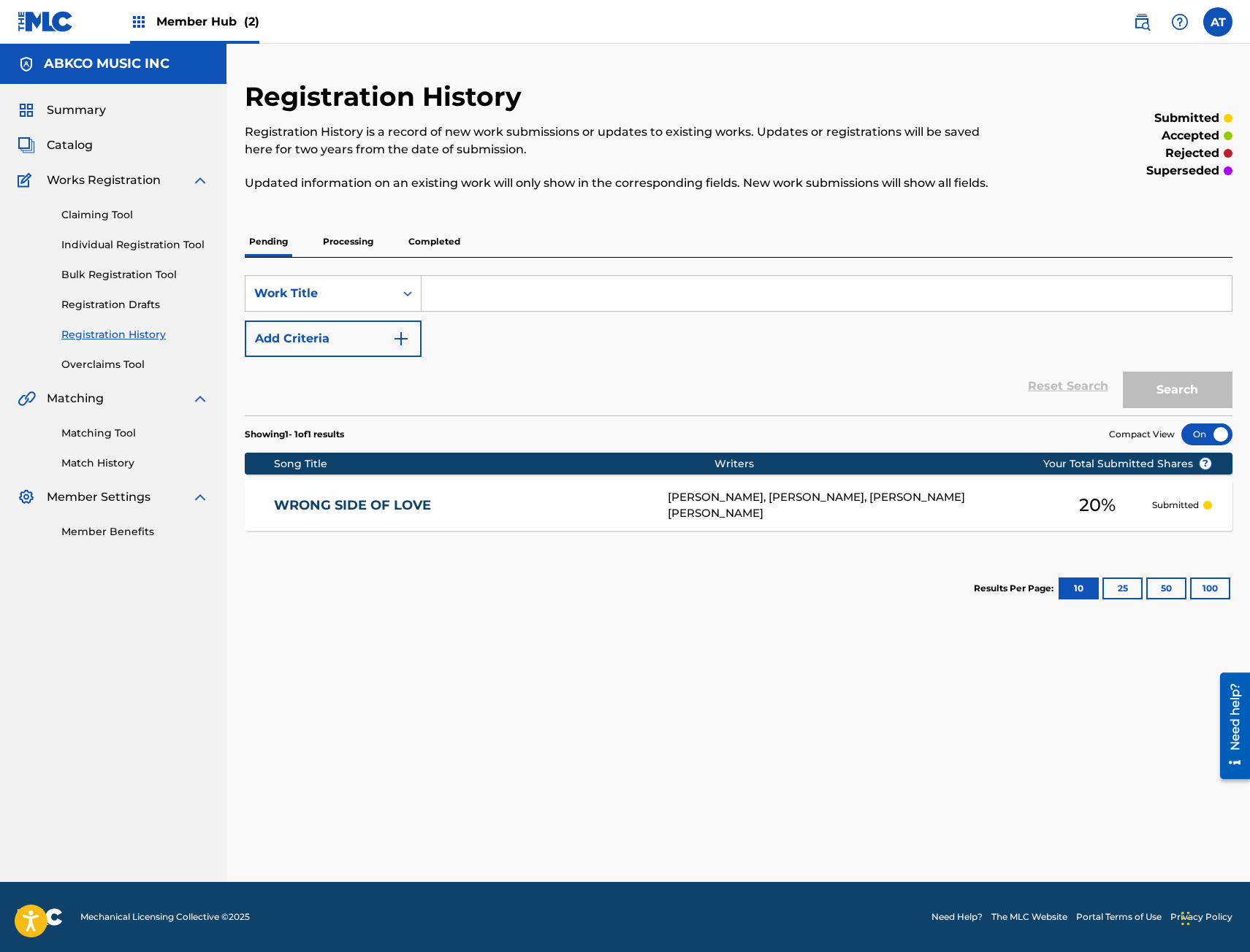
click at [134, 339] on link "Registration History" at bounding box center [135, 335] width 147 height 15
click at [420, 249] on p "Completed" at bounding box center [434, 241] width 61 height 31
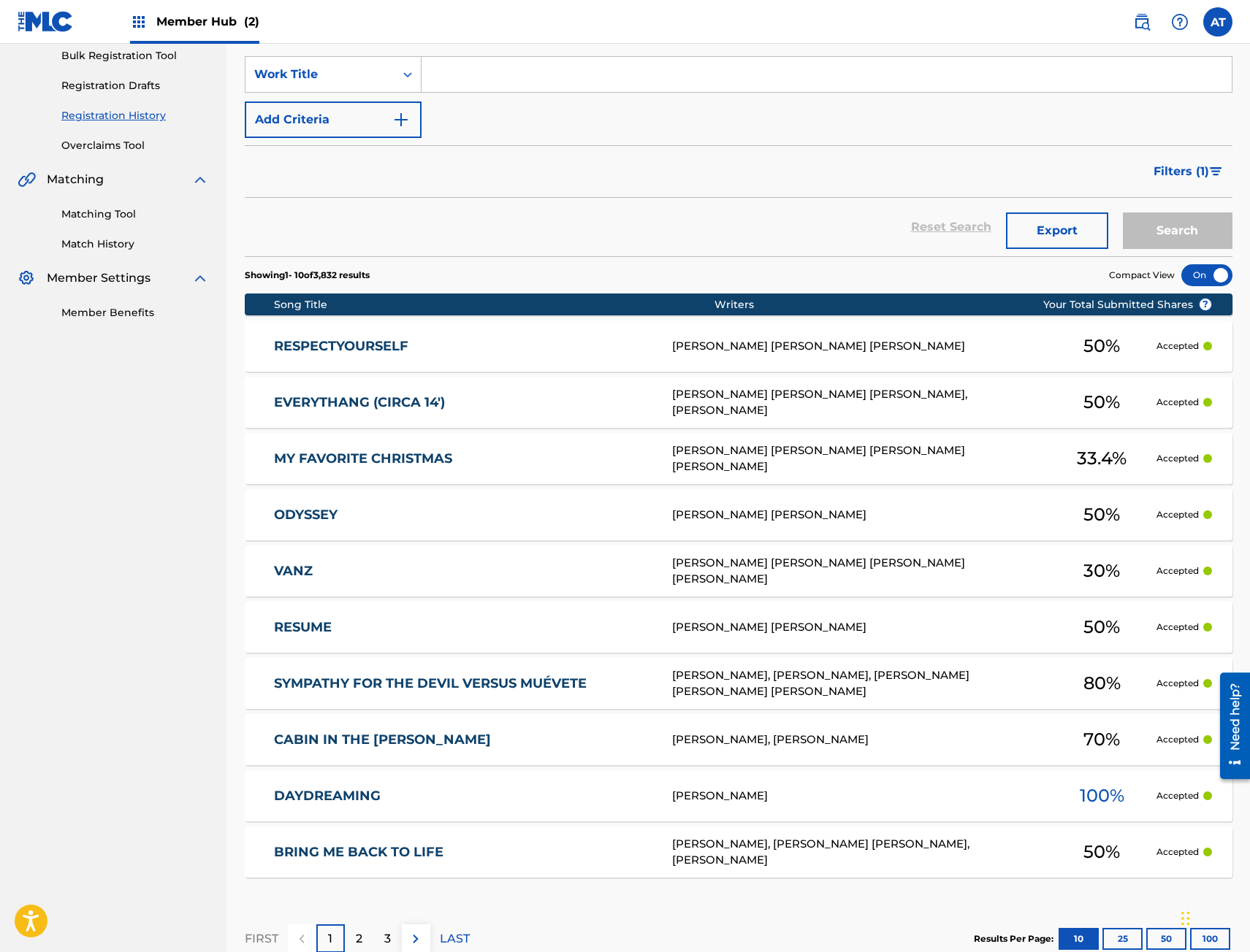
scroll to position [292, 0]
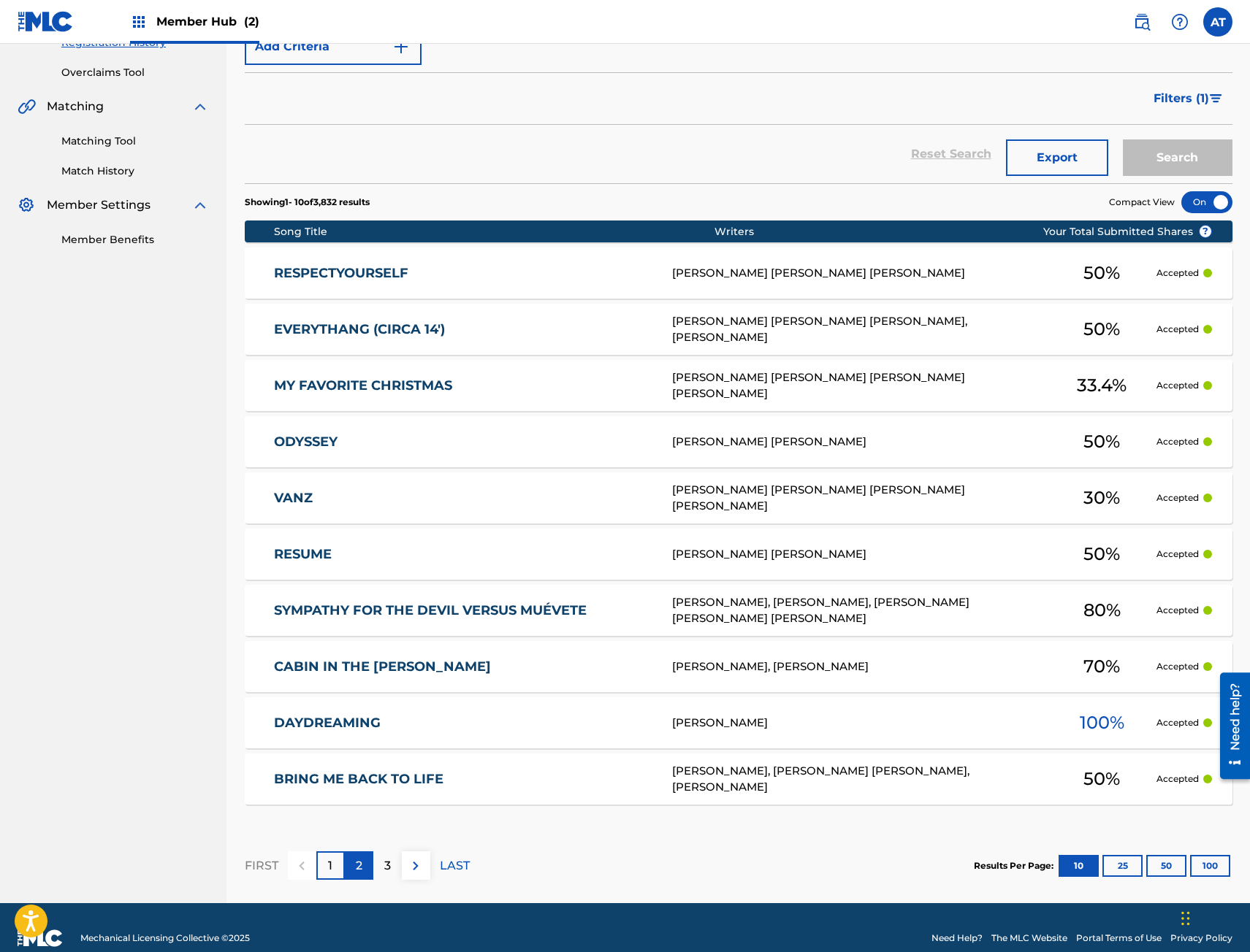
click at [371, 862] on div "2" at bounding box center [359, 866] width 28 height 28
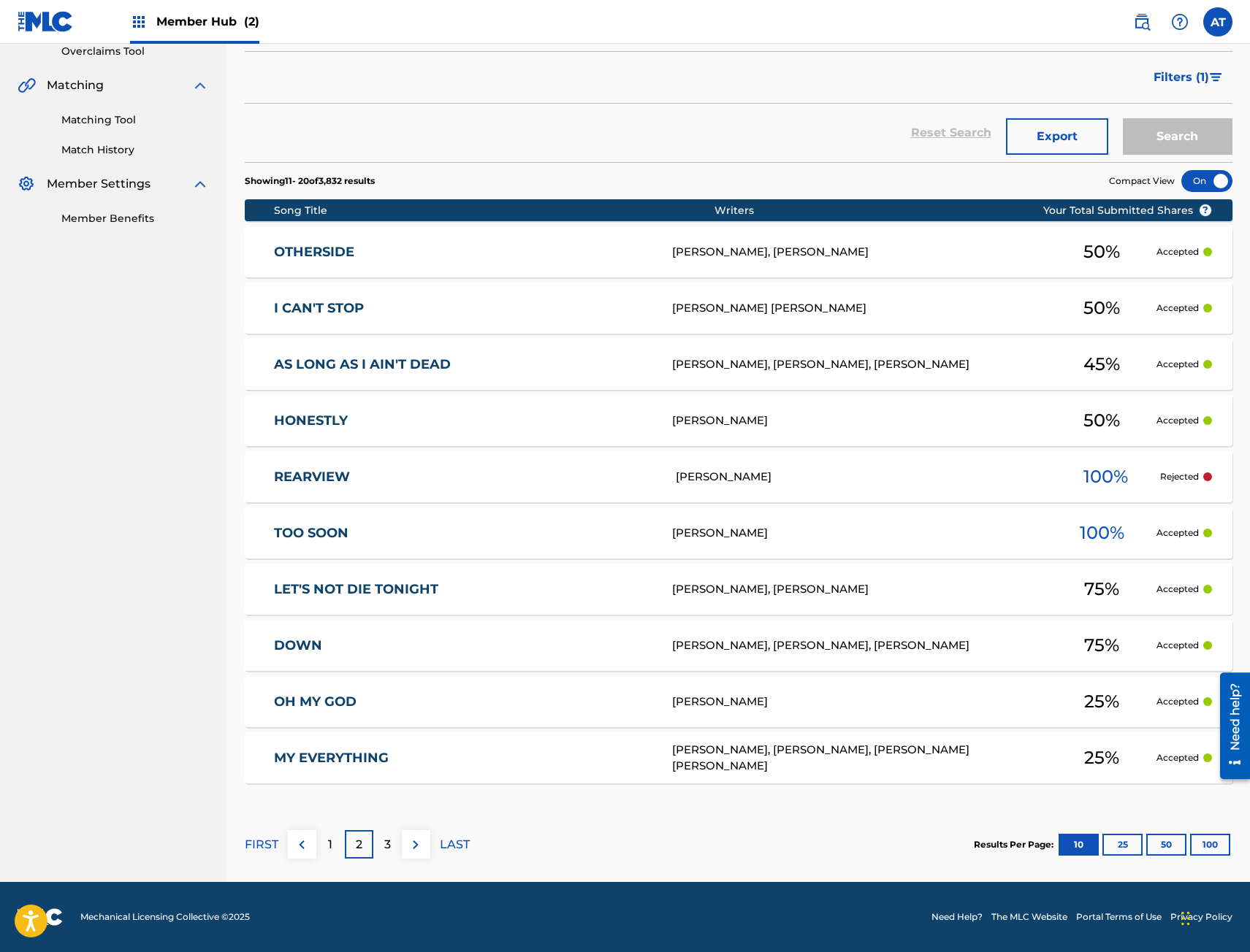
scroll to position [0, 0]
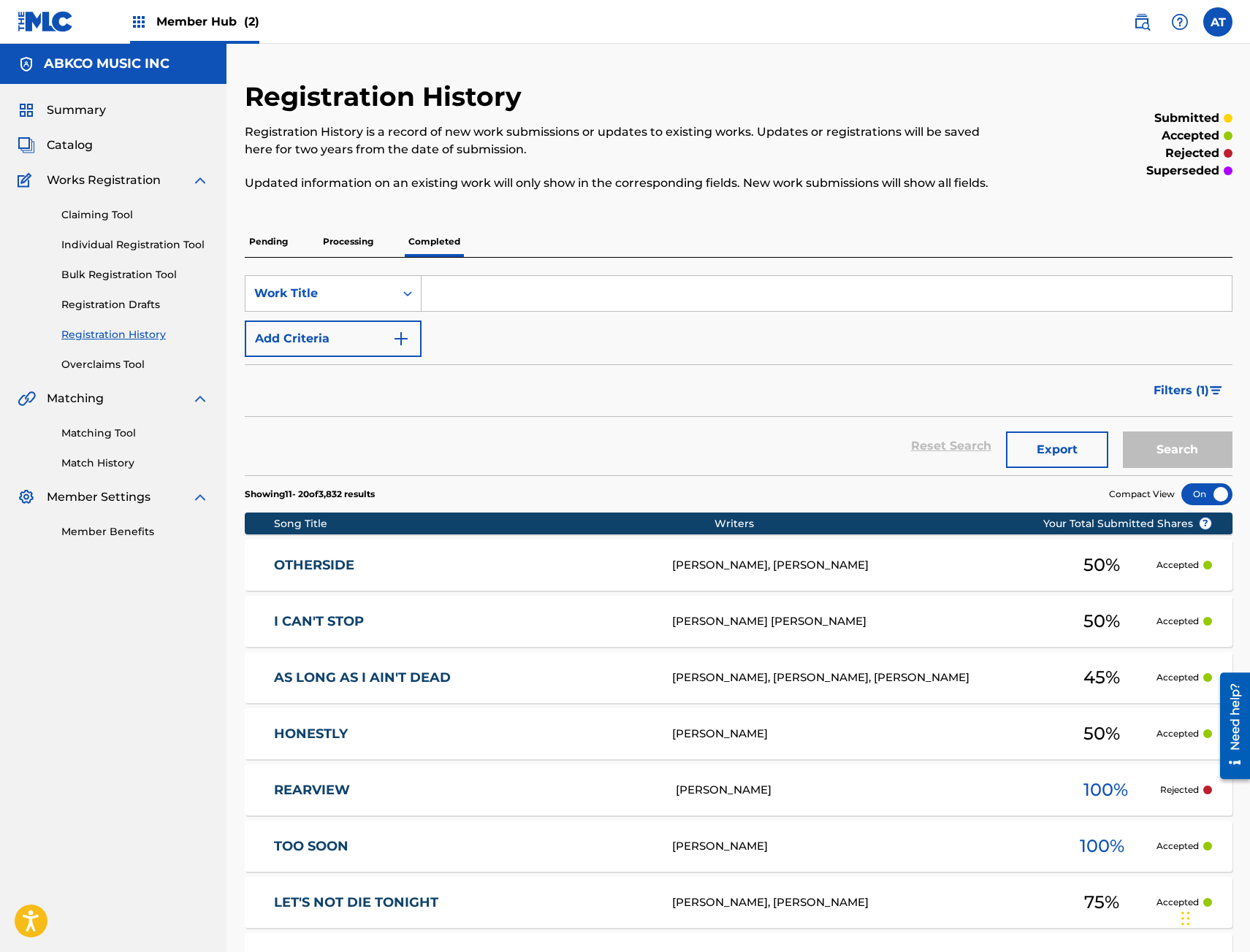
click at [110, 140] on div "Catalog" at bounding box center [113, 146] width 192 height 17
click at [96, 144] on div "Catalog" at bounding box center [113, 146] width 192 height 17
click at [82, 146] on span "Catalog" at bounding box center [70, 146] width 46 height 17
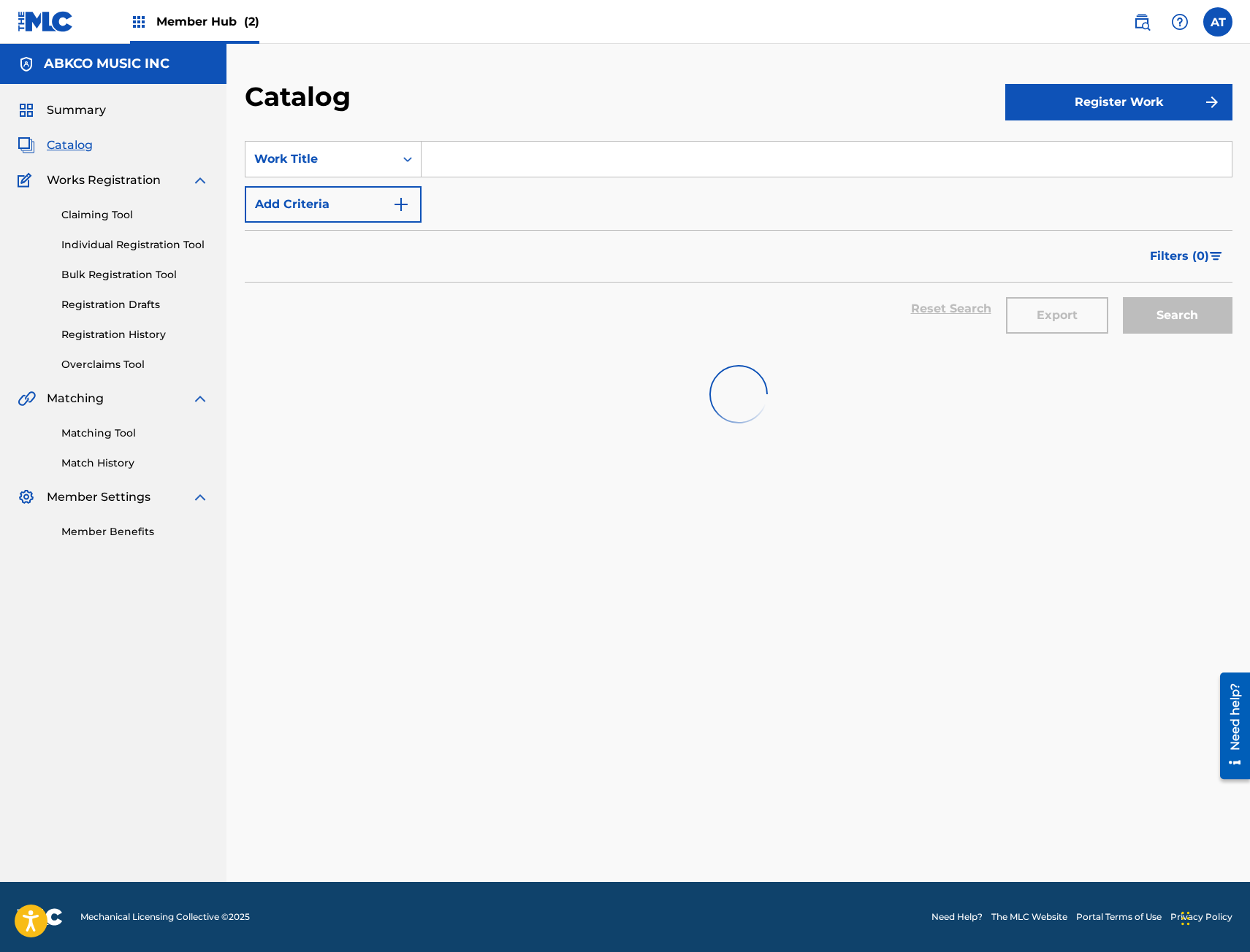
click at [502, 162] on input "Search Form" at bounding box center [826, 158] width 810 height 35
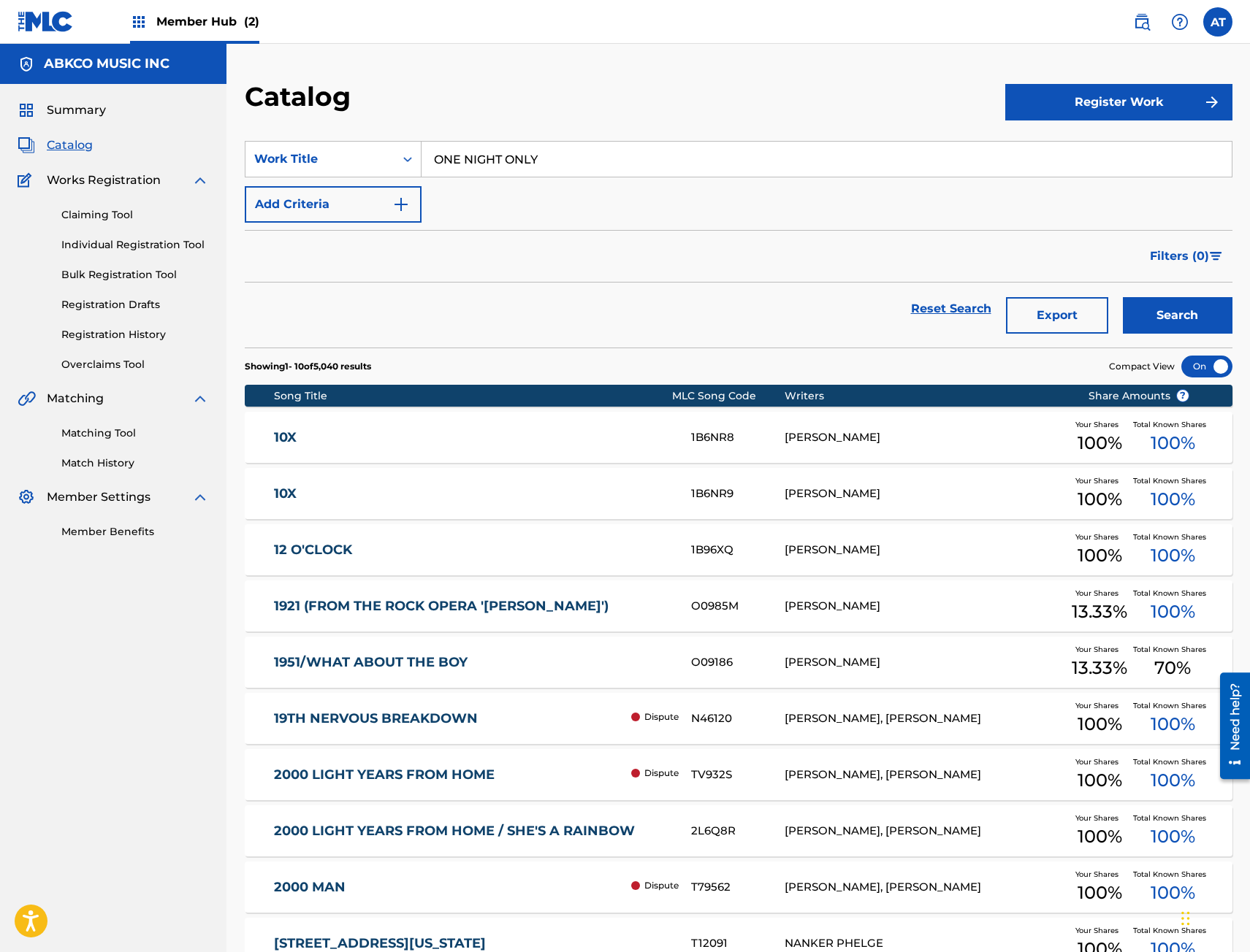
type input "ONE NIGHT ONLY"
click at [1122, 297] on button "Search" at bounding box center [1177, 315] width 110 height 37
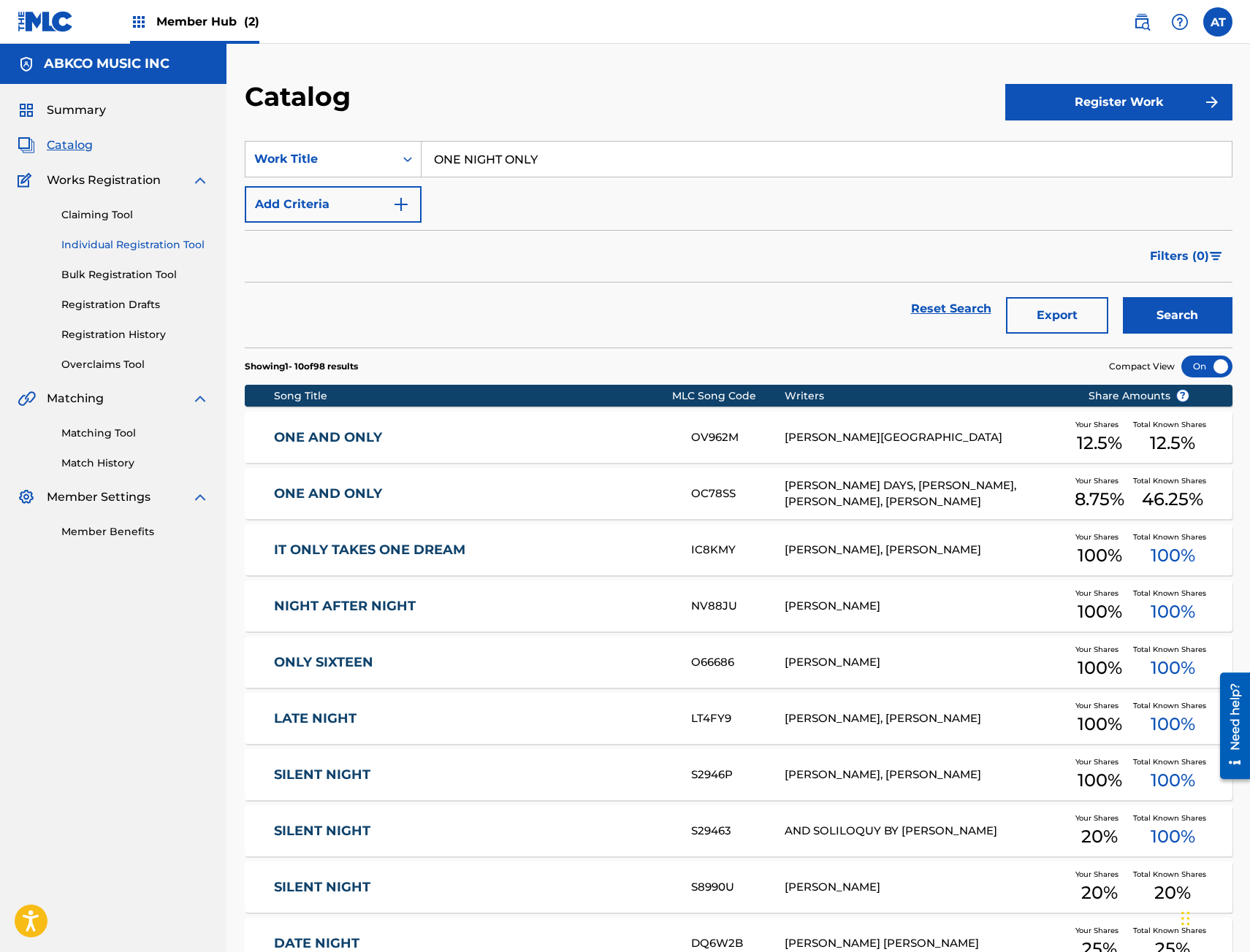
click at [122, 250] on link "Individual Registration Tool" at bounding box center [135, 245] width 147 height 15
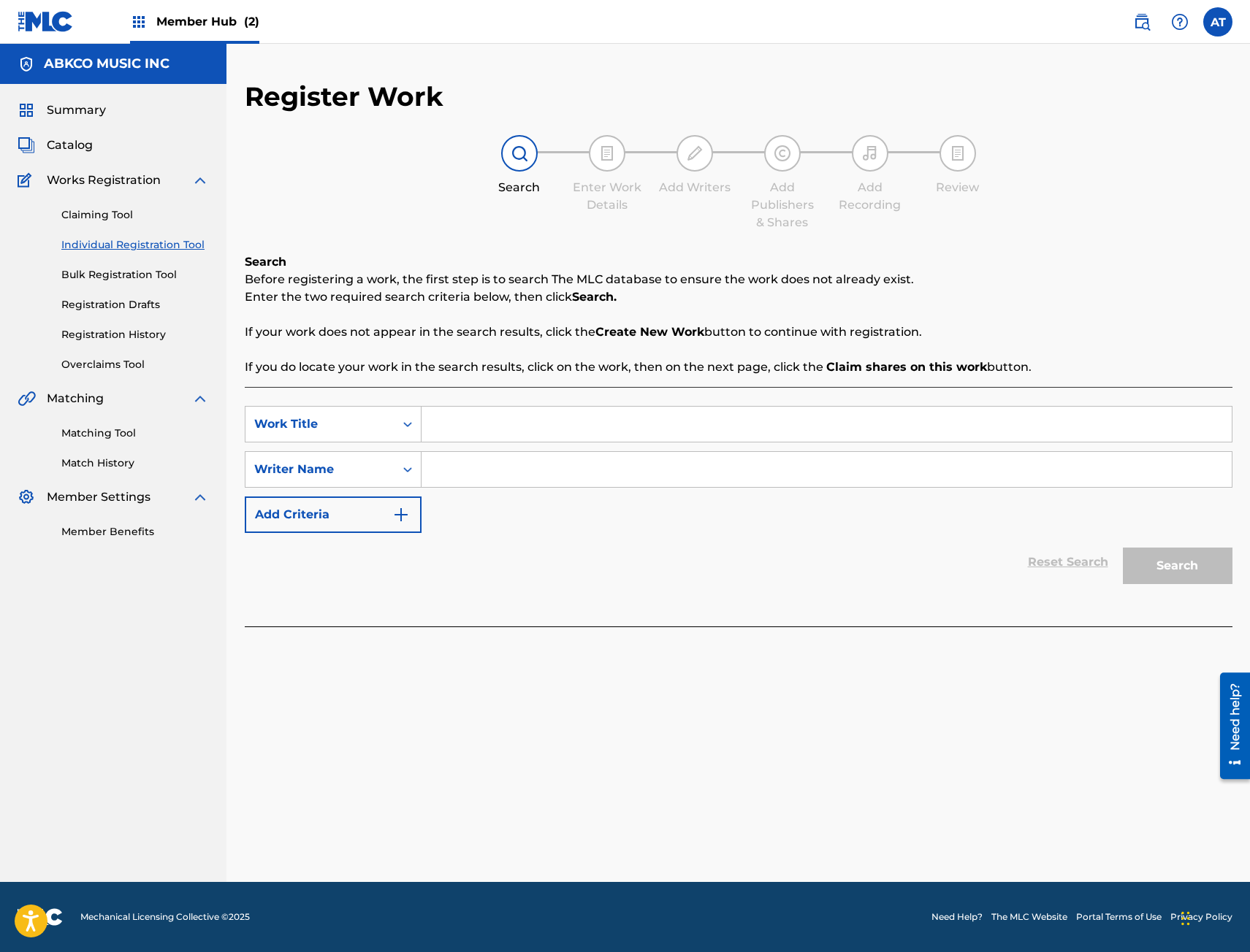
click at [542, 406] on div "Search Form" at bounding box center [826, 424] width 811 height 37
click at [540, 409] on input "Search Form" at bounding box center [826, 424] width 810 height 35
type input "one night only"
type input "[PERSON_NAME]"
click at [1122, 548] on button "Search" at bounding box center [1177, 566] width 110 height 37
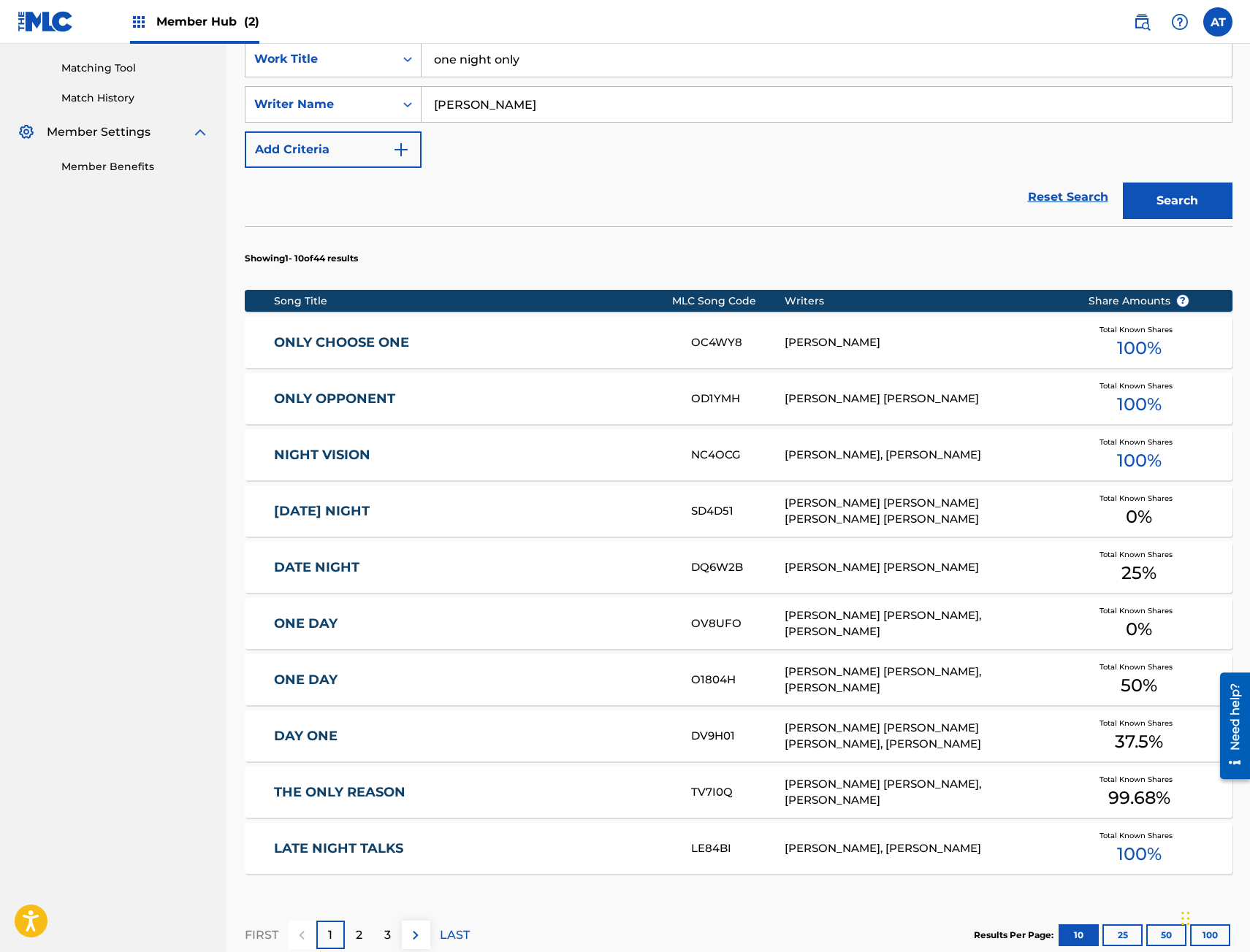
scroll to position [543, 0]
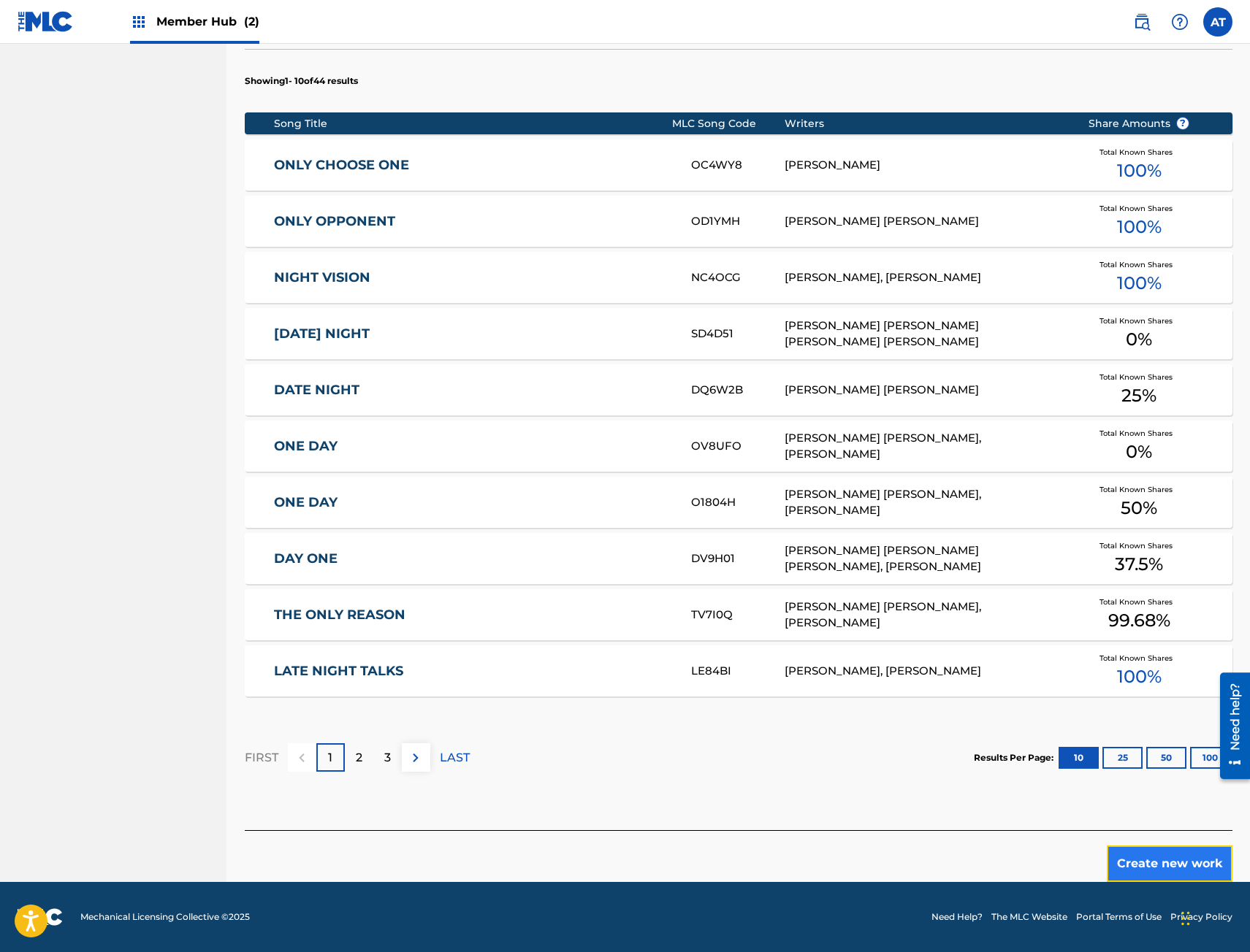
click at [1204, 860] on button "Create new work" at bounding box center [1169, 864] width 126 height 37
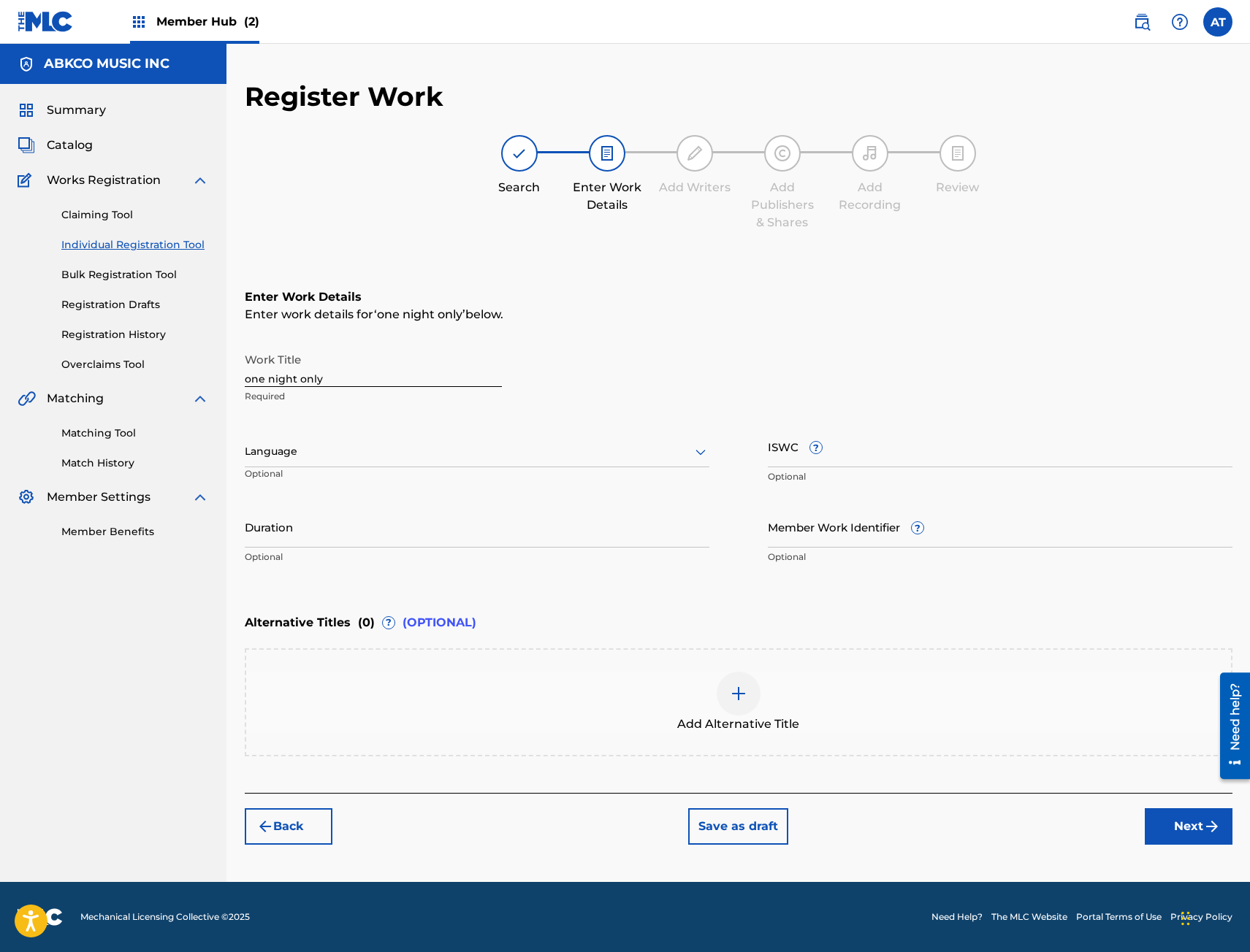
scroll to position [0, 0]
click at [359, 358] on input "one night only" at bounding box center [373, 366] width 257 height 42
drag, startPoint x: 343, startPoint y: 371, endPoint x: -81, endPoint y: 305, distance: 429.1
click at [0, 305] on html "Accessibility Screen-Reader Guide, Feedback, and Issue Reporting | New window 0…" at bounding box center [625, 476] width 1250 height 952
type input "ONE NIGHT ONLY"
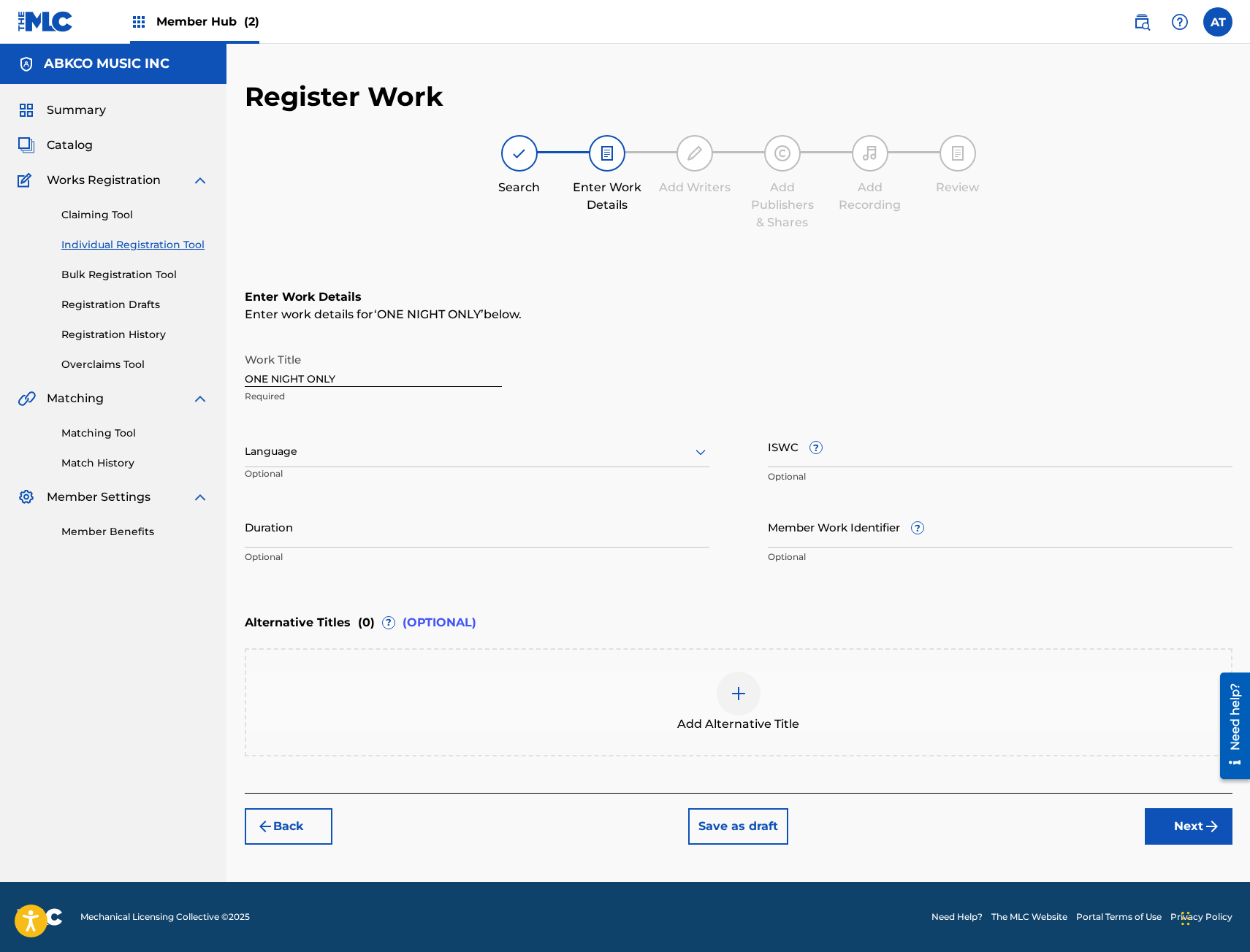
click at [338, 449] on div at bounding box center [477, 451] width 465 height 18
click at [114, 239] on link "Individual Registration Tool" at bounding box center [135, 245] width 147 height 15
click at [99, 241] on link "Individual Registration Tool" at bounding box center [135, 245] width 147 height 15
click at [301, 818] on button "Back" at bounding box center [289, 826] width 87 height 37
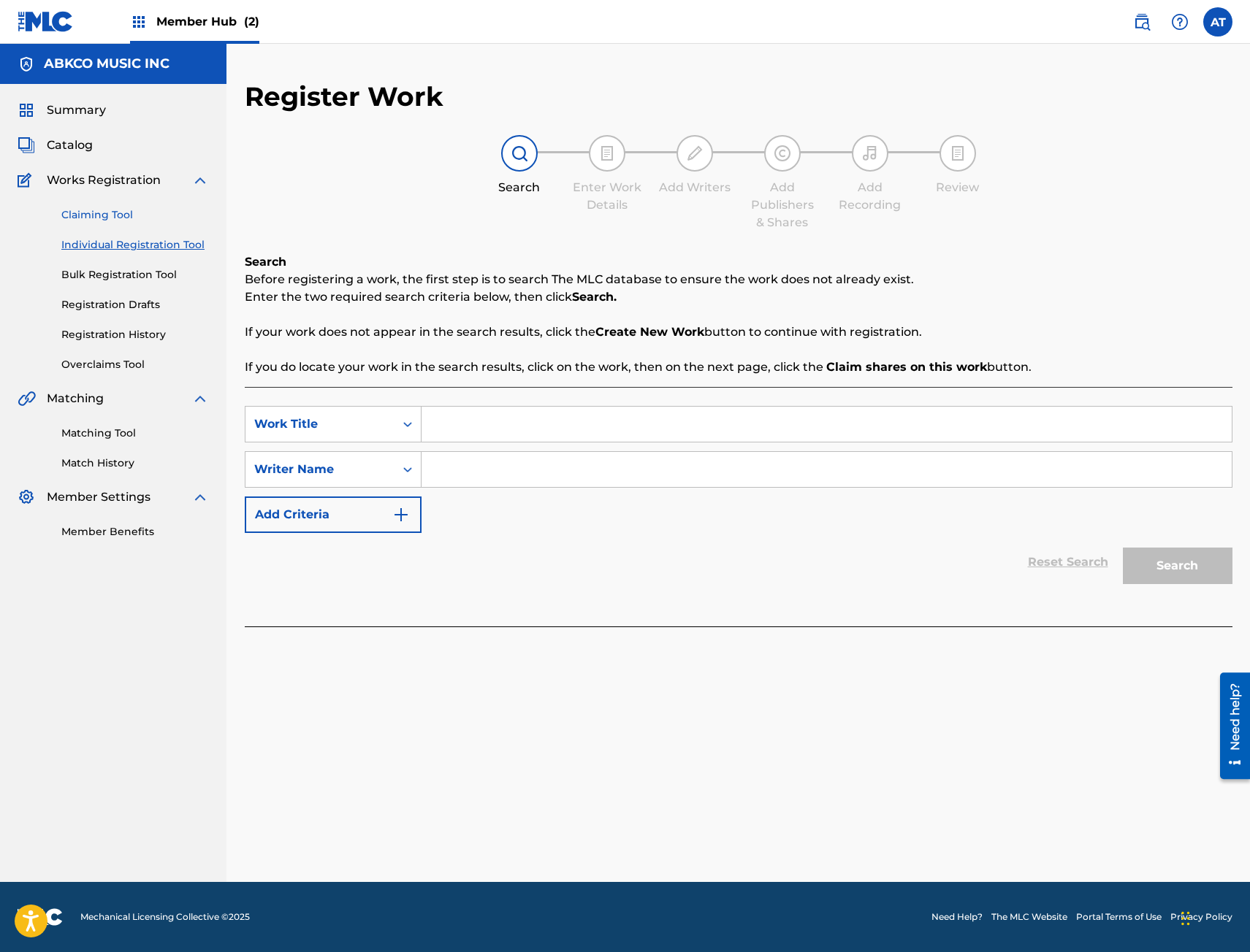
click at [102, 219] on link "Claiming Tool" at bounding box center [135, 215] width 147 height 15
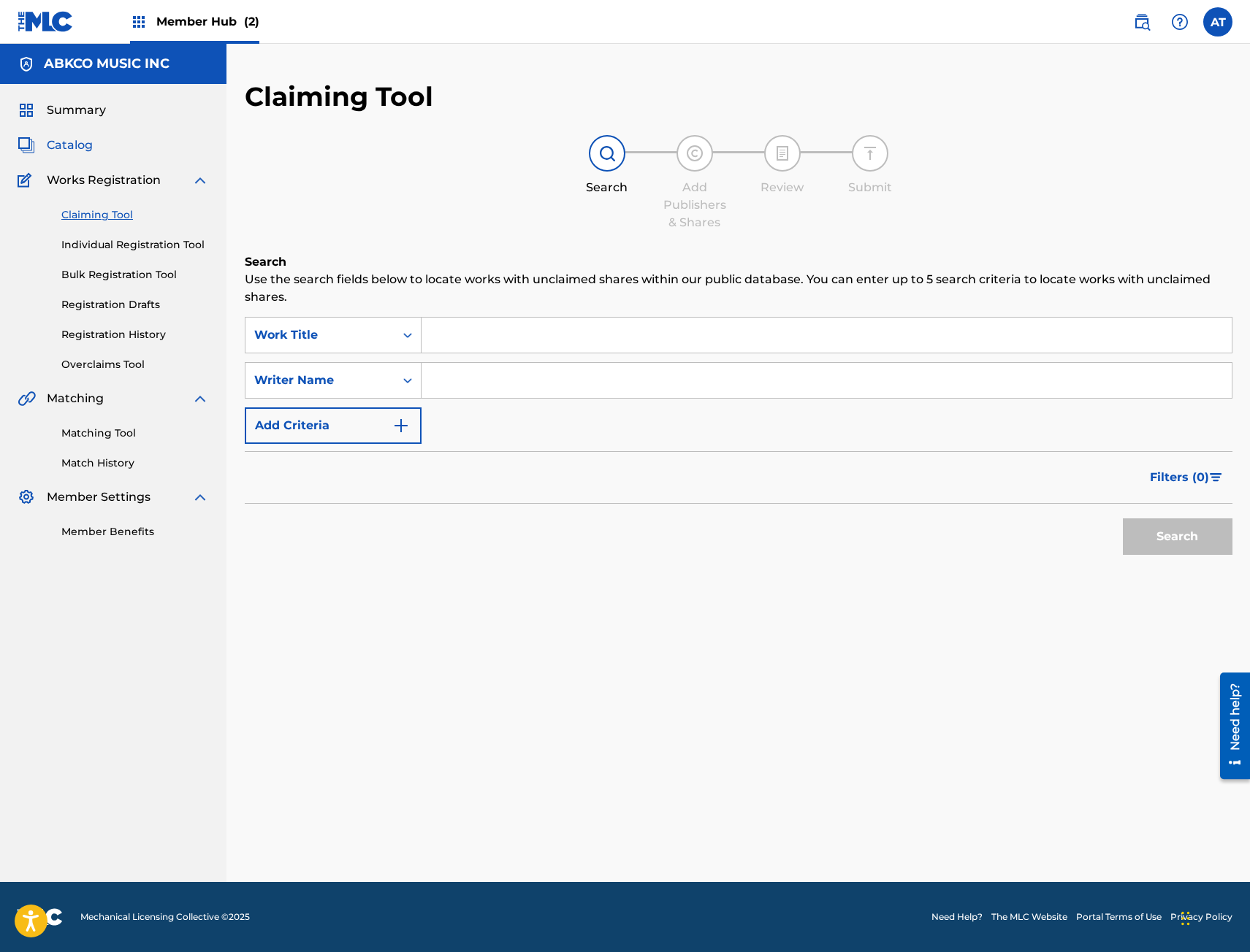
click at [90, 141] on span "Catalog" at bounding box center [70, 146] width 46 height 17
click at [75, 146] on span "Catalog" at bounding box center [70, 146] width 46 height 17
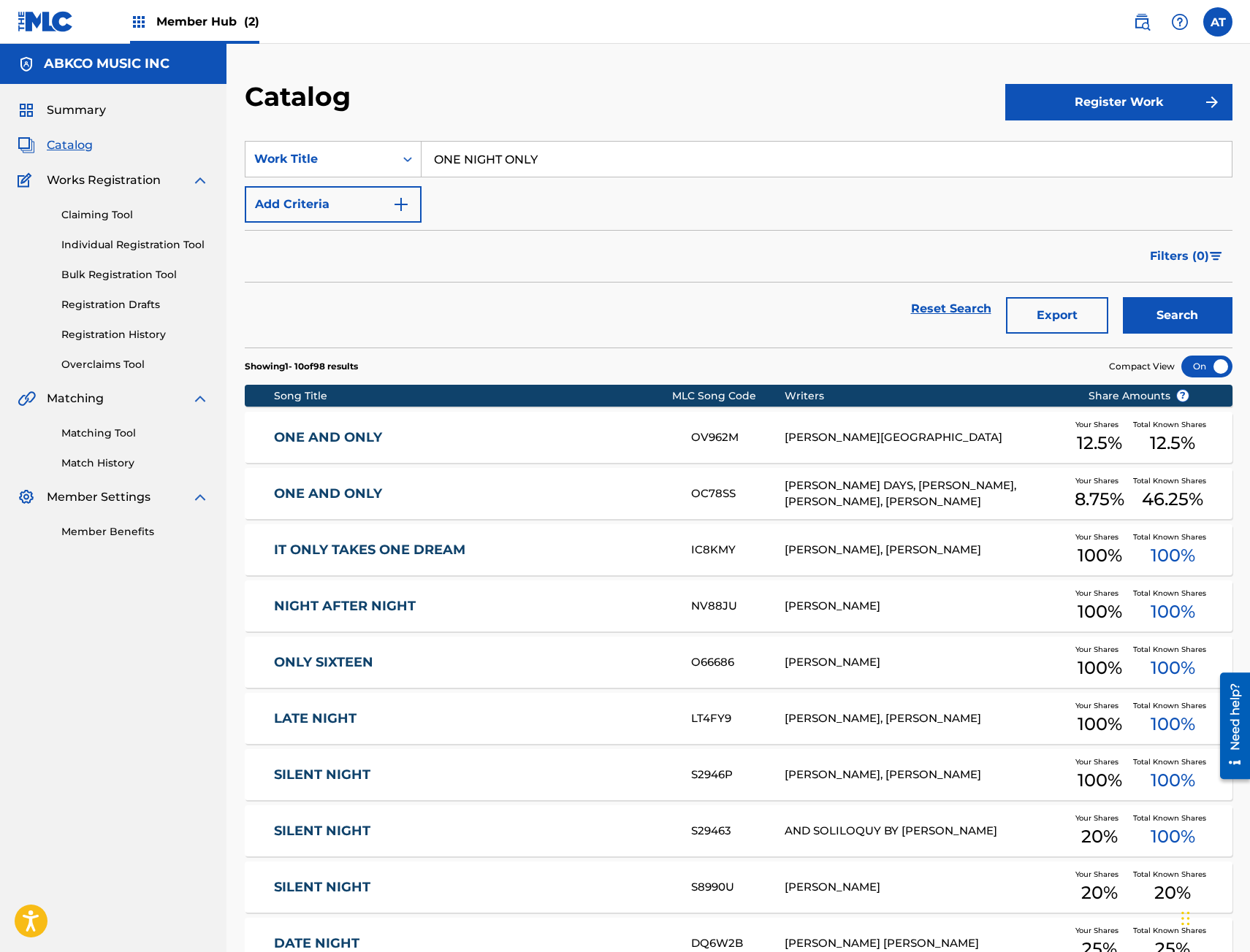
click at [646, 176] on input "ONE NIGHT ONLY" at bounding box center [826, 158] width 810 height 35
drag, startPoint x: 626, startPoint y: 167, endPoint x: 4, endPoint y: 89, distance: 626.9
click at [168, 116] on main "ABKCO MUSIC INC Summary Catalog Works Registration Claiming Tool Individual Reg…" at bounding box center [625, 544] width 1250 height 1001
type input "like water"
click at [1122, 297] on button "Search" at bounding box center [1177, 315] width 110 height 37
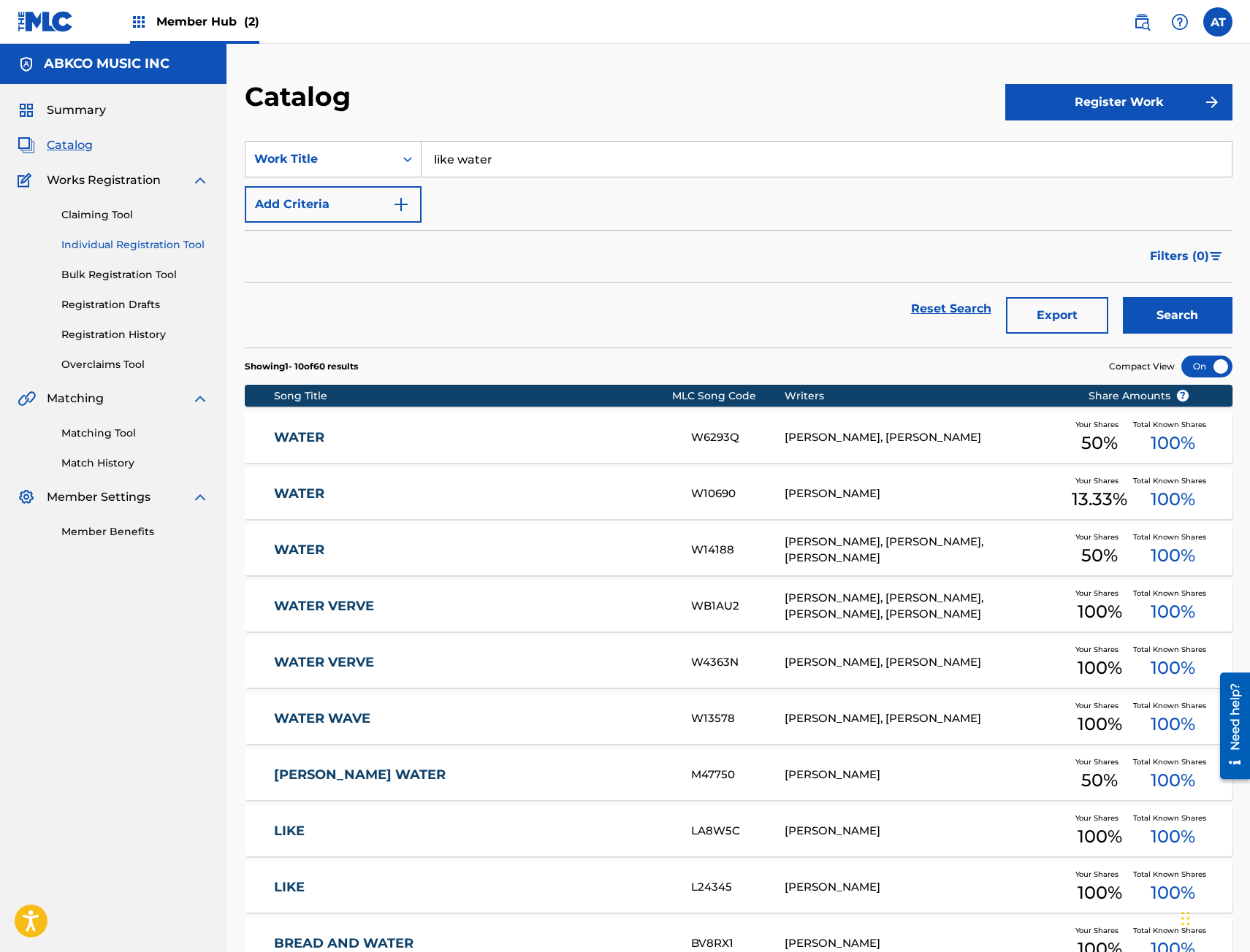
click at [134, 247] on link "Individual Registration Tool" at bounding box center [135, 245] width 147 height 15
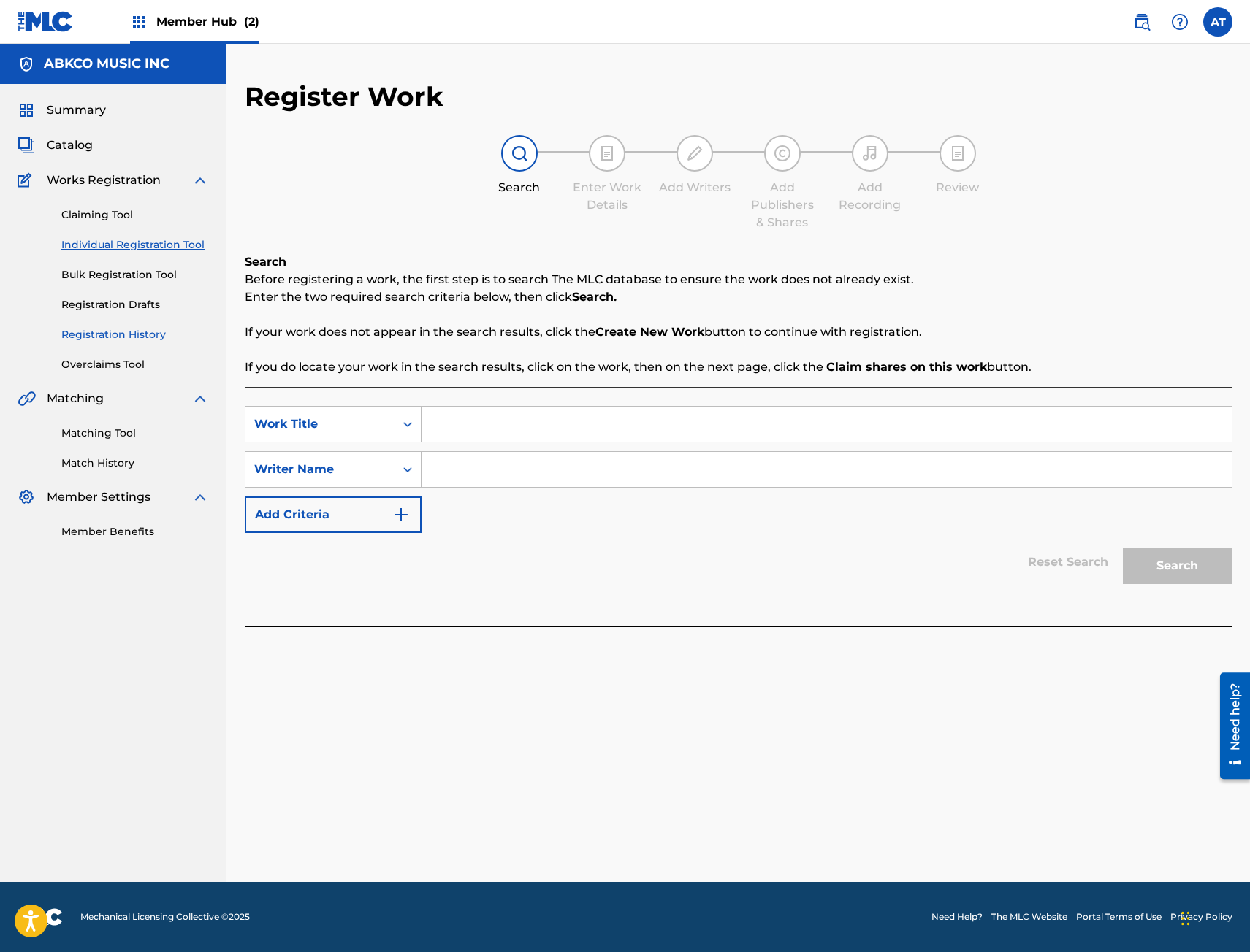
click at [125, 330] on link "Registration History" at bounding box center [135, 335] width 147 height 15
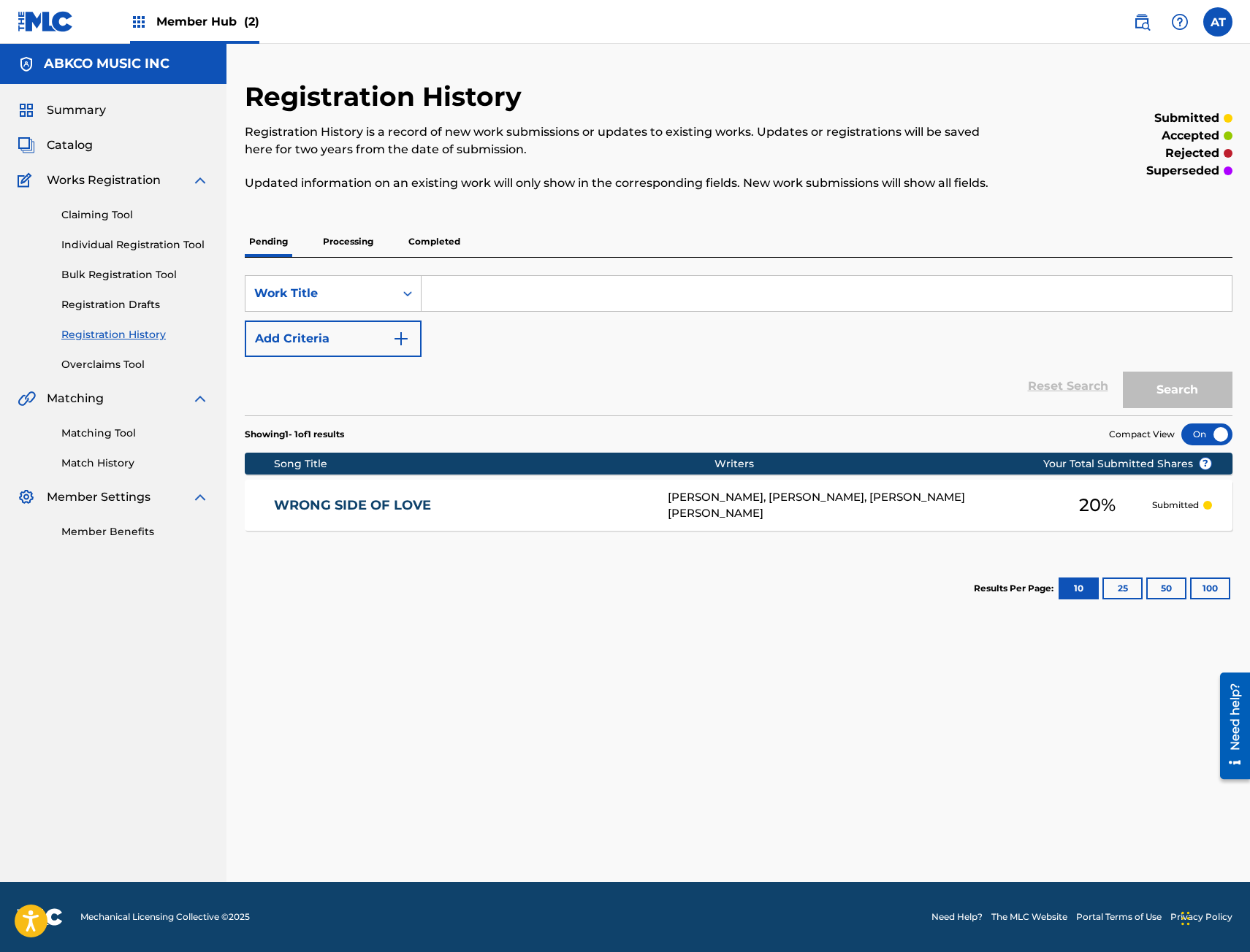
click at [364, 243] on p "Processing" at bounding box center [348, 241] width 59 height 31
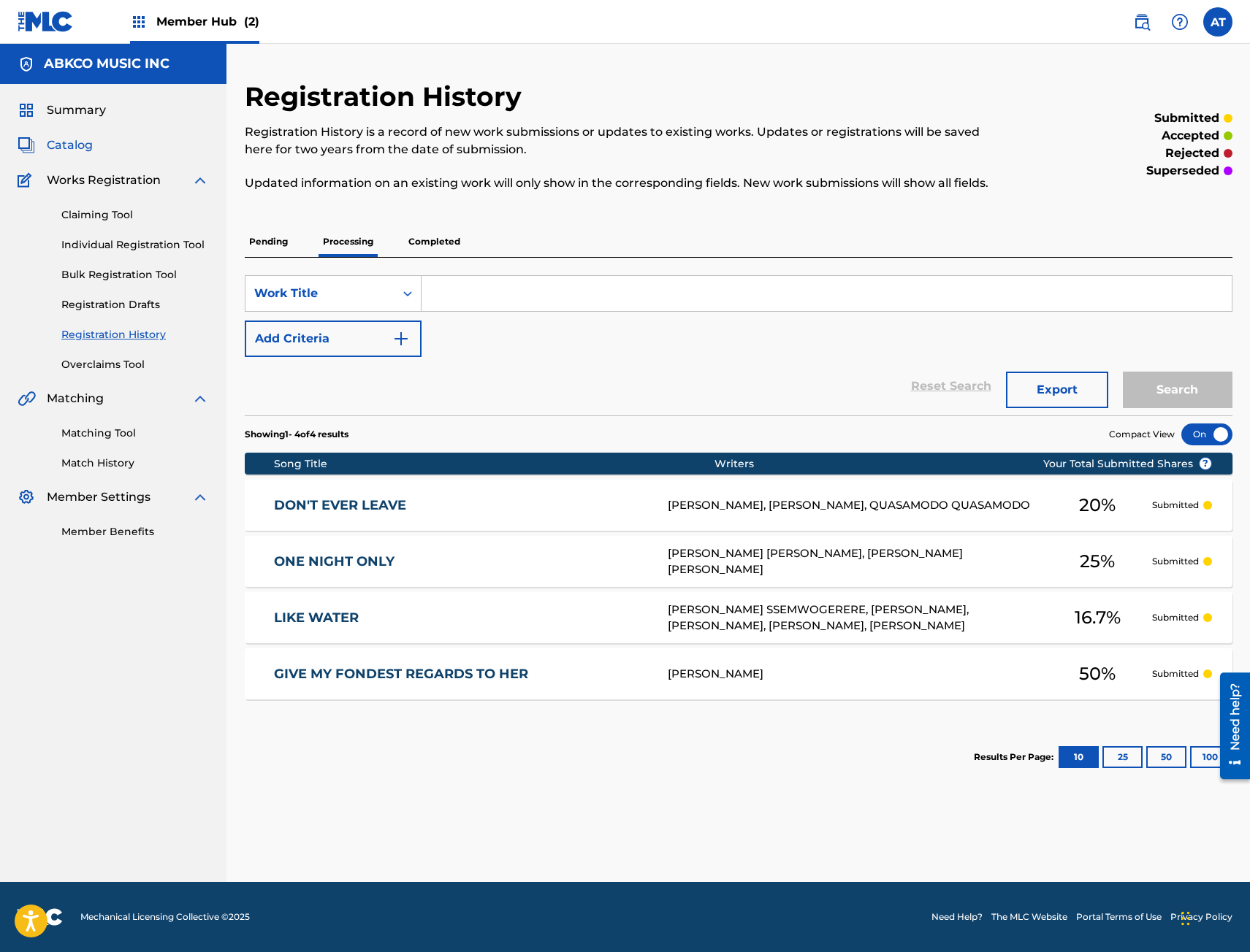
click at [86, 143] on span "Catalog" at bounding box center [70, 146] width 46 height 17
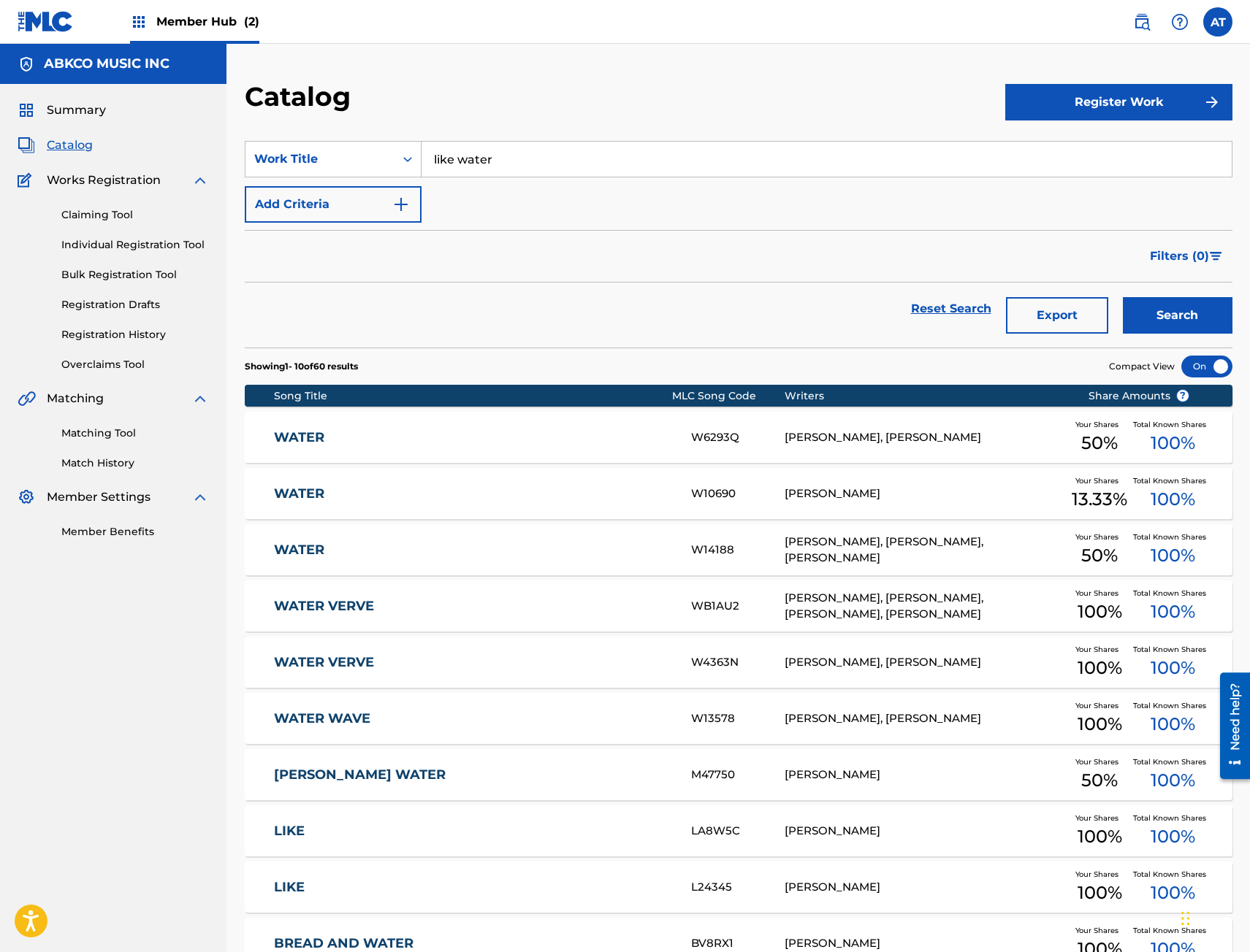
drag, startPoint x: 666, startPoint y: 168, endPoint x: 631, endPoint y: 167, distance: 35.0
click at [666, 168] on input "like water" at bounding box center [826, 158] width 810 height 35
click at [292, 166] on div "SearchWithCriteriac5772e72-f048-45fd-b5b7-aec6e03742ea Work Title like water" at bounding box center [738, 159] width 987 height 37
click at [1122, 297] on button "Search" at bounding box center [1177, 315] width 110 height 37
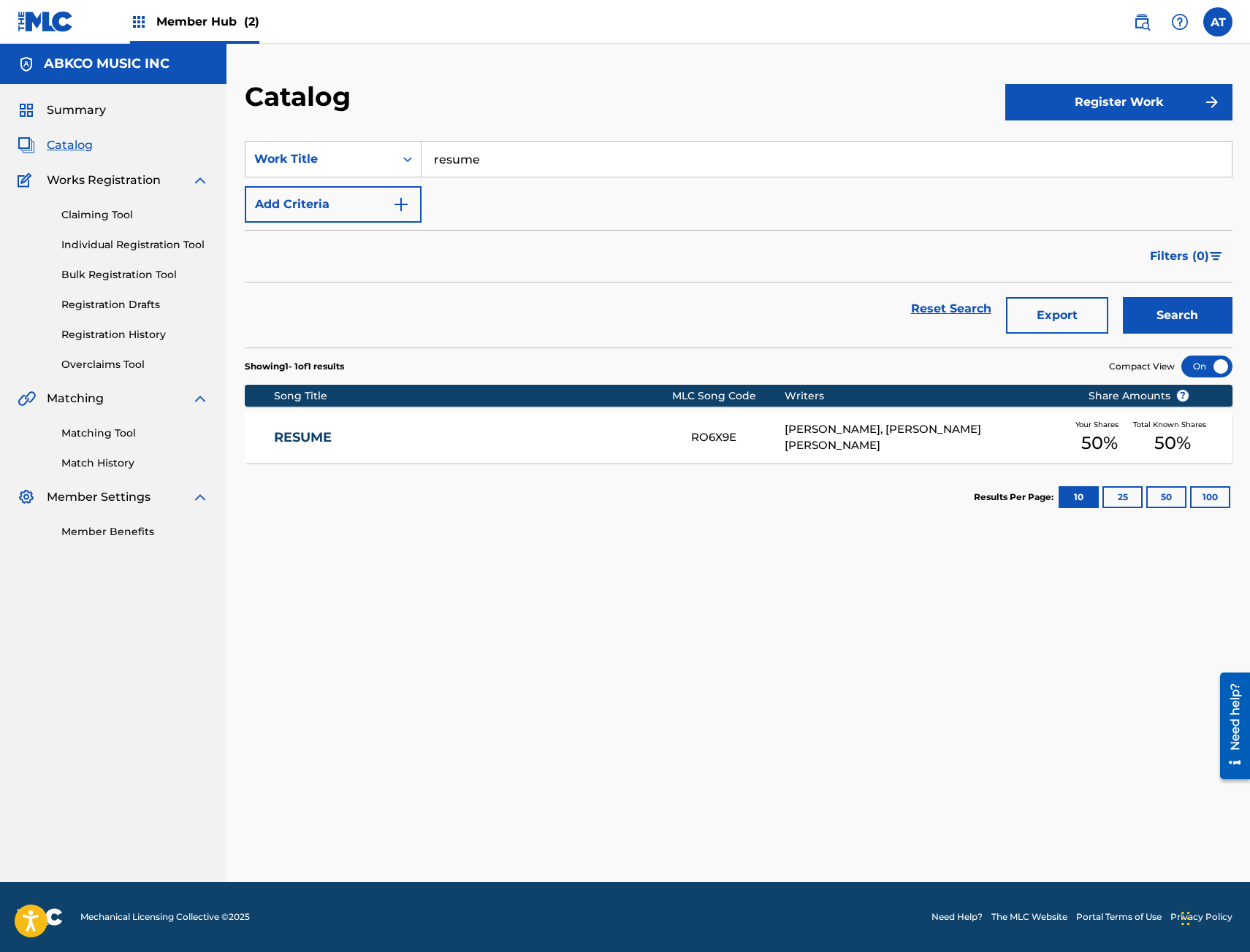
click at [571, 153] on input "resume" at bounding box center [826, 158] width 810 height 35
drag, startPoint x: 571, startPoint y: 153, endPoint x: 61, endPoint y: 150, distance: 510.0
click at [61, 150] on main "ABKCO MUSIC INC Summary Catalog Works Registration Claiming Tool Individual Reg…" at bounding box center [625, 462] width 1250 height 838
click at [1122, 297] on button "Search" at bounding box center [1177, 315] width 110 height 37
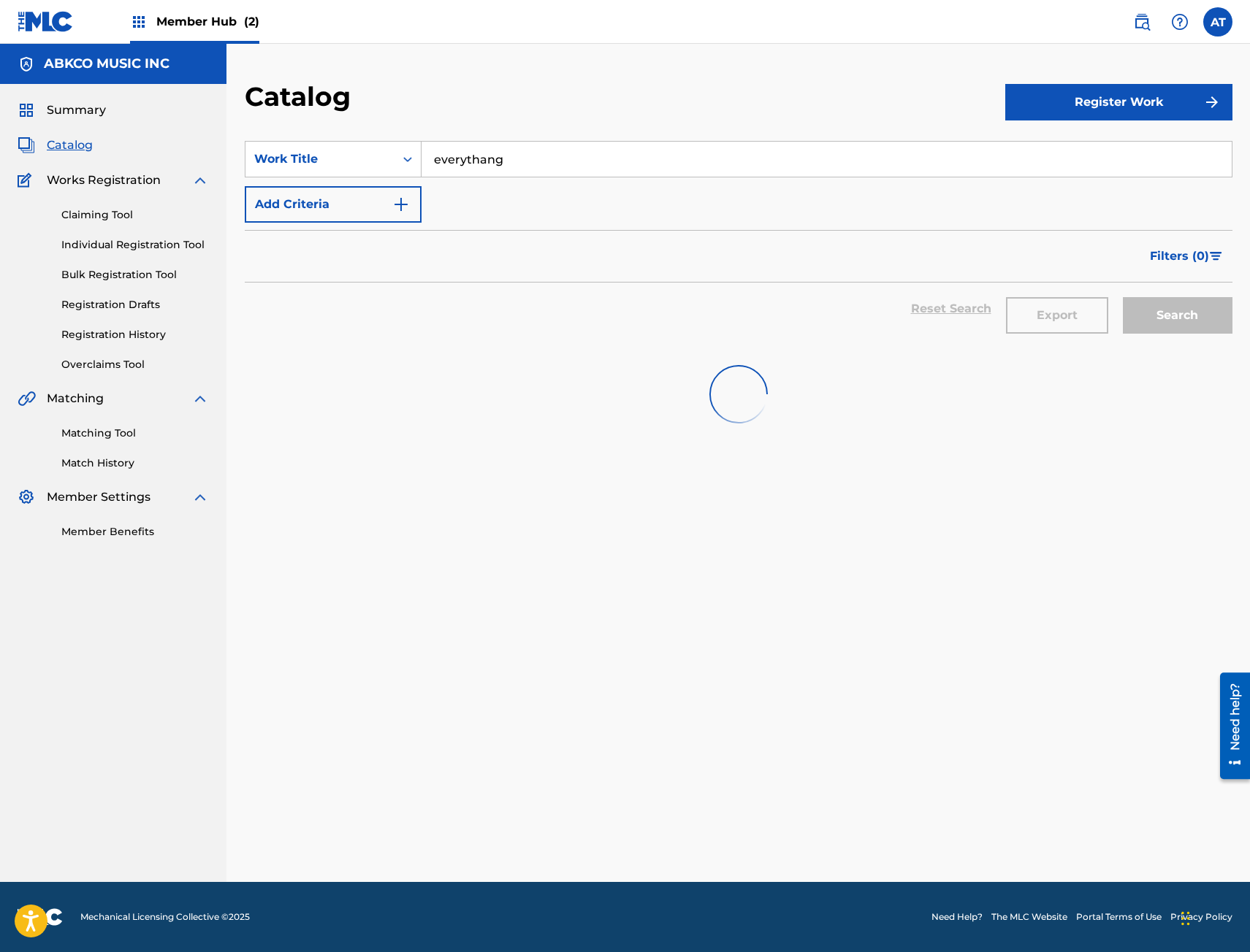
click at [1122, 297] on button "Search" at bounding box center [1177, 315] width 110 height 37
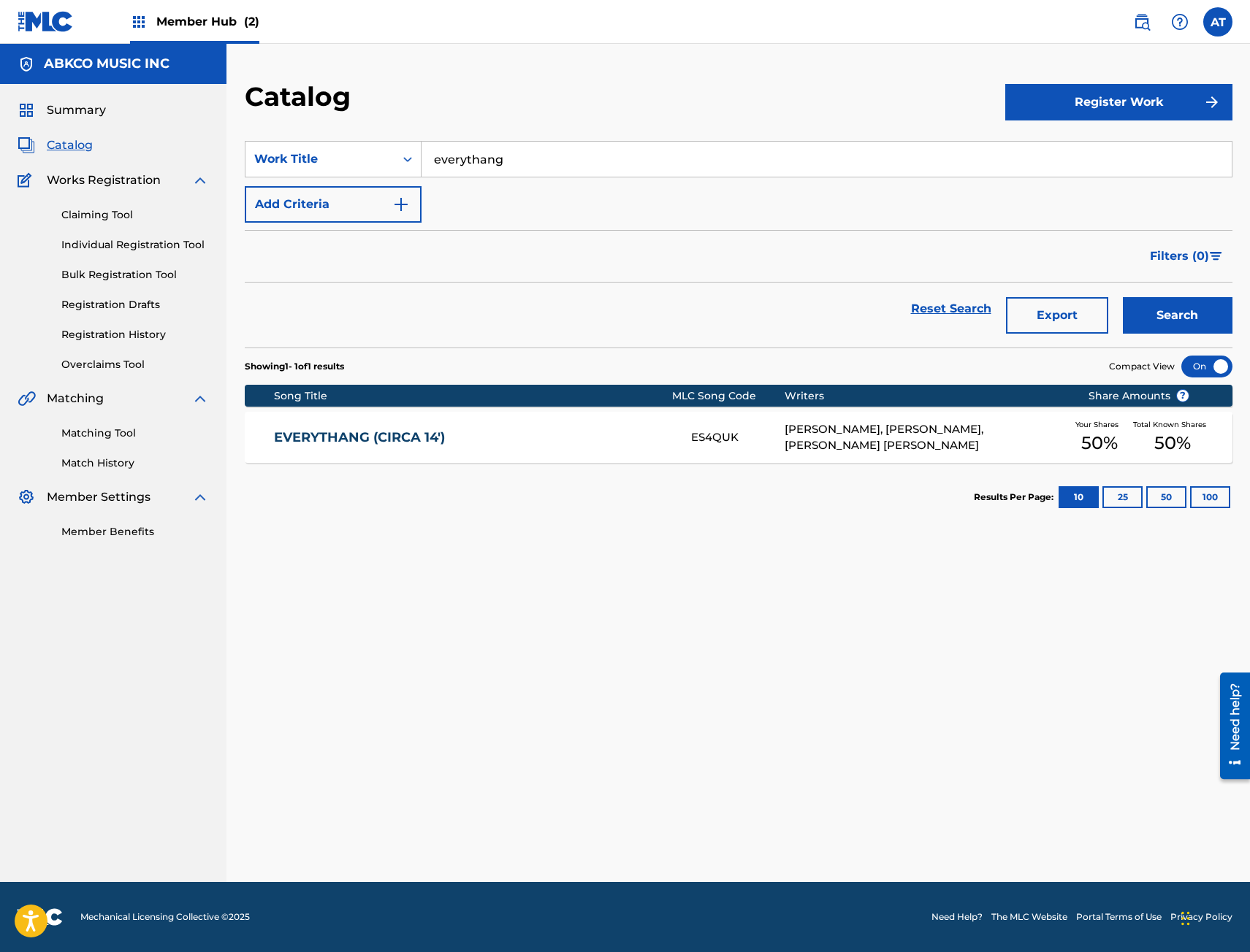
click at [54, 380] on div "Summary Catalog Works Registration Claiming Tool Individual Registration Tool B…" at bounding box center [113, 320] width 226 height 473
click at [614, 150] on input "everythang" at bounding box center [826, 158] width 810 height 35
drag, startPoint x: 501, startPoint y: 164, endPoint x: 28, endPoint y: 162, distance: 473.0
click at [128, 164] on main "ABKCO MUSIC INC Summary Catalog Works Registration Claiming Tool Individual Reg…" at bounding box center [625, 462] width 1250 height 838
click at [1122, 297] on button "Search" at bounding box center [1177, 315] width 110 height 37
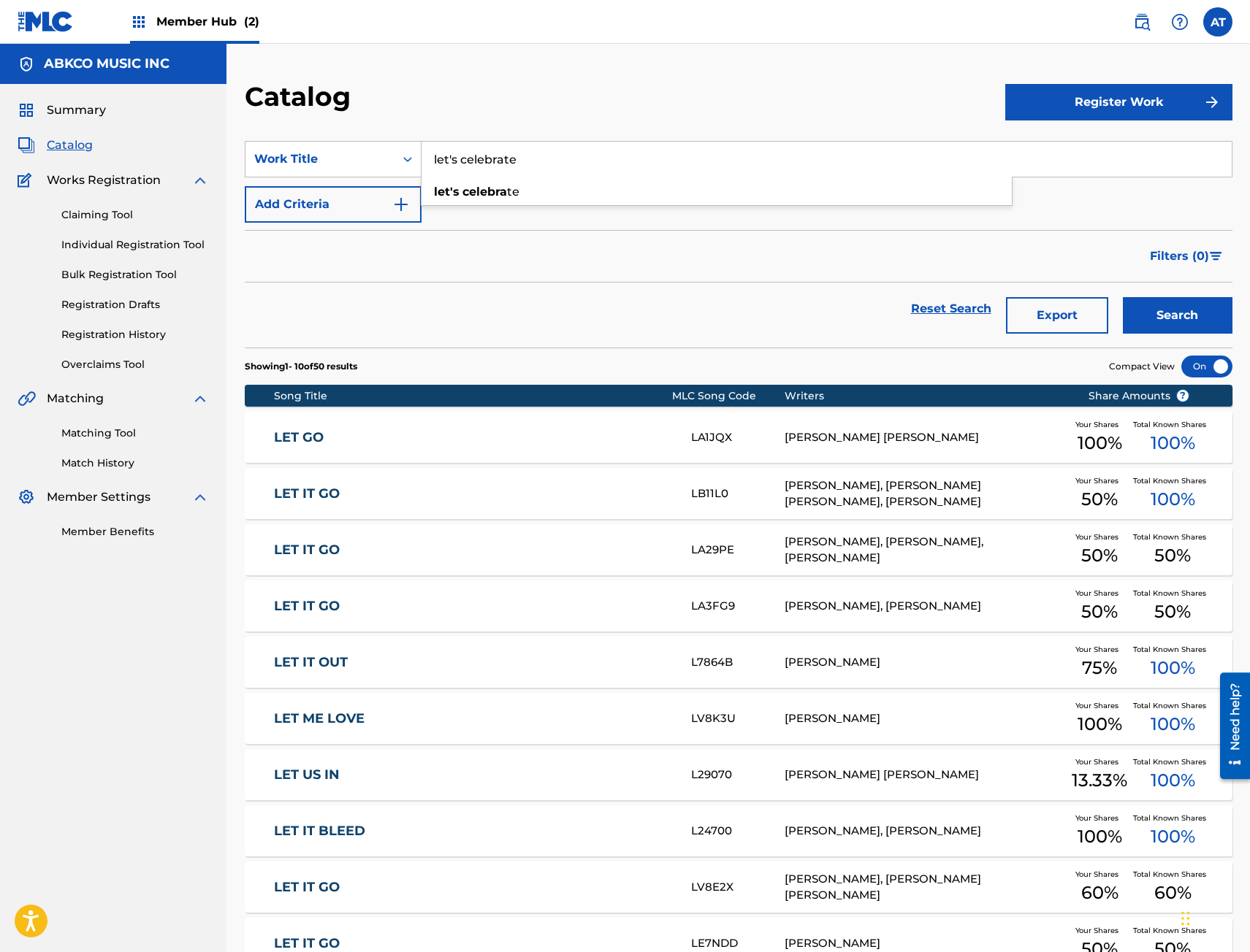
click at [1122, 297] on button "Search" at bounding box center [1177, 315] width 110 height 37
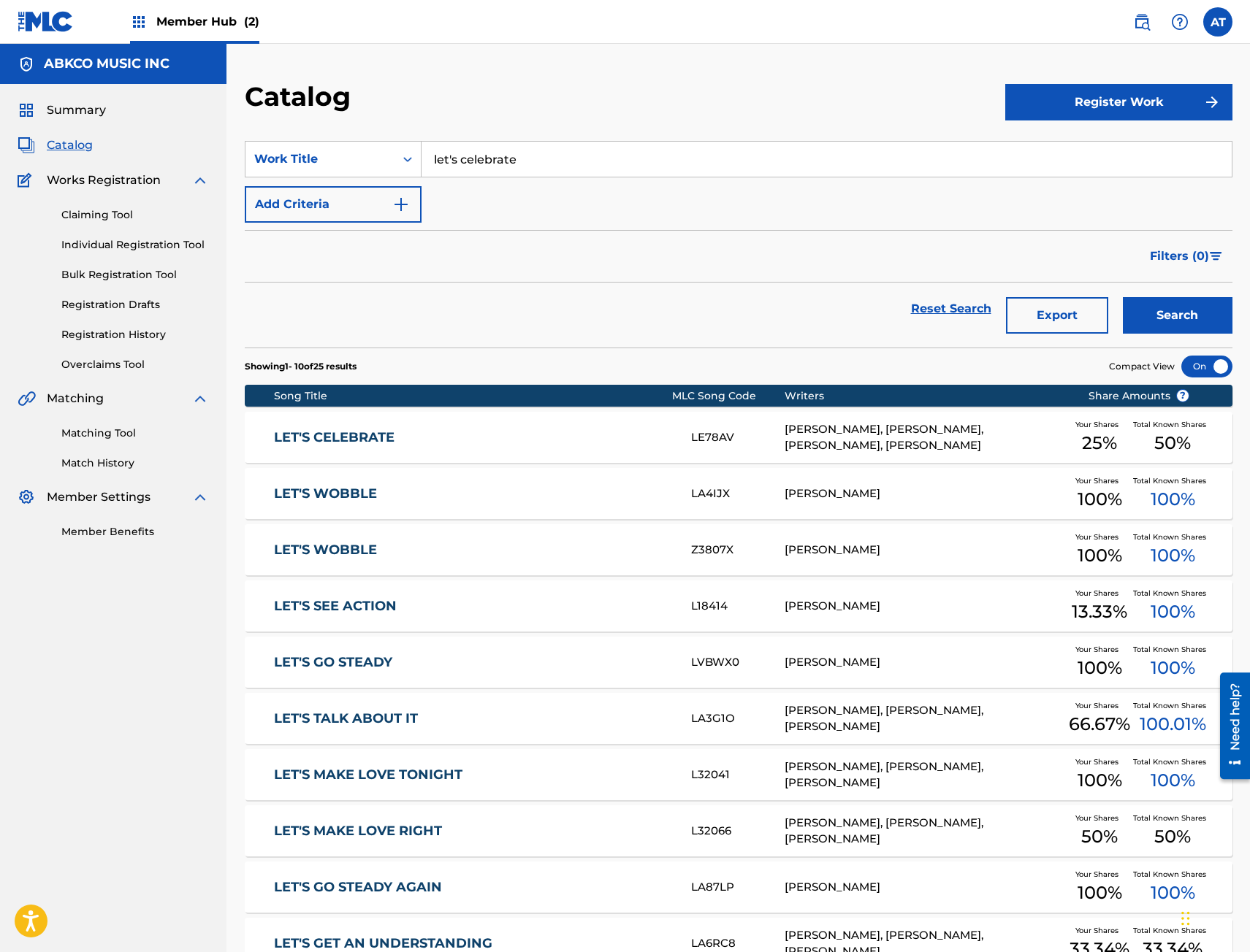
click at [542, 145] on input "let's celebrate" at bounding box center [826, 158] width 810 height 35
drag, startPoint x: 553, startPoint y: 167, endPoint x: 105, endPoint y: 181, distance: 448.2
click at [105, 181] on main "ABKCO MUSIC INC Summary Catalog Works Registration Claiming Tool Individual Reg…" at bounding box center [625, 544] width 1250 height 1001
click at [1122, 297] on button "Search" at bounding box center [1177, 315] width 110 height 37
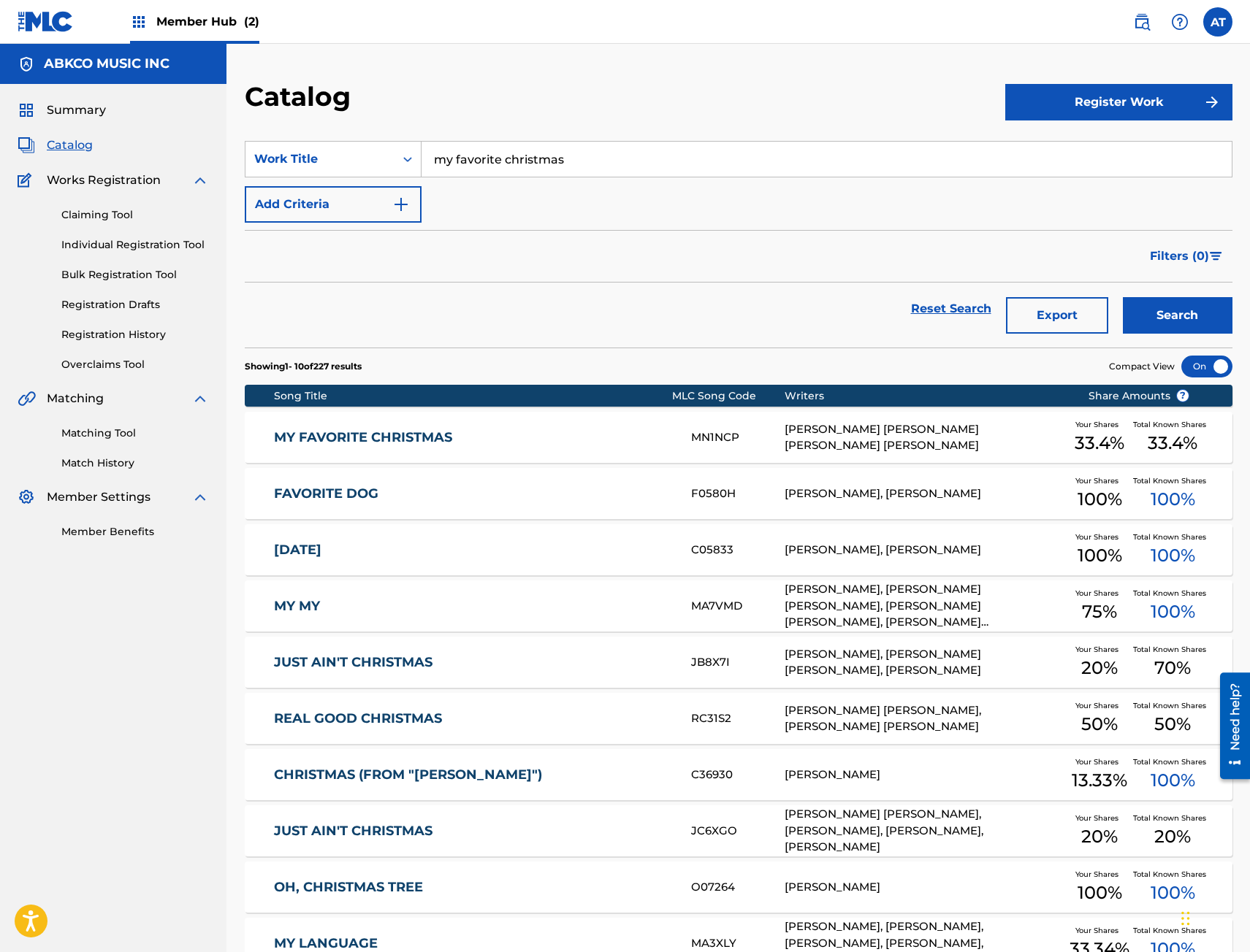
click at [610, 159] on input "my favorite christmas" at bounding box center [826, 158] width 810 height 35
drag, startPoint x: -140, startPoint y: 128, endPoint x: -298, endPoint y: 154, distance: 160.1
click at [0, 154] on html "Accessibility Screen-Reader Guide, Feedback, and Issue Reporting | New window 0…" at bounding box center [625, 476] width 1250 height 952
click at [1122, 297] on button "Search" at bounding box center [1177, 315] width 110 height 37
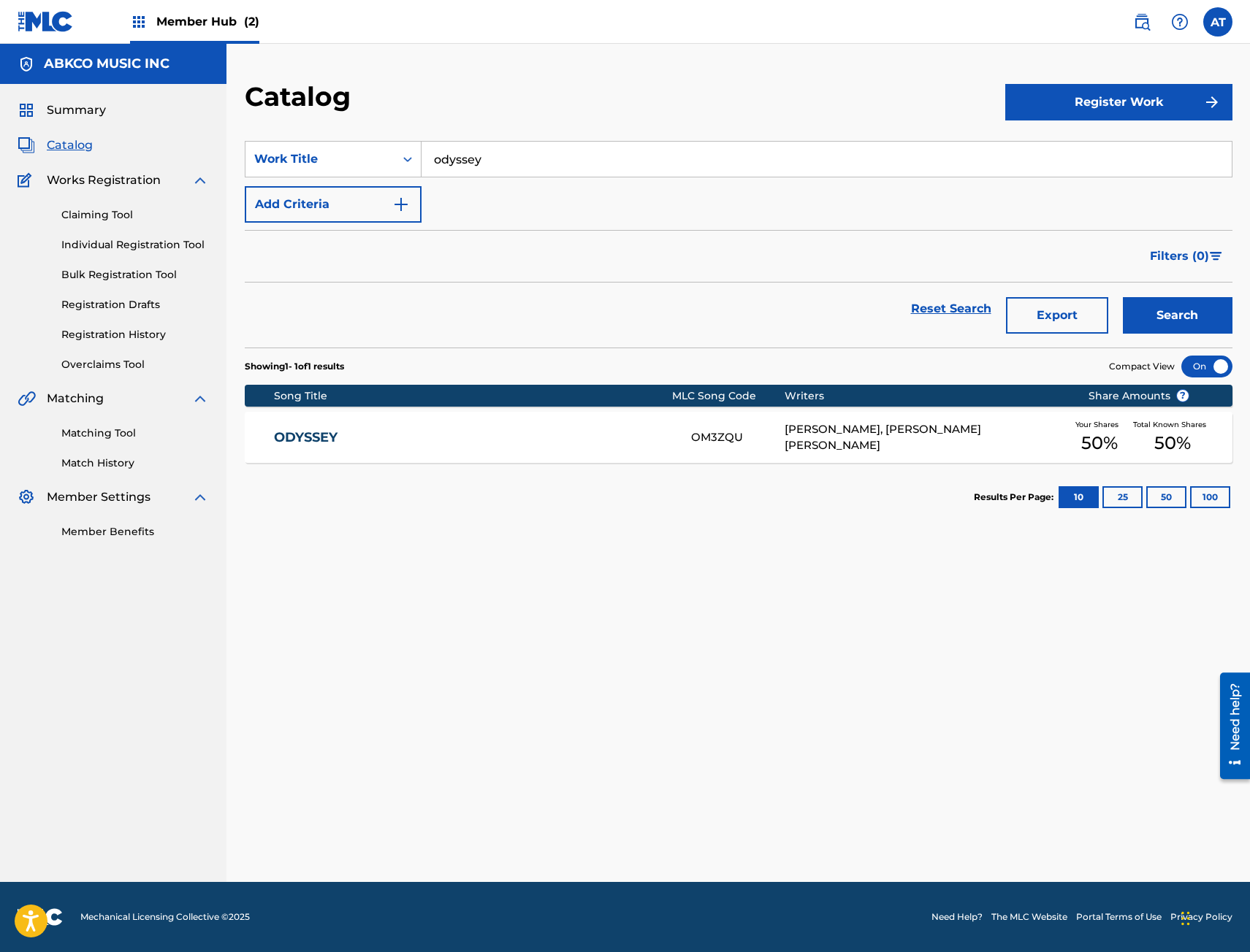
drag, startPoint x: 470, startPoint y: 156, endPoint x: 486, endPoint y: 156, distance: 16.0
click at [470, 156] on input "odyssey" at bounding box center [826, 158] width 810 height 35
drag, startPoint x: 514, startPoint y: 158, endPoint x: 253, endPoint y: 172, distance: 261.4
click at [266, 169] on div "SearchWithCriteriac5772e72-f048-45fd-b5b7-aec6e03742ea Work Title odyssey odyss…" at bounding box center [738, 159] width 987 height 37
click at [1122, 297] on button "Search" at bounding box center [1177, 315] width 110 height 37
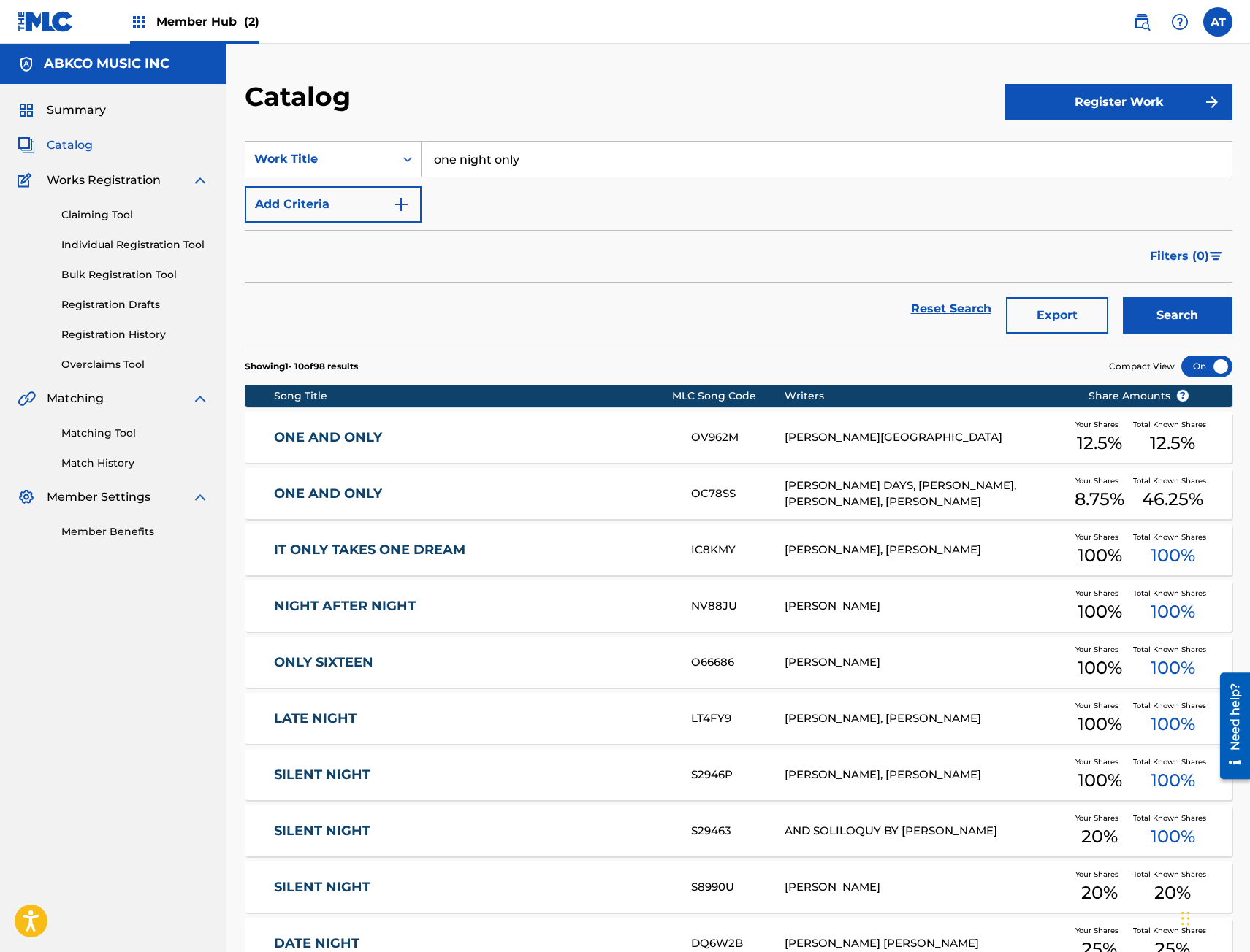
click at [619, 98] on div "Catalog" at bounding box center [625, 102] width 760 height 43
click at [565, 170] on input "one night only" at bounding box center [826, 158] width 810 height 35
click at [163, 161] on main "ABKCO MUSIC INC Summary Catalog Works Registration Claiming Tool Individual Reg…" at bounding box center [625, 544] width 1250 height 1001
click at [1122, 297] on button "Search" at bounding box center [1177, 315] width 110 height 37
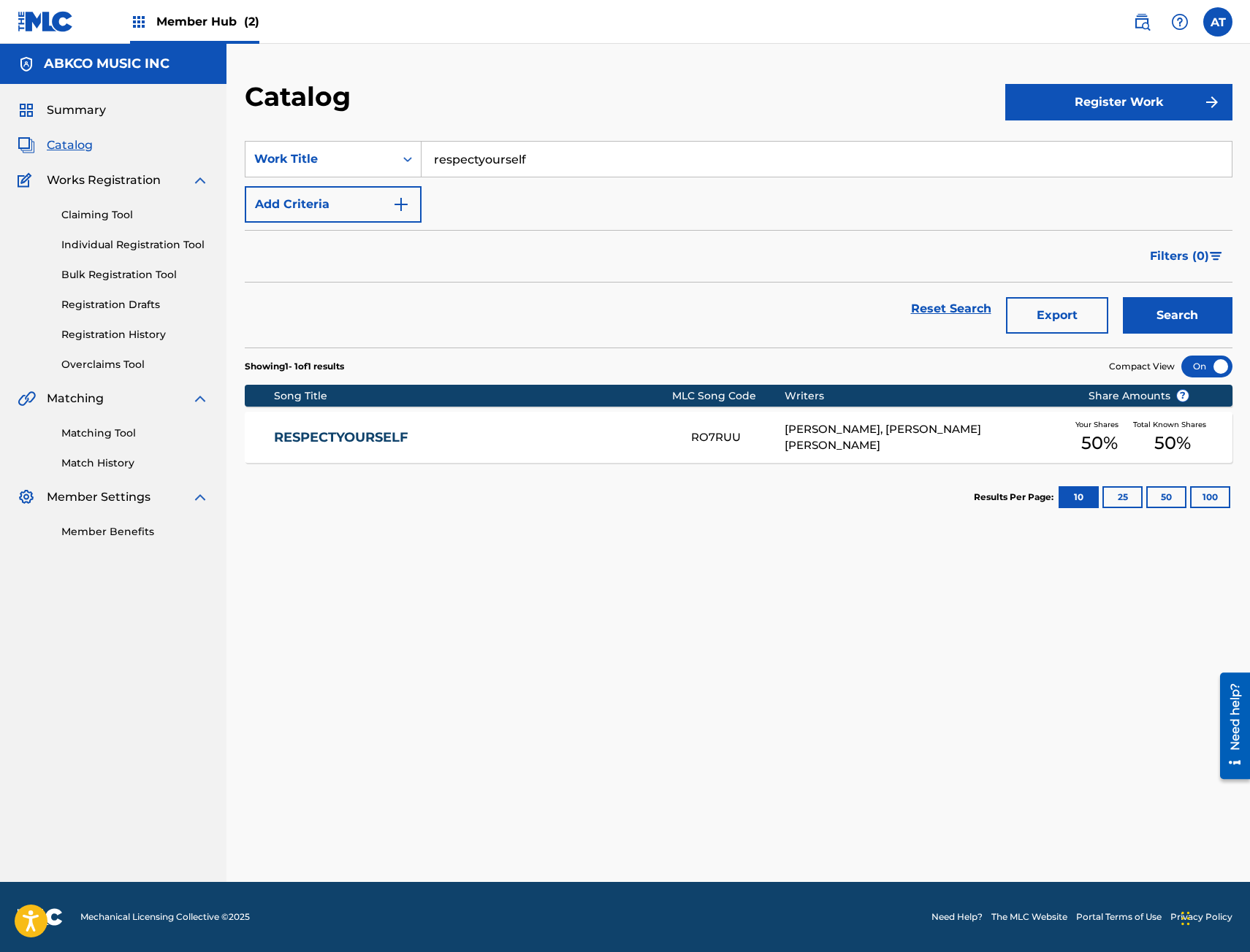
click at [536, 164] on input "respectyourself" at bounding box center [826, 158] width 810 height 35
click at [0, 114] on html "Accessibility Screen-Reader Guide, Feedback, and Issue Reporting | New window 0…" at bounding box center [625, 476] width 1250 height 952
type input "vanz"
click at [1122, 297] on button "Search" at bounding box center [1177, 315] width 110 height 37
click at [133, 336] on link "Registration History" at bounding box center [135, 335] width 147 height 15
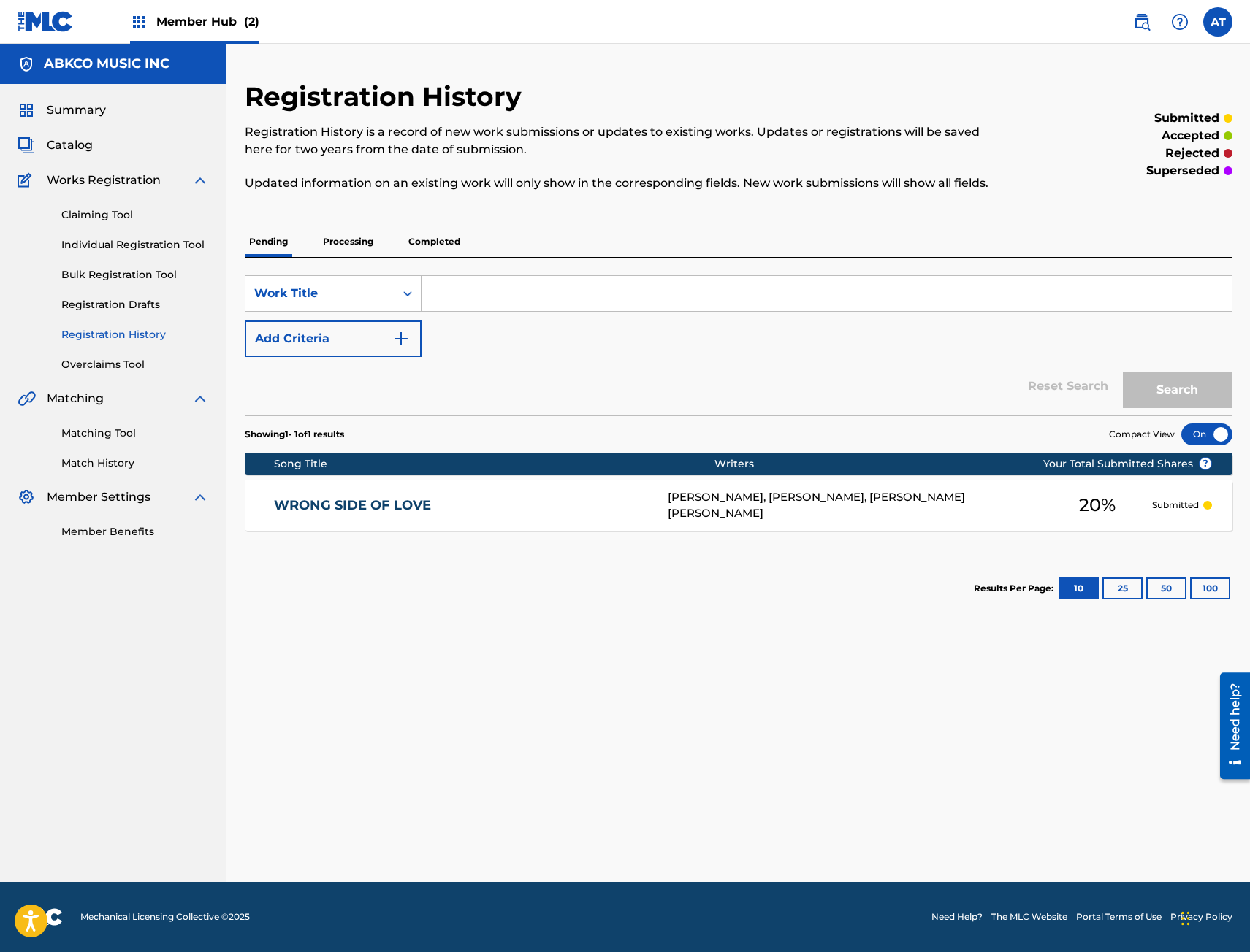
click at [336, 251] on p "Processing" at bounding box center [348, 241] width 59 height 31
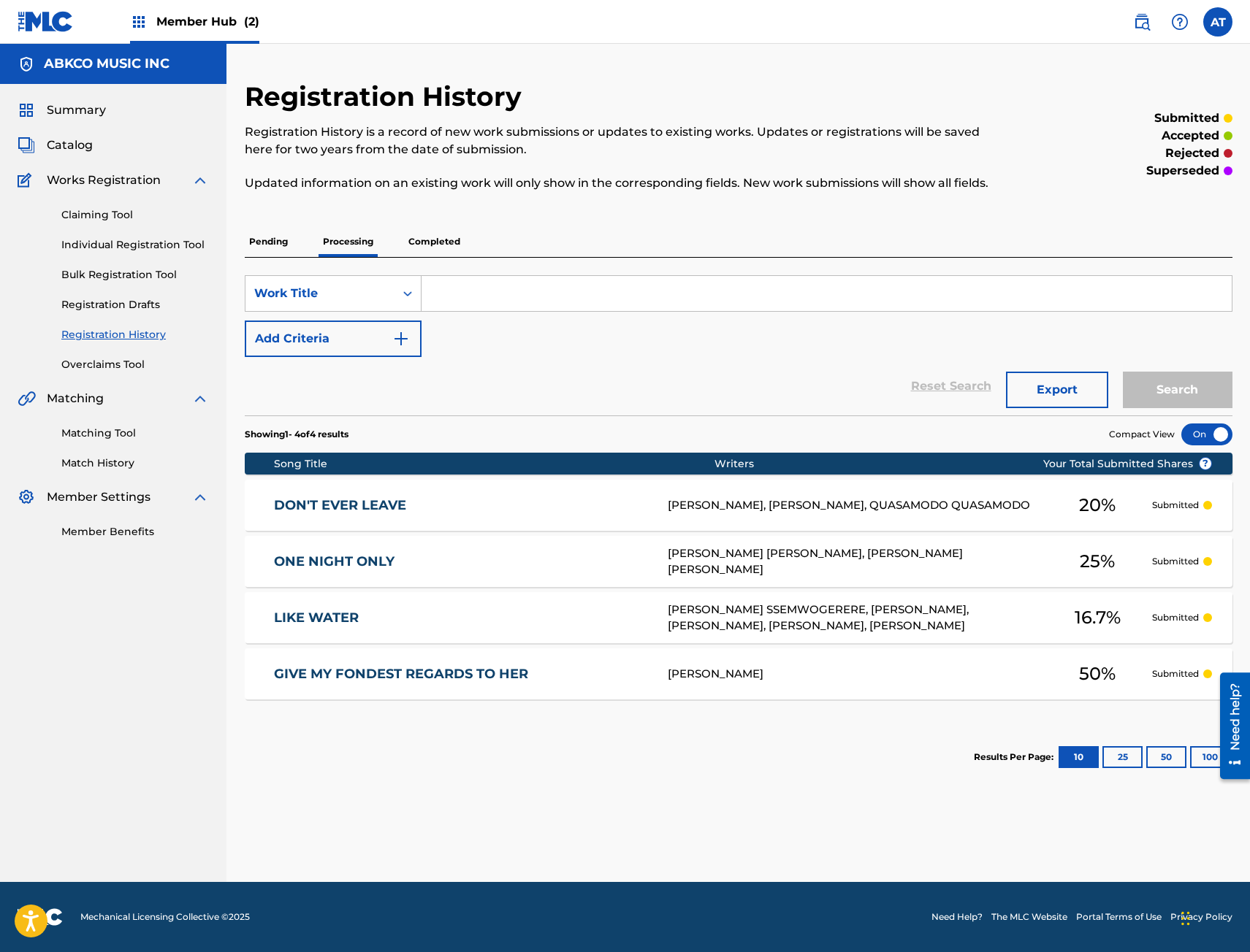
click at [310, 265] on div "SearchWithCriteriae9a254f6-ee80-4d17-b8c4-911dee625ae6 Work Title Add Criteria …" at bounding box center [738, 336] width 987 height 158
click at [248, 239] on p "Pending" at bounding box center [268, 241] width 47 height 31
